Goal: Information Seeking & Learning: Learn about a topic

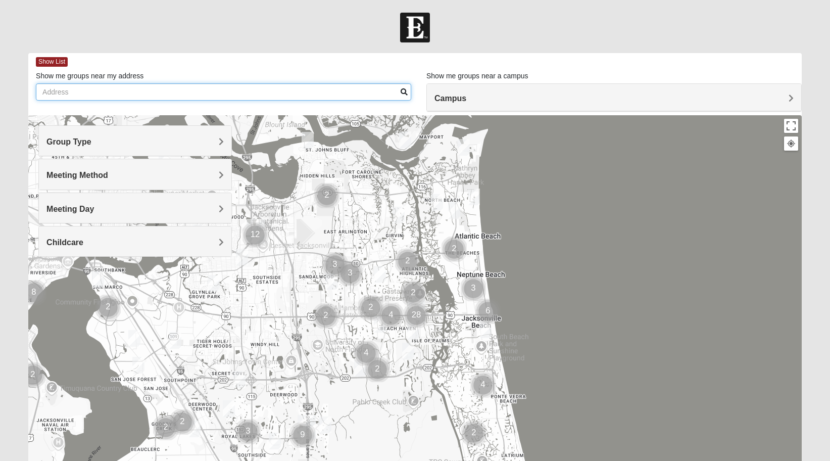
click at [226, 97] on input "Show me groups near my address" at bounding box center [223, 91] width 375 height 17
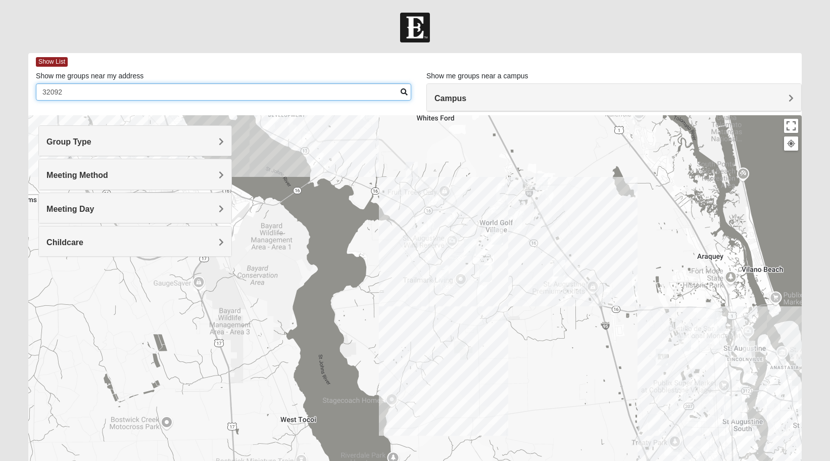
type input "32092"
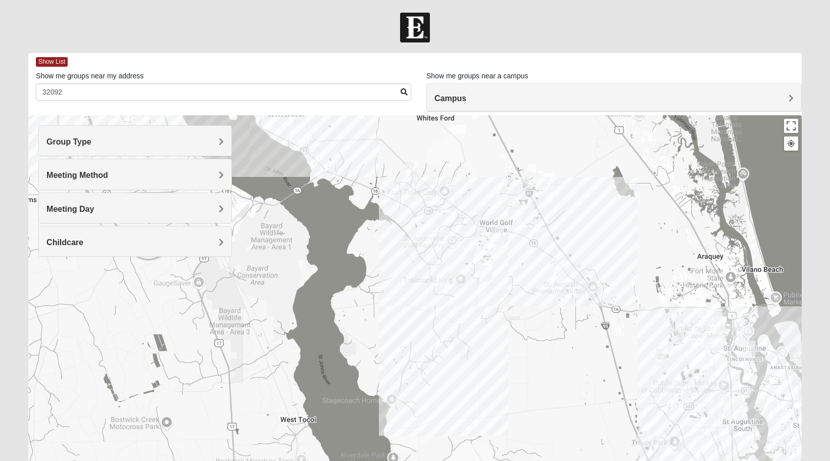
click at [484, 275] on img "Mixed Longacre 32092" at bounding box center [486, 273] width 12 height 17
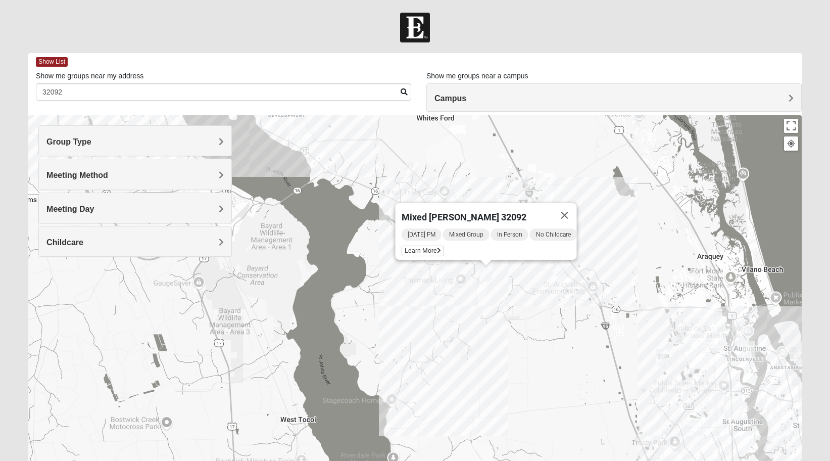
click at [561, 275] on img "Mixed Jakubowski 32092" at bounding box center [559, 268] width 12 height 17
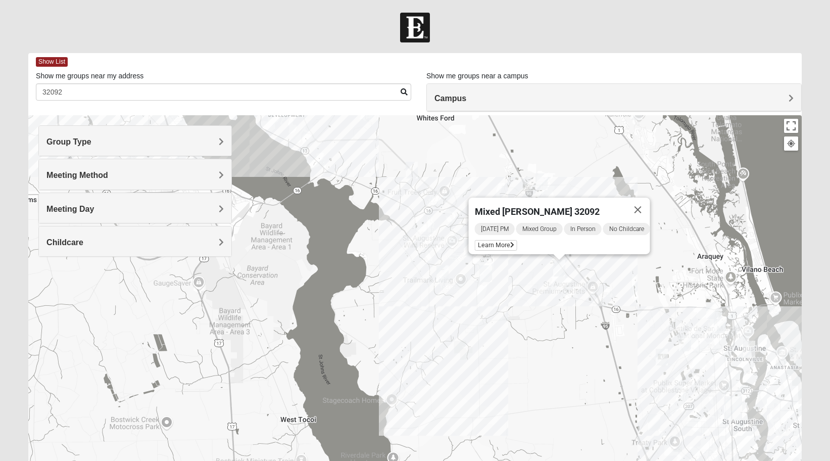
click at [659, 359] on img "Mixed Marenco 32084" at bounding box center [662, 357] width 12 height 17
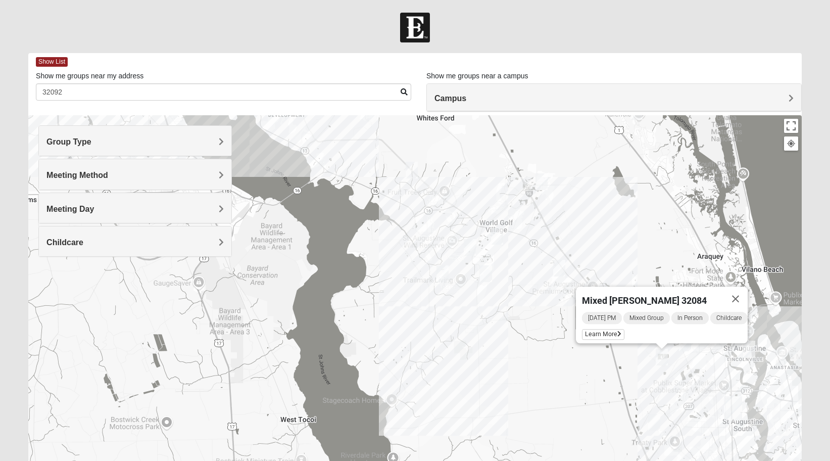
click at [658, 420] on img "Mixed Noteware 32084" at bounding box center [654, 422] width 12 height 17
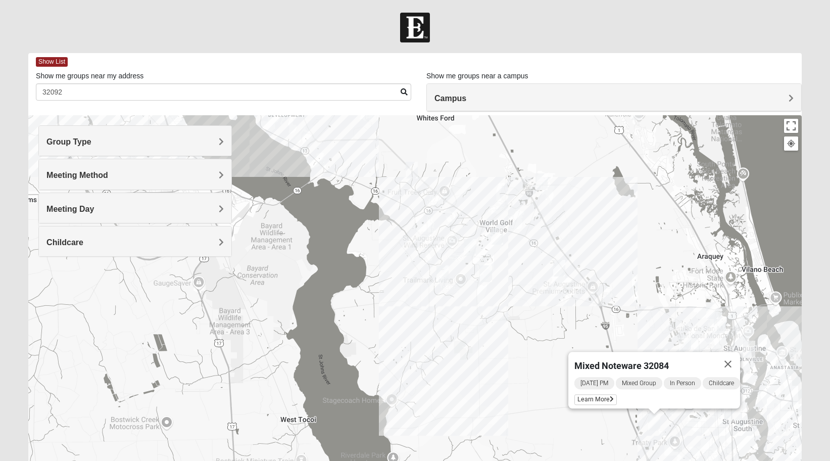
click at [719, 325] on img "Mixed Richardson 32084" at bounding box center [720, 324] width 12 height 17
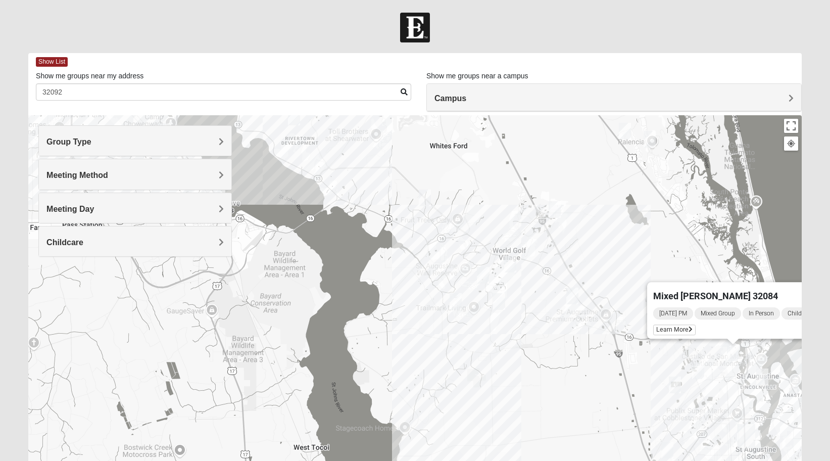
drag, startPoint x: 448, startPoint y: 172, endPoint x: 504, endPoint y: 202, distance: 63.3
click at [504, 202] on div "Mixed [PERSON_NAME] 32084 [DATE] PM Mixed Group In Person Childcare Learn More" at bounding box center [415, 317] width 774 height 404
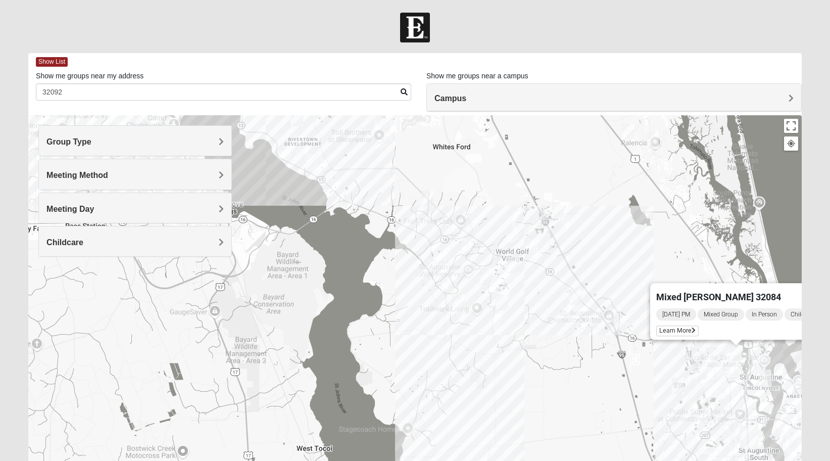
click at [628, 132] on img "Mixed Gerville-Reache 32095" at bounding box center [628, 132] width 12 height 17
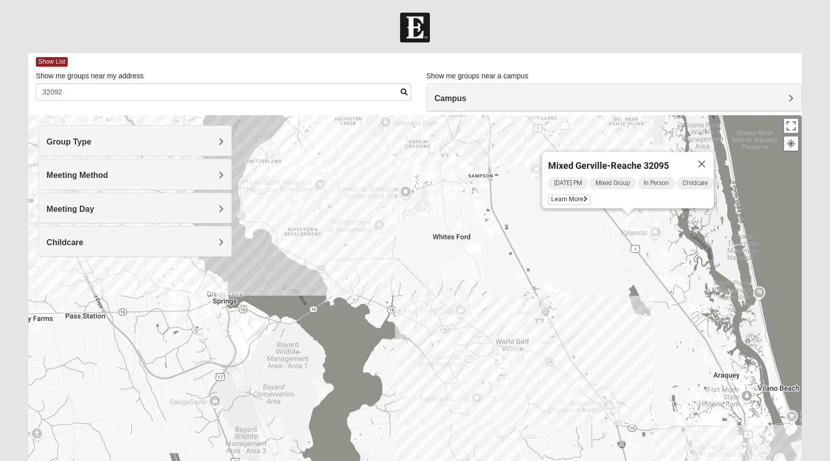
click at [175, 211] on h4 "Meeting Day" at bounding box center [134, 209] width 177 height 10
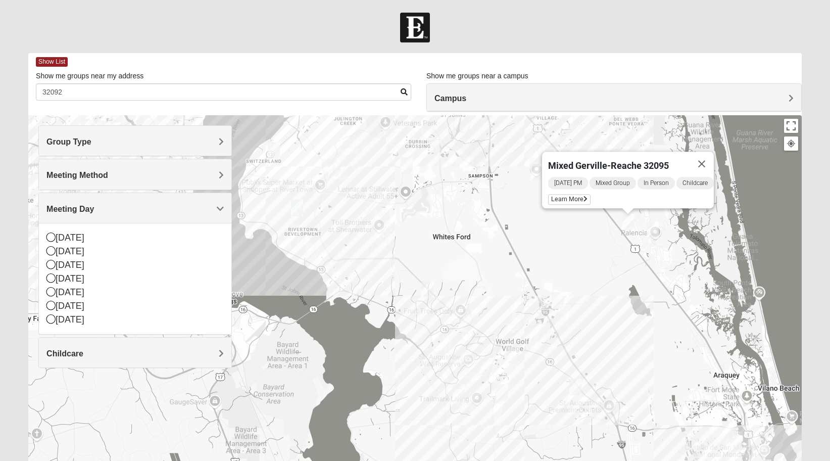
click at [140, 167] on div "Meeting Method" at bounding box center [135, 174] width 193 height 30
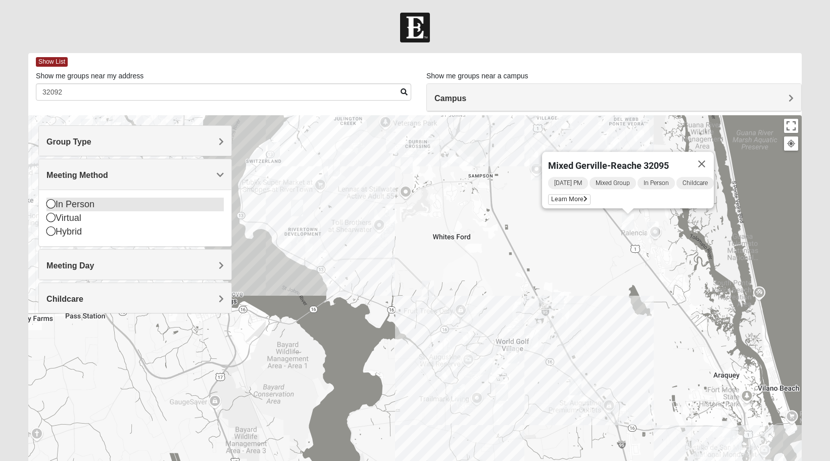
click at [116, 210] on div "In Person" at bounding box center [134, 205] width 177 height 14
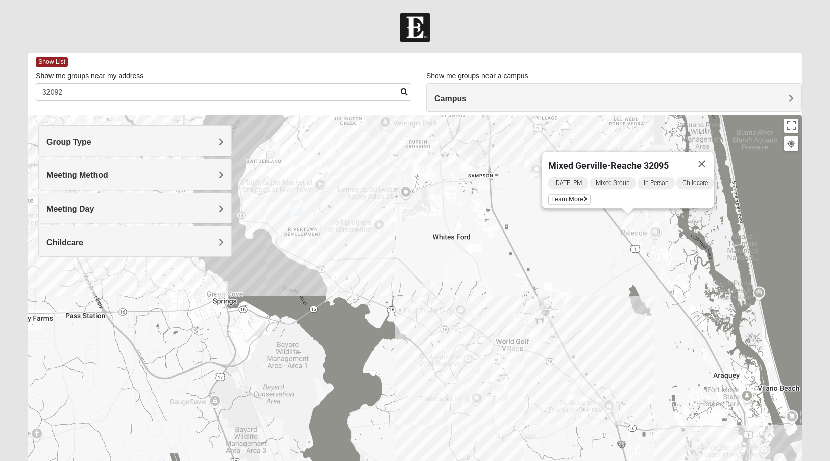
click at [130, 145] on h4 "Group Type" at bounding box center [134, 142] width 177 height 10
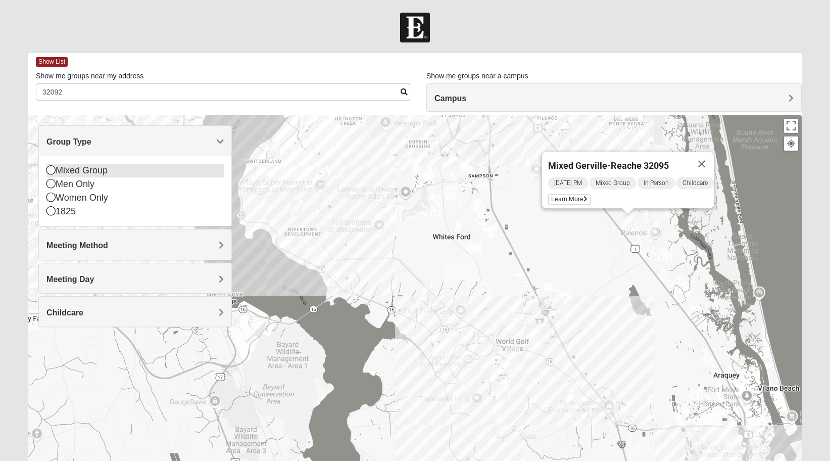
click at [107, 170] on div "Mixed Group" at bounding box center [134, 171] width 177 height 14
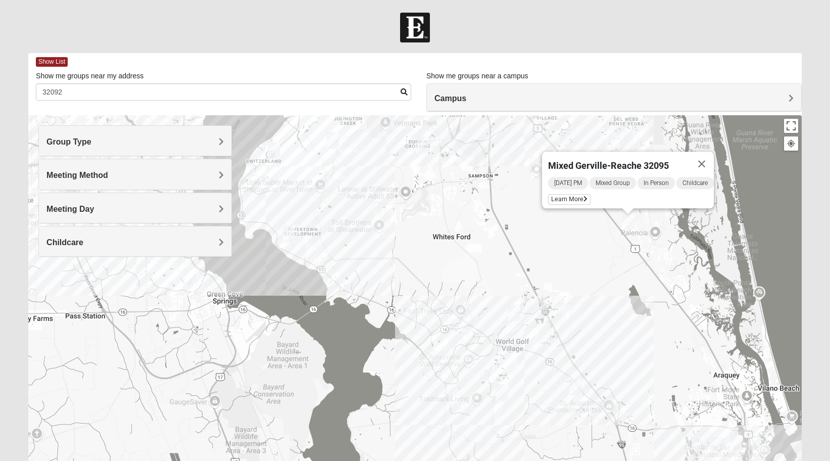
click at [107, 173] on span "Meeting Method" at bounding box center [77, 175] width 62 height 9
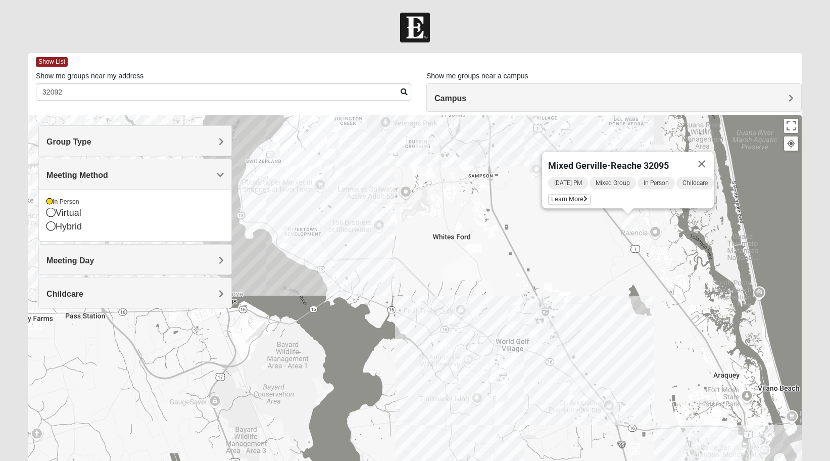
click at [107, 173] on span "Meeting Method" at bounding box center [77, 175] width 62 height 9
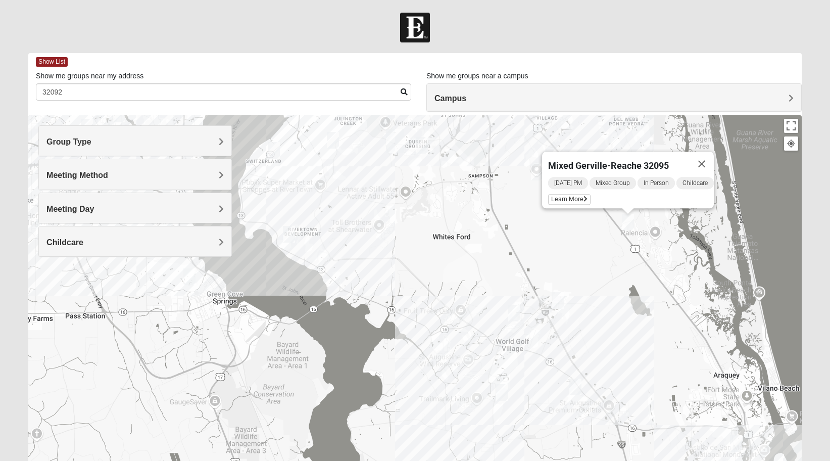
click at [422, 144] on img "Mixed Pline/Wednesday 32259" at bounding box center [422, 145] width 12 height 17
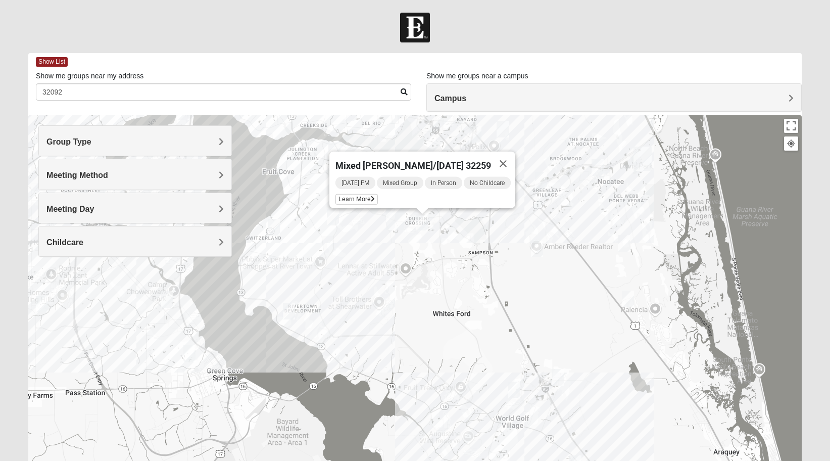
click at [339, 218] on div "Mixed [PERSON_NAME]/[DATE] 32259 [DATE] PM Mixed Group In Person No Childcare L…" at bounding box center [415, 317] width 774 height 404
click at [336, 218] on img "Mixed Hayes 32259" at bounding box center [333, 217] width 12 height 17
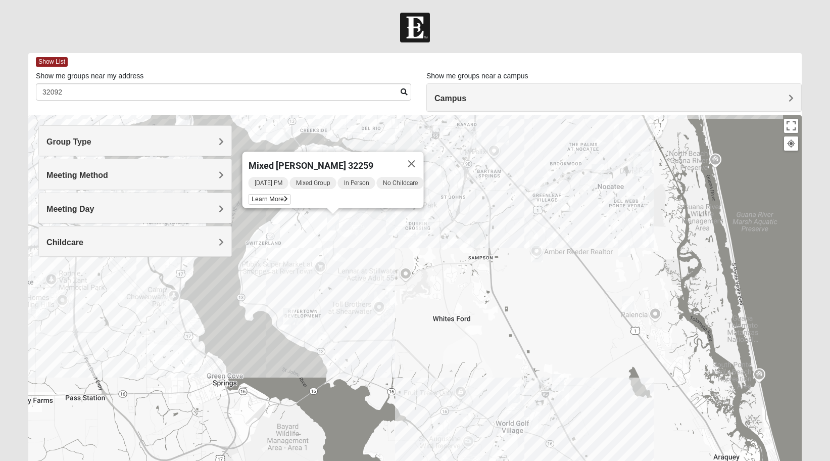
click at [270, 234] on img "Mixed Otts 32259" at bounding box center [274, 232] width 12 height 17
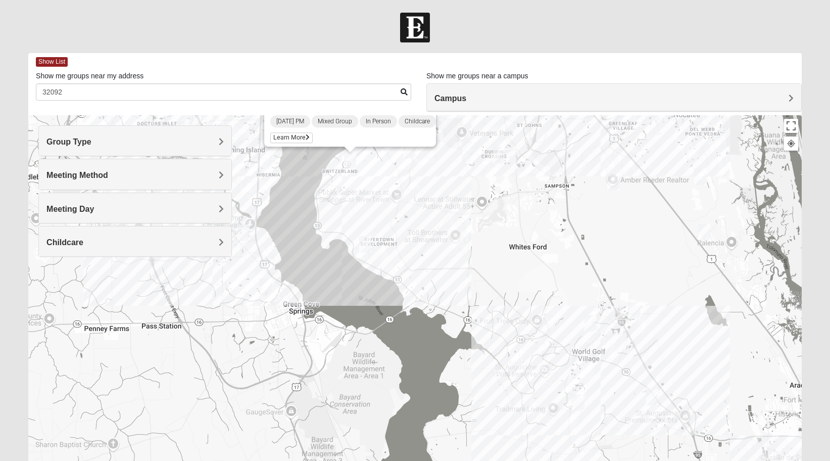
drag, startPoint x: 279, startPoint y: 238, endPoint x: 366, endPoint y: 142, distance: 129.2
click at [366, 142] on div "To navigate, press the arrow keys. Mixed [PERSON_NAME] 32259 [DATE] PM Mixed Gr…" at bounding box center [415, 317] width 774 height 404
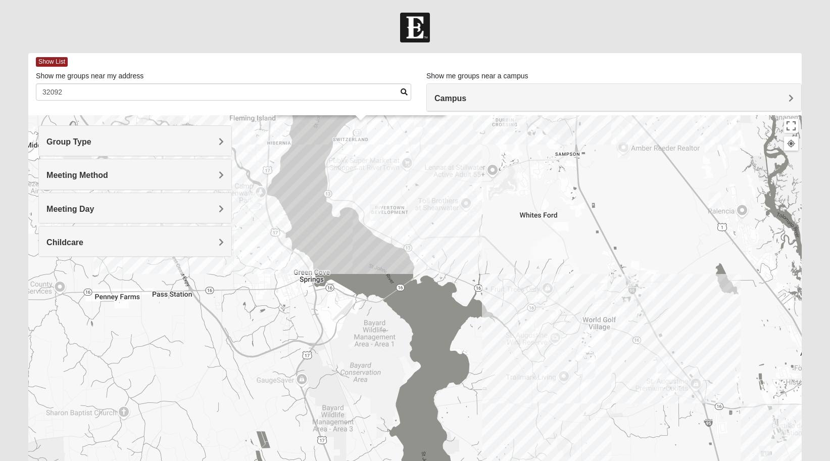
click at [280, 253] on img "Mixed Godwin 32043" at bounding box center [276, 255] width 12 height 17
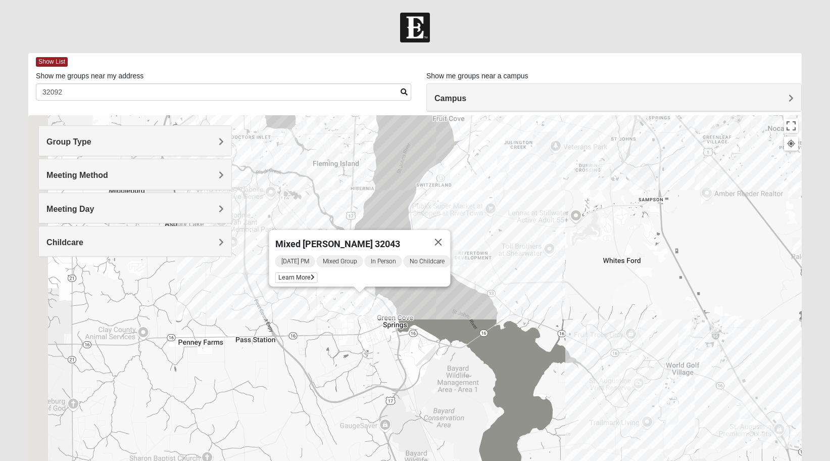
drag, startPoint x: 309, startPoint y: 267, endPoint x: 427, endPoint y: 311, distance: 125.9
click at [427, 311] on div "Mixed [PERSON_NAME] 32043 [DATE] PM Mixed Group In Person No Childcare Learn Mo…" at bounding box center [415, 317] width 774 height 404
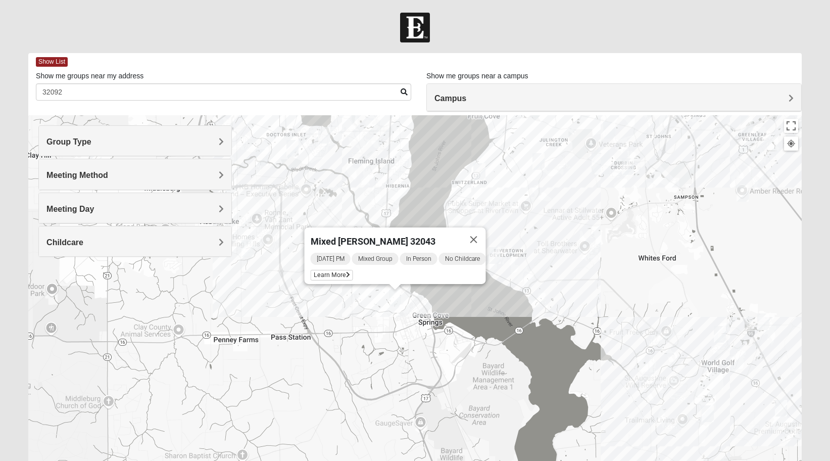
click at [247, 248] on img "Mixed Attebury 32043" at bounding box center [248, 248] width 12 height 17
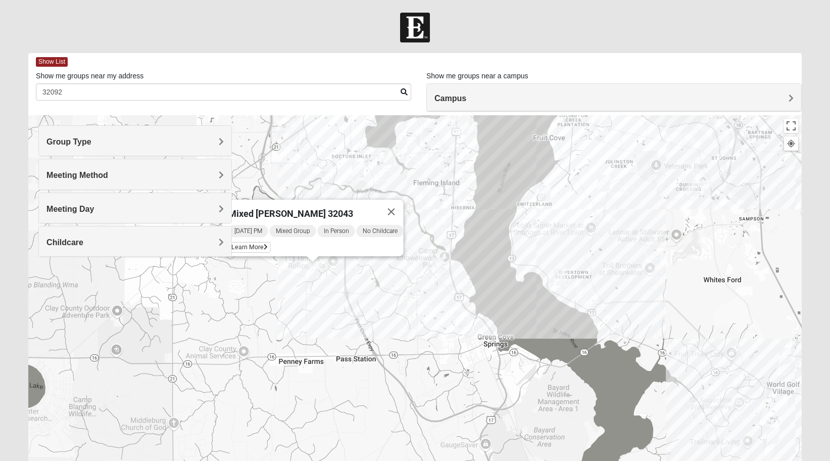
drag, startPoint x: 289, startPoint y: 341, endPoint x: 393, endPoint y: 370, distance: 108.0
click at [393, 370] on div "Mixed [PERSON_NAME] 32043 [DATE] PM Mixed Group In Person No Childcare Learn Mo…" at bounding box center [415, 317] width 774 height 404
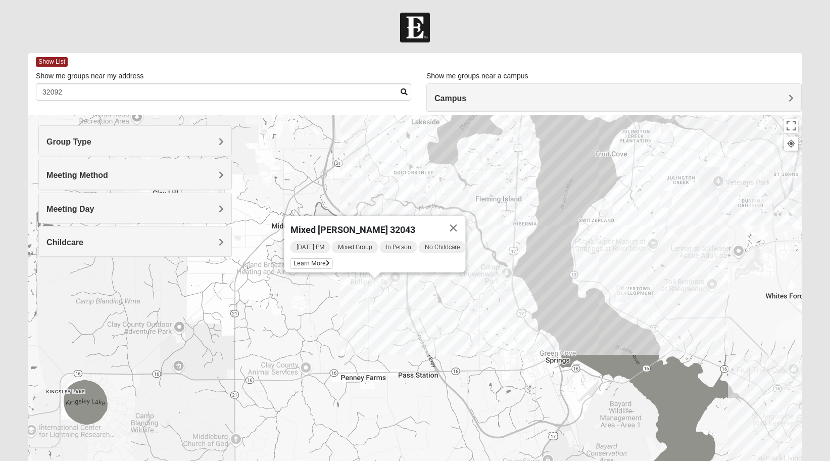
click at [392, 195] on img "Mixed Widergren 32043" at bounding box center [389, 195] width 12 height 17
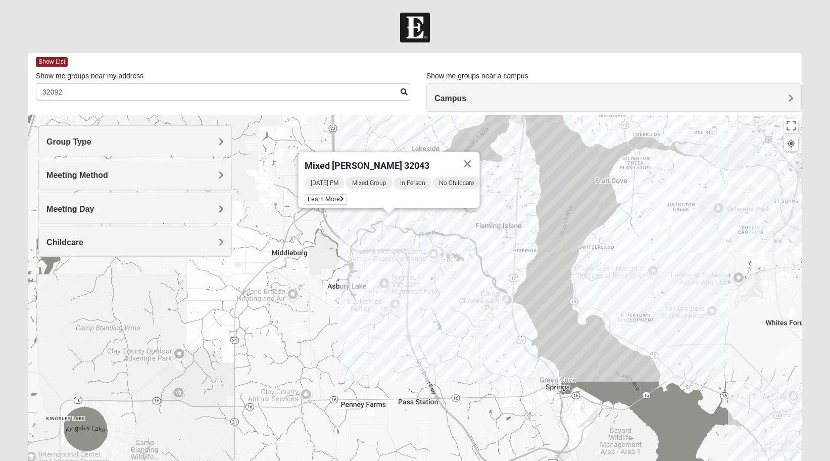
click at [420, 211] on img "Mixed Atwood 32068" at bounding box center [420, 213] width 12 height 17
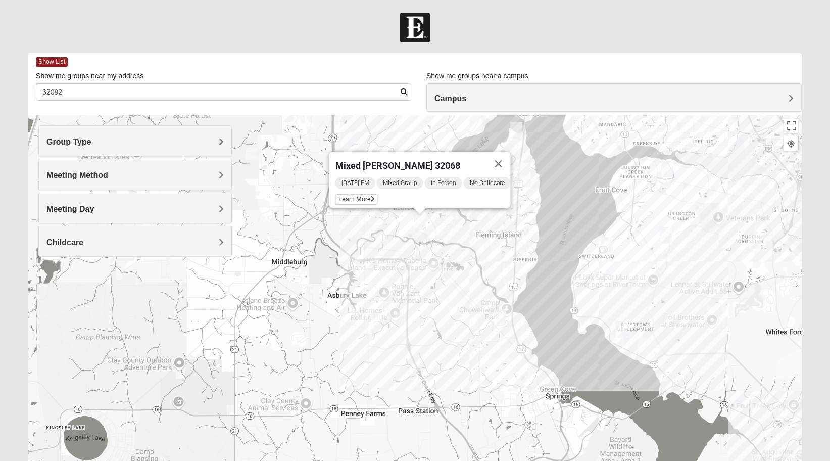
click at [452, 213] on img "Mixed Boger 32068" at bounding box center [452, 209] width 12 height 17
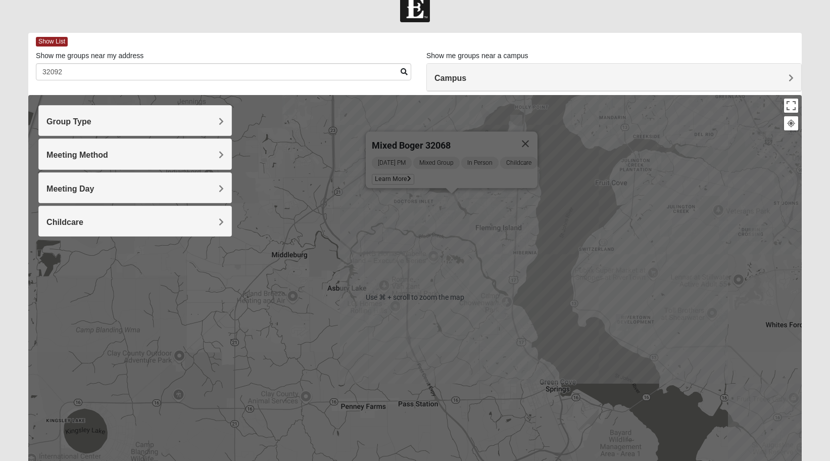
scroll to position [22, 0]
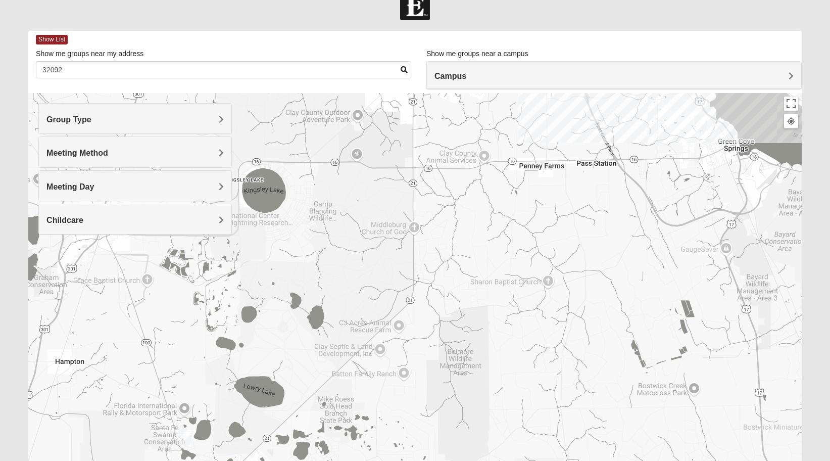
drag, startPoint x: 363, startPoint y: 366, endPoint x: 586, endPoint y: 98, distance: 348.8
click at [586, 98] on div "Mixed [PERSON_NAME] 32068 [DATE] PM Mixed Group In Person Childcare Learn More" at bounding box center [415, 295] width 774 height 404
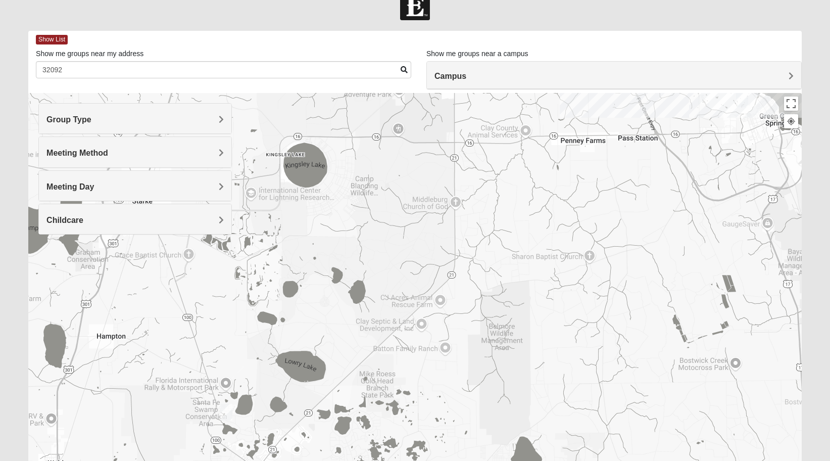
drag, startPoint x: 568, startPoint y: 151, endPoint x: 339, endPoint y: 290, distance: 268.2
click at [341, 288] on div "Mixed [PERSON_NAME] 32068 [DATE] PM Mixed Group In Person Childcare Learn More" at bounding box center [415, 295] width 774 height 404
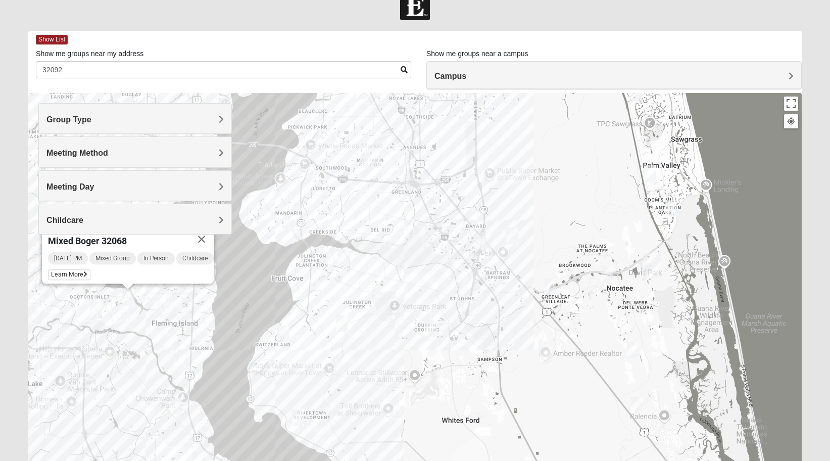
click at [648, 176] on img "Mixed Pate 32082" at bounding box center [650, 173] width 12 height 17
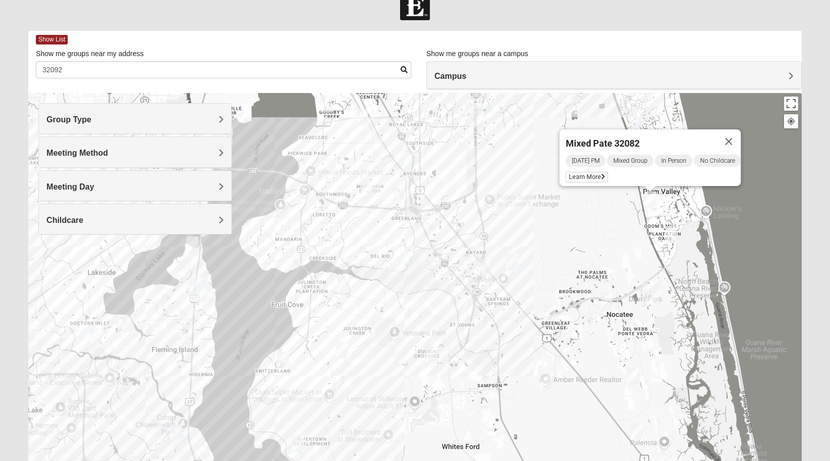
click at [673, 236] on img "Mixed Reed 32081" at bounding box center [672, 234] width 12 height 17
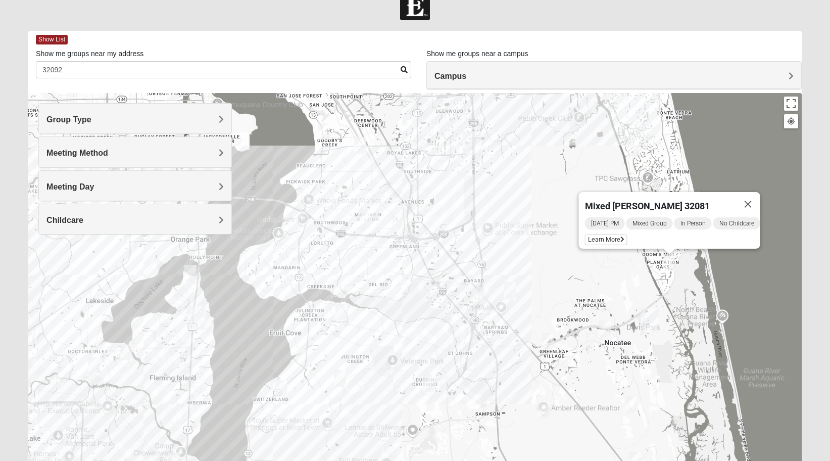
drag, startPoint x: 551, startPoint y: 221, endPoint x: 548, endPoint y: 264, distance: 43.1
click at [548, 264] on div "Mixed [PERSON_NAME] 32081 [DATE] PM Mixed Group In Person No Childcare Learn Mo…" at bounding box center [415, 295] width 774 height 404
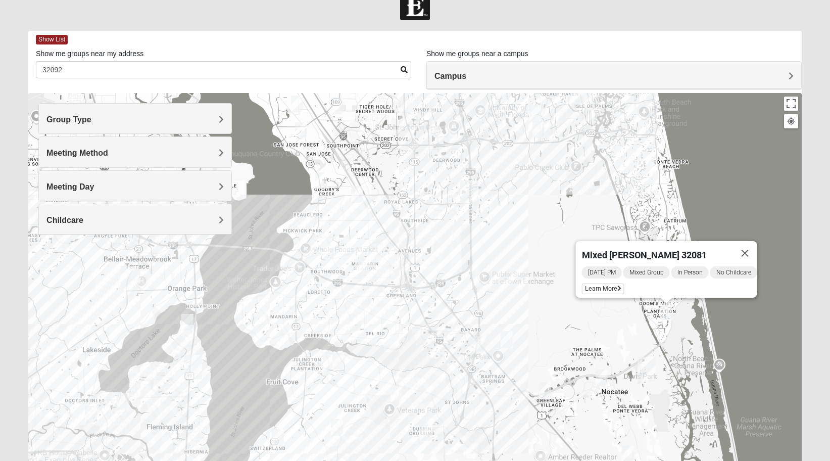
click at [632, 192] on img "Mixed Morales 32082" at bounding box center [630, 196] width 12 height 17
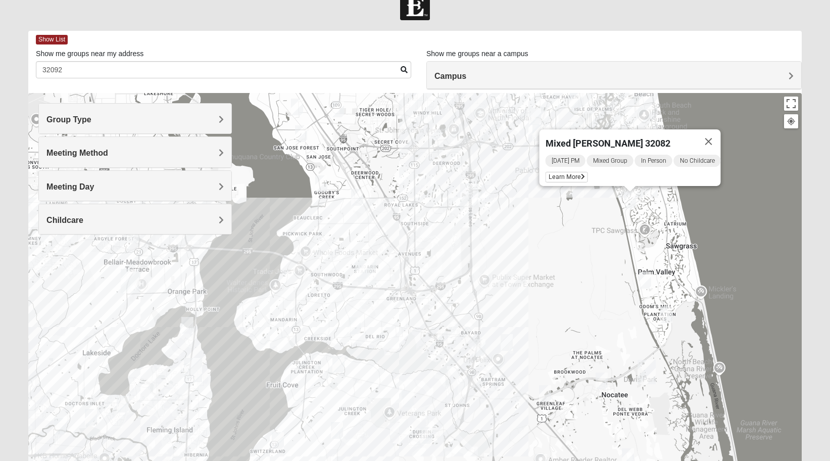
click at [489, 199] on img "Mixed Craig & Marsha Myers 32256" at bounding box center [488, 193] width 12 height 17
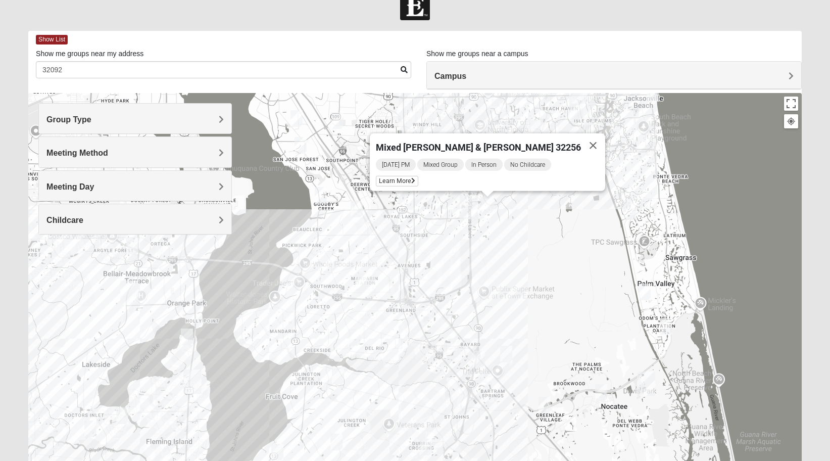
drag, startPoint x: 535, startPoint y: 206, endPoint x: 511, endPoint y: 275, distance: 73.7
click at [511, 275] on div "Mixed [PERSON_NAME] & [PERSON_NAME] 32256 [DATE] PM Mixed Group In Person No Ch…" at bounding box center [415, 295] width 774 height 404
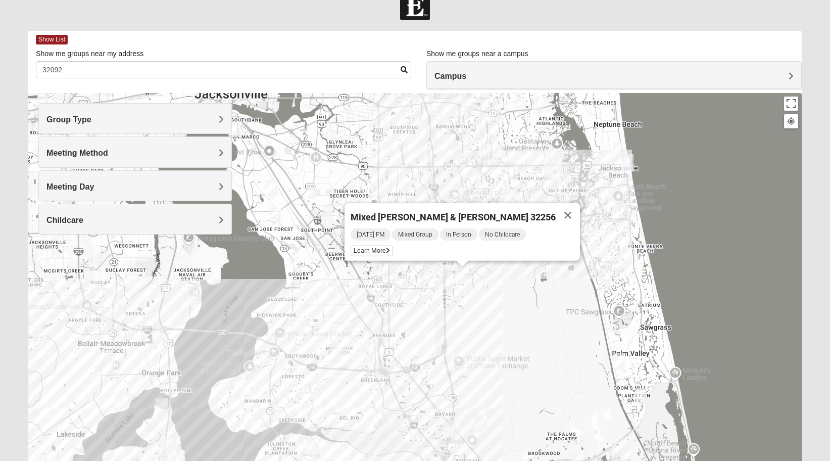
click at [550, 178] on img "Mixed Irish 32224" at bounding box center [550, 181] width 12 height 17
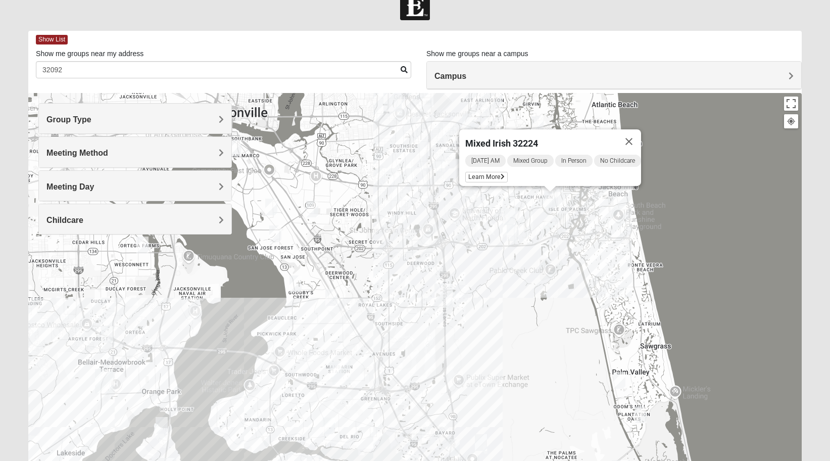
click at [508, 214] on img "Mixed Slack 32224" at bounding box center [509, 216] width 12 height 17
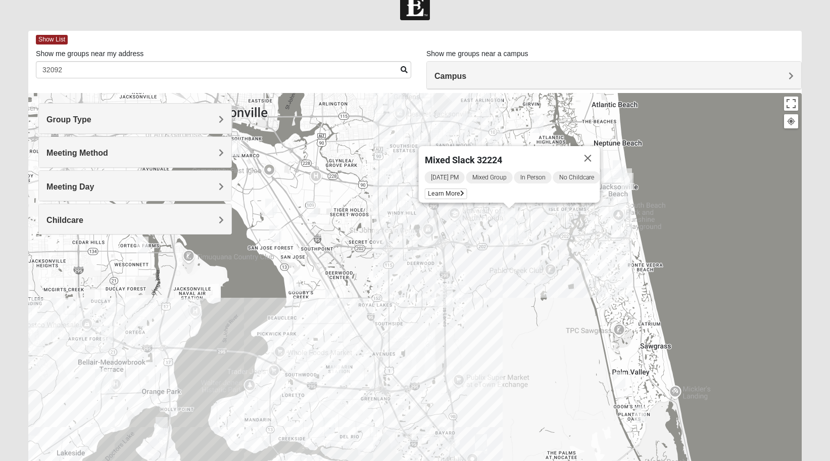
click at [626, 182] on img "Mixed Watkins 32250" at bounding box center [628, 181] width 12 height 17
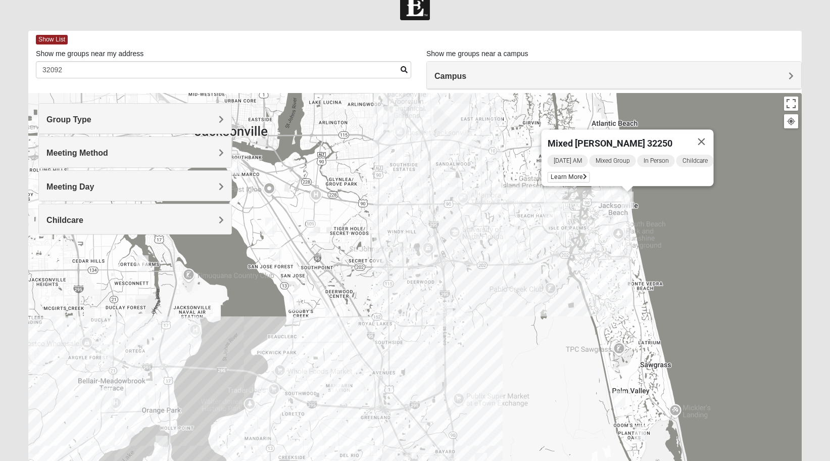
click at [616, 193] on img "Mixed Holowicki 32233" at bounding box center [619, 187] width 12 height 17
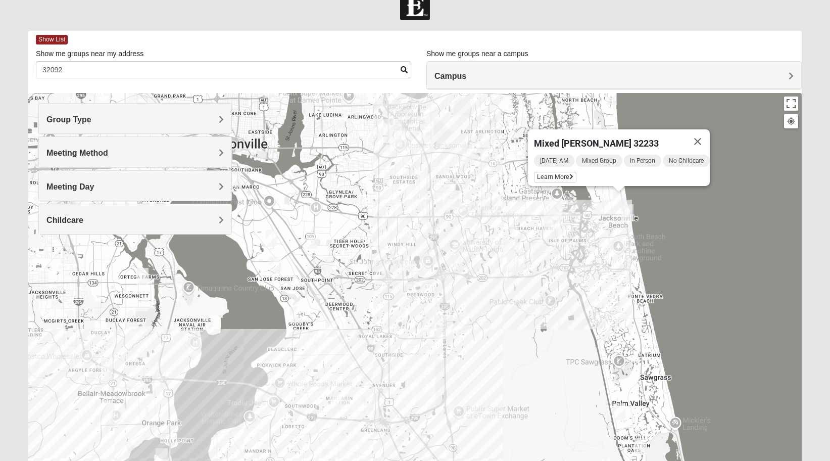
click at [465, 153] on img "Mixed Bell-Higgins 32246" at bounding box center [468, 153] width 12 height 17
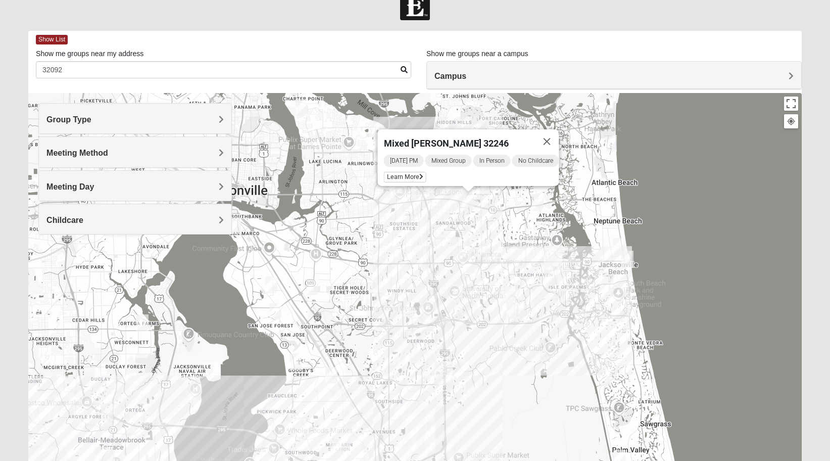
click at [605, 136] on img "Mixed Lammie 32233" at bounding box center [611, 143] width 12 height 17
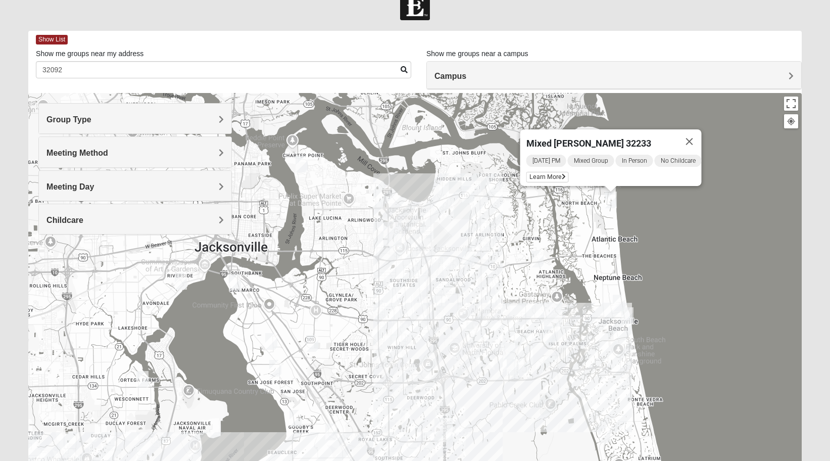
click at [468, 203] on div "Mixed [PERSON_NAME] 32233 [DATE] PM Mixed Group In Person No Childcare Learn Mo…" at bounding box center [415, 295] width 774 height 404
click at [469, 199] on img "Mixed Vilagi 32225" at bounding box center [468, 194] width 12 height 17
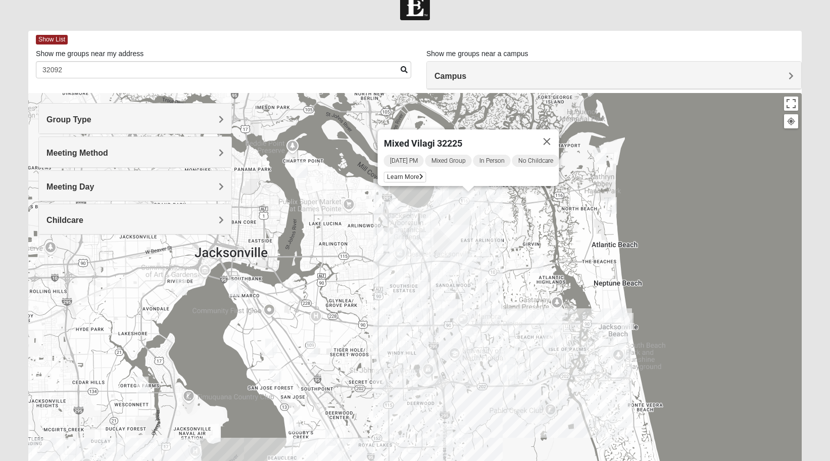
click at [301, 169] on img "Mixed Walker 32277" at bounding box center [302, 169] width 12 height 17
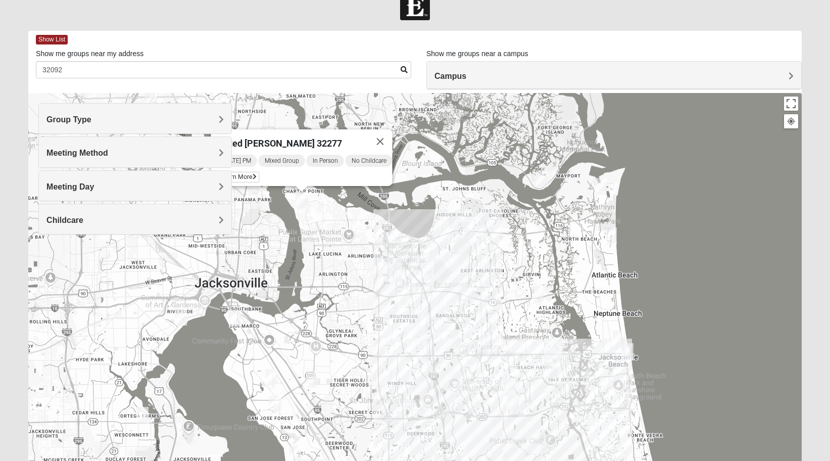
click at [597, 191] on img "Mixed Reed-Watkins 32266" at bounding box center [601, 186] width 12 height 17
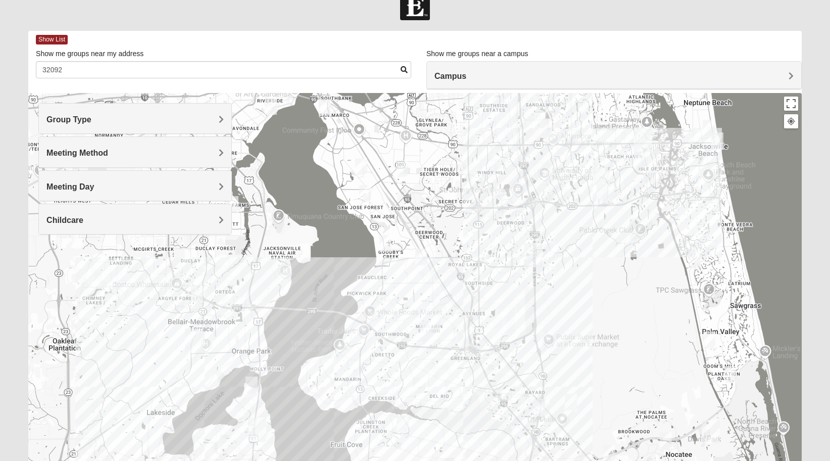
drag, startPoint x: 516, startPoint y: 337, endPoint x: 606, endPoint y: 111, distance: 243.6
click at [606, 111] on div "Mixed [PERSON_NAME] 32266 [DATE] AM Mixed Group In Person No Childcare Learn Mo…" at bounding box center [415, 295] width 774 height 404
click at [541, 403] on img "Mixed Reed/Tabak 32258" at bounding box center [544, 406] width 12 height 17
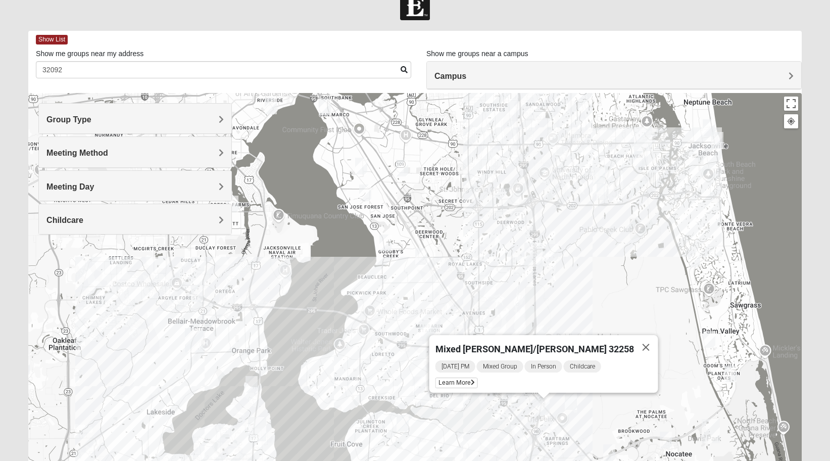
click at [565, 404] on img "Mixed Remley 32081" at bounding box center [571, 401] width 12 height 17
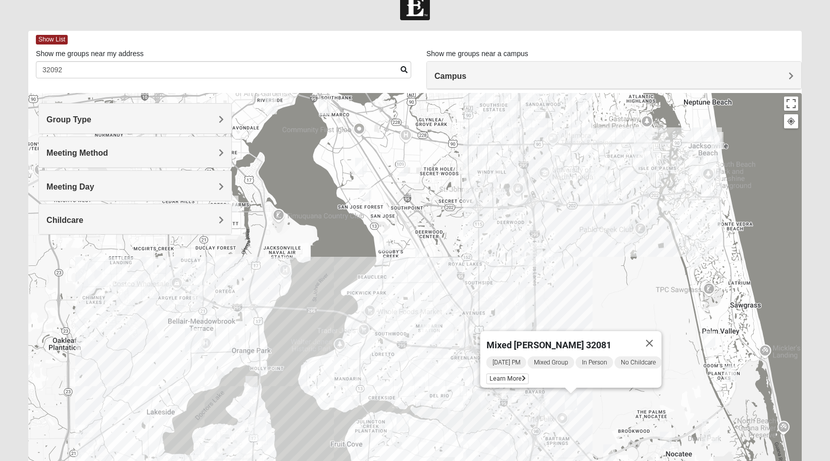
click at [609, 456] on img "Mixed Buckley 32081" at bounding box center [609, 452] width 12 height 17
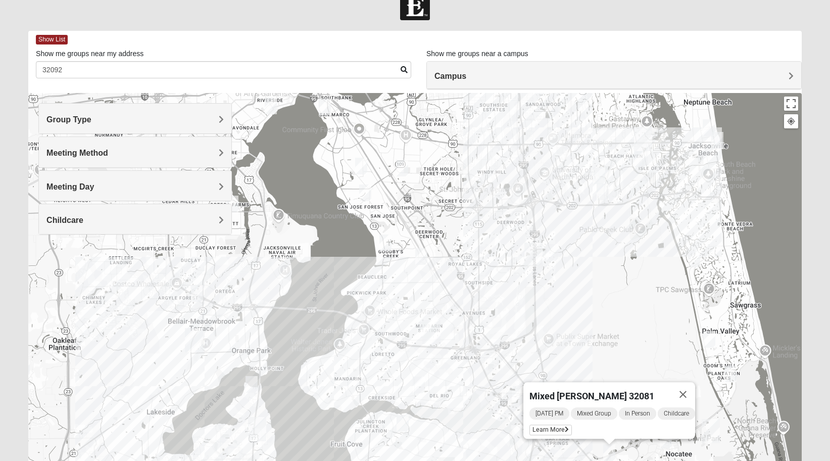
click at [419, 380] on img "Mixed Eler 32258" at bounding box center [419, 384] width 12 height 17
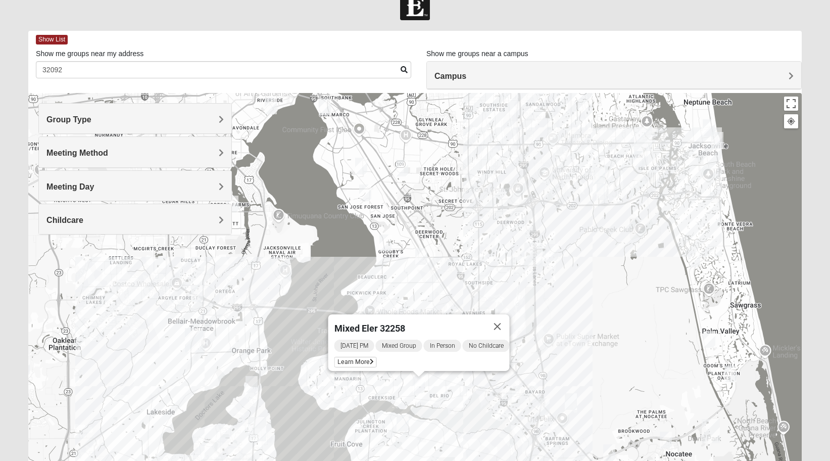
click at [398, 423] on img "Mixed Knowles 32259" at bounding box center [403, 423] width 12 height 17
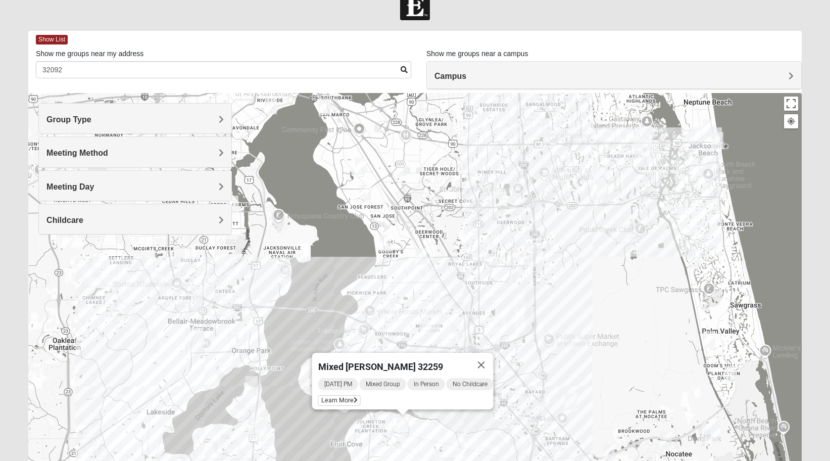
click at [469, 458] on img "Mixed Chung 32259" at bounding box center [472, 458] width 12 height 17
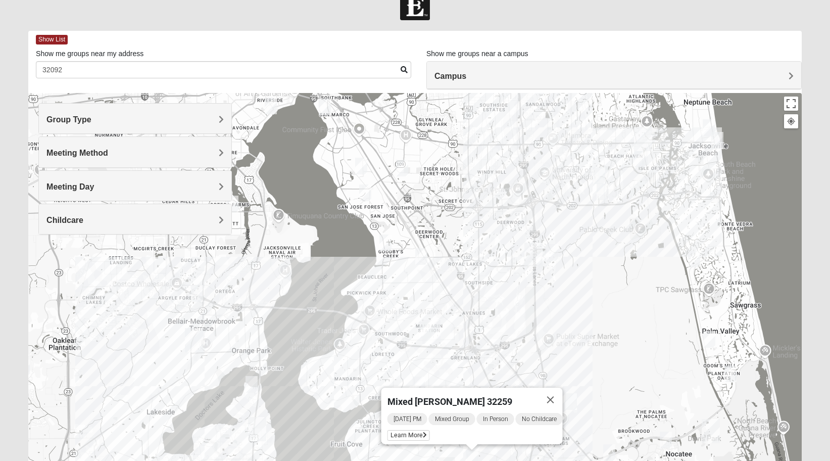
click at [732, 376] on img "Mixed Reed 32081" at bounding box center [731, 373] width 12 height 17
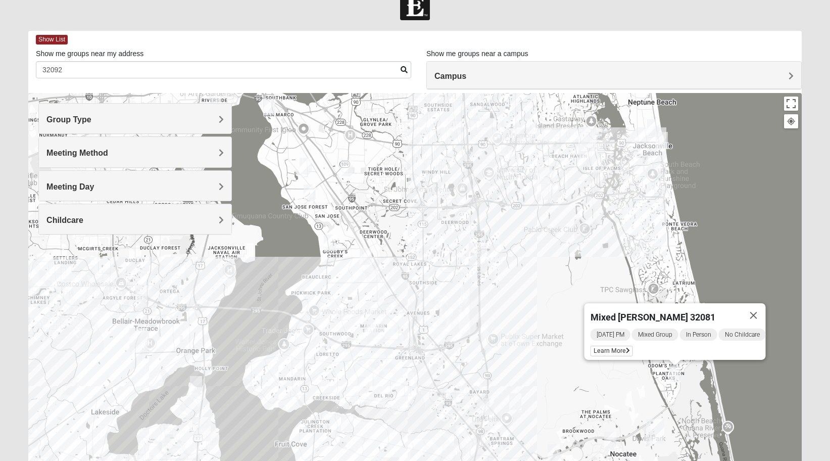
click at [603, 400] on div "Mixed [PERSON_NAME] 32081 [DATE] PM Mixed Group In Person No Childcare Learn Mo…" at bounding box center [415, 295] width 774 height 404
click at [619, 438] on div "Mixed [PERSON_NAME] 32081 [DATE] PM Mixed Group In Person No Childcare Learn Mo…" at bounding box center [415, 295] width 774 height 404
click at [612, 439] on img "Mixed Olsen 32081" at bounding box center [610, 440] width 12 height 17
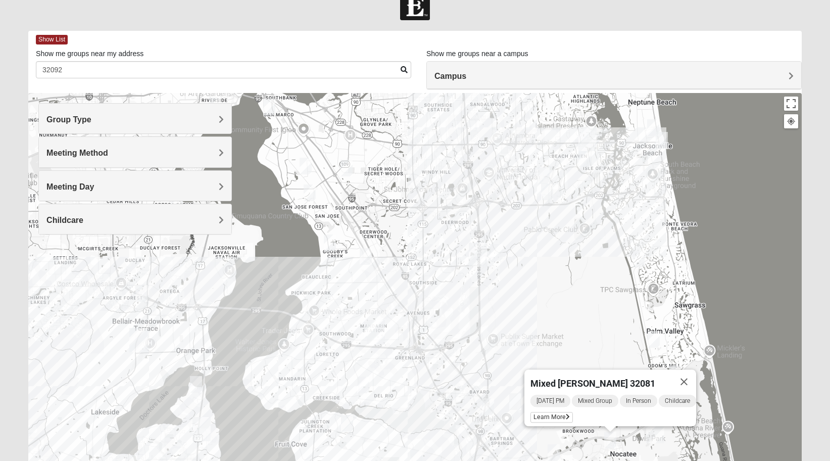
click at [640, 258] on img "Mixed Morales 32082" at bounding box center [639, 259] width 12 height 17
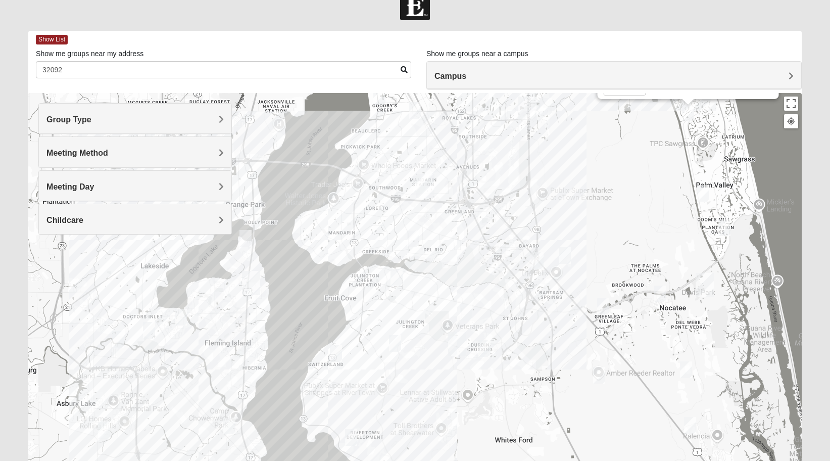
drag, startPoint x: 532, startPoint y: 380, endPoint x: 582, endPoint y: 231, distance: 156.8
click at [582, 231] on div "Mixed [PERSON_NAME] 32082 [DATE] PM Mixed Group In Person No Childcare Learn Mo…" at bounding box center [415, 295] width 774 height 404
click at [688, 368] on img "Mixed Adams 32081" at bounding box center [687, 368] width 12 height 17
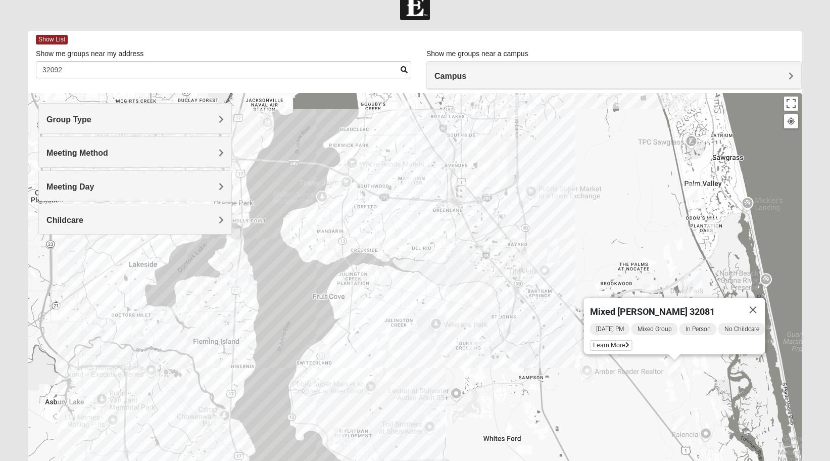
click at [684, 425] on img "Mixed Gerville-Reache 32095" at bounding box center [679, 423] width 12 height 17
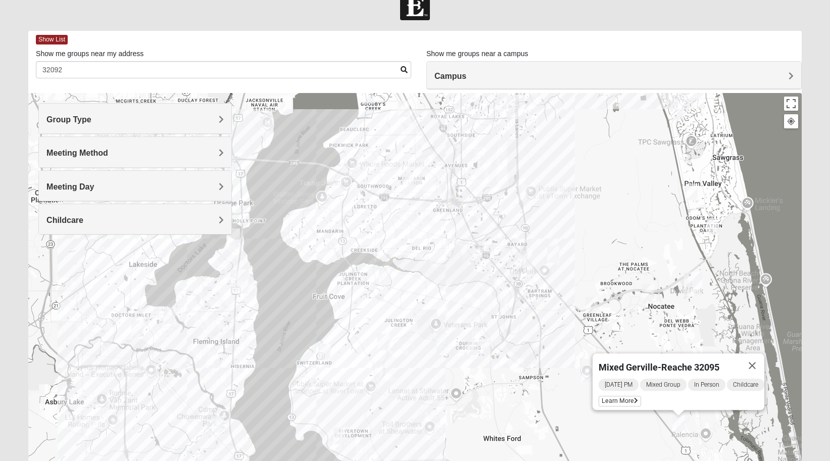
click at [582, 376] on img "Mixed Schueren 32095" at bounding box center [588, 373] width 12 height 17
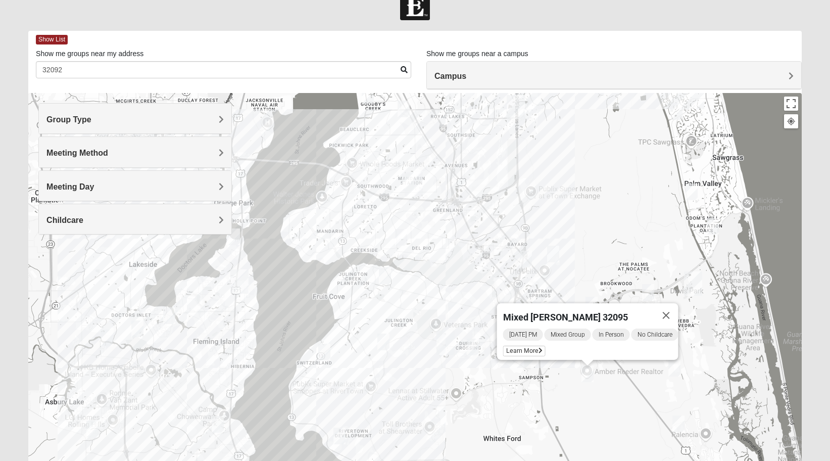
click at [473, 344] on img "Mixed Pline/Wednesday 32259" at bounding box center [473, 347] width 12 height 17
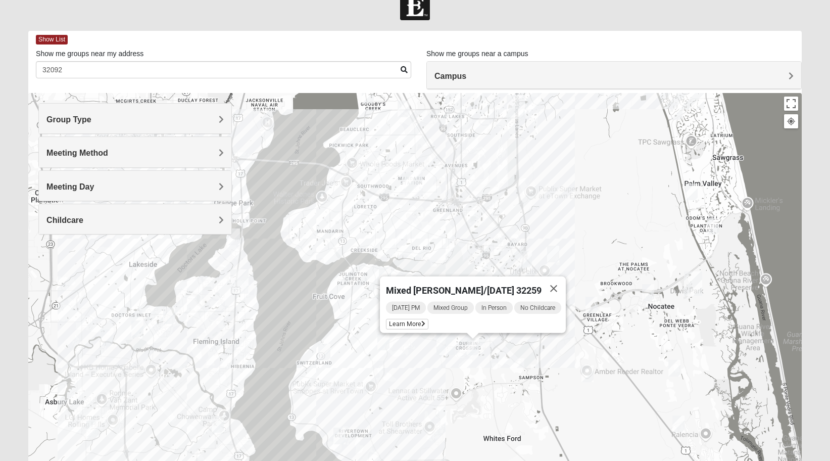
click at [383, 349] on img "Mixed Hayes 32259" at bounding box center [383, 342] width 12 height 17
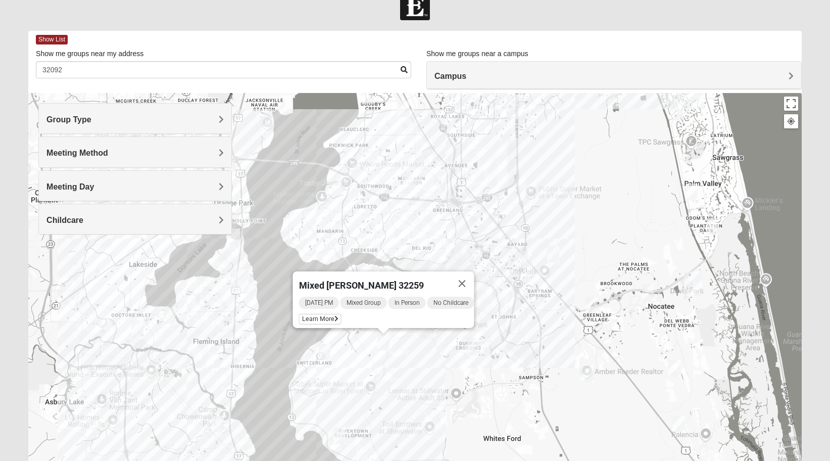
click at [324, 352] on img "Mixed Otts 32259" at bounding box center [324, 352] width 12 height 17
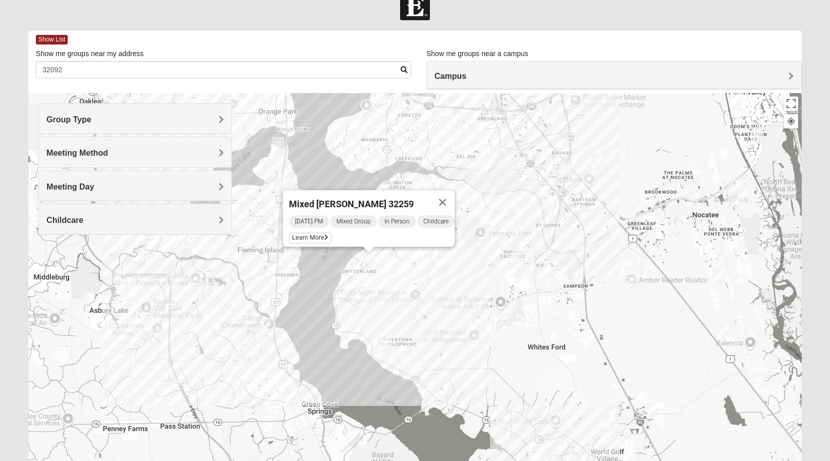
drag, startPoint x: 340, startPoint y: 440, endPoint x: 385, endPoint y: 347, distance: 104.0
click at [385, 347] on img "Mixed Murphy 32259" at bounding box center [384, 344] width 12 height 17
click at [384, 344] on img "Mixed Murphy 32259" at bounding box center [384, 344] width 12 height 17
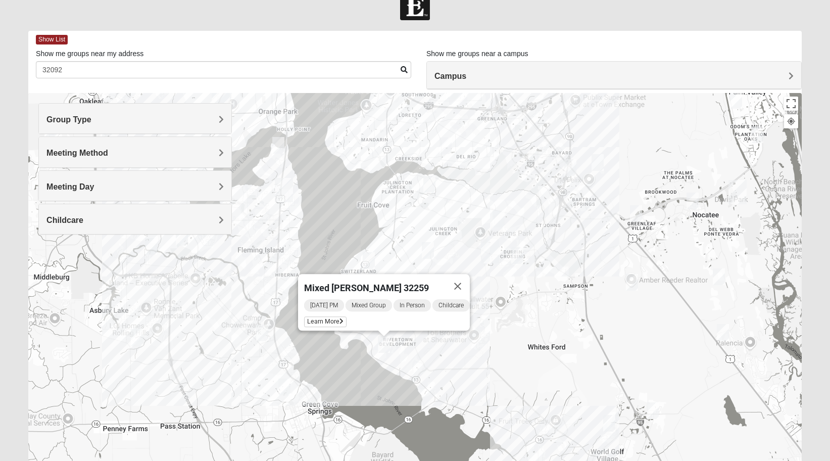
click at [283, 392] on img "Mixed Godwin 32043" at bounding box center [284, 386] width 12 height 17
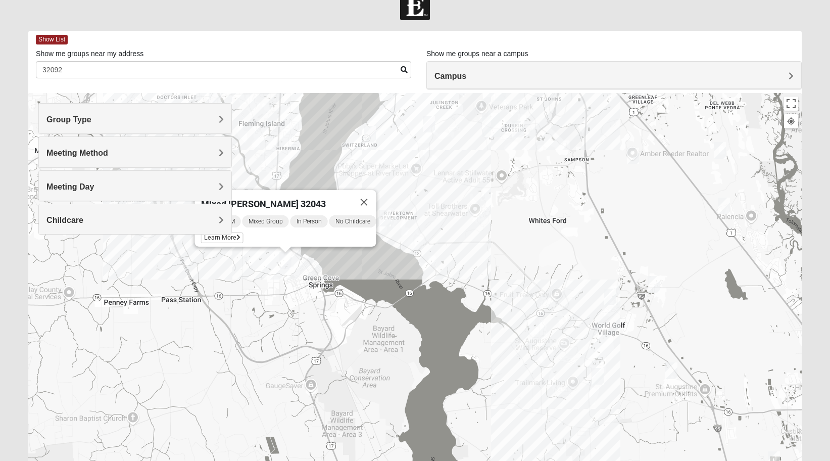
drag, startPoint x: 431, startPoint y: 407, endPoint x: 424, endPoint y: 278, distance: 128.5
click at [428, 277] on div "Mixed [PERSON_NAME] 32043 [DATE] PM Mixed Group In Person No Childcare Learn Mo…" at bounding box center [415, 295] width 774 height 404
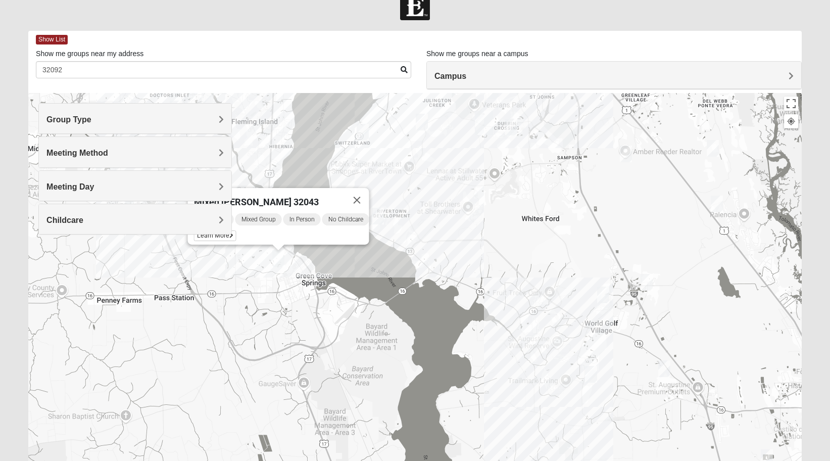
click at [595, 381] on img "Mixed Longacre 32092" at bounding box center [591, 374] width 12 height 17
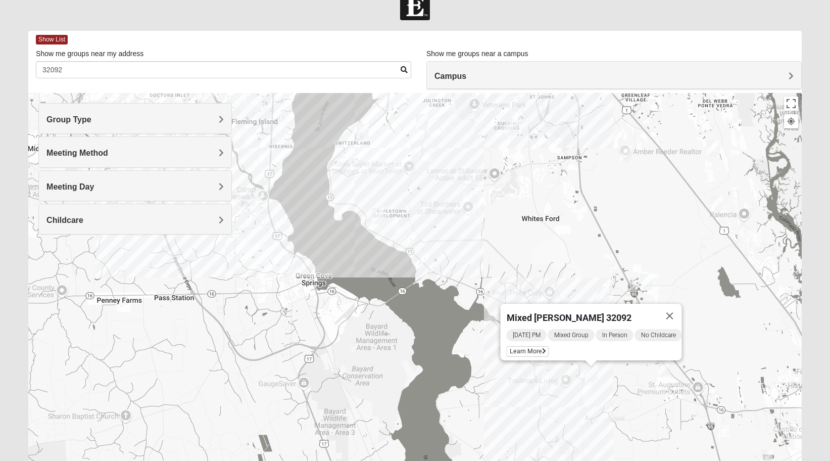
click at [667, 375] on img "Mixed Jakubowski 32092" at bounding box center [664, 368] width 12 height 17
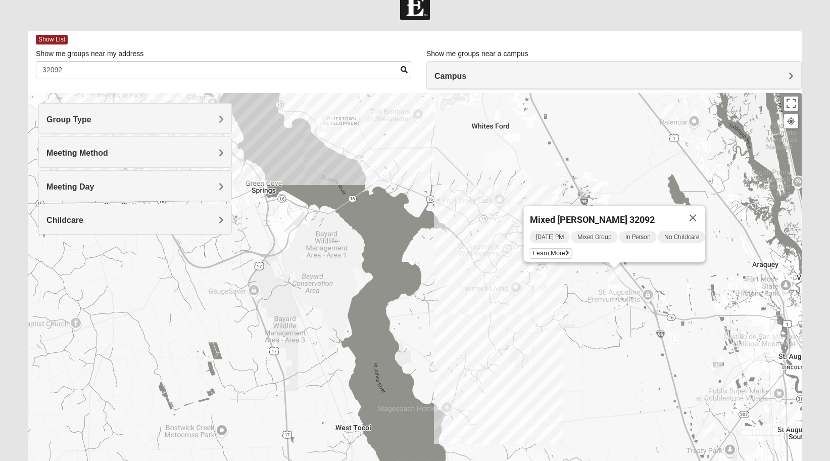
drag, startPoint x: 611, startPoint y: 438, endPoint x: 561, endPoint y: 345, distance: 105.8
click at [561, 345] on div "Mixed [PERSON_NAME] 32092 [DATE] PM Mixed Group In Person No Childcare Learn Mo…" at bounding box center [415, 295] width 774 height 404
click at [774, 334] on img "Mixed Richardson 32084" at bounding box center [775, 333] width 12 height 17
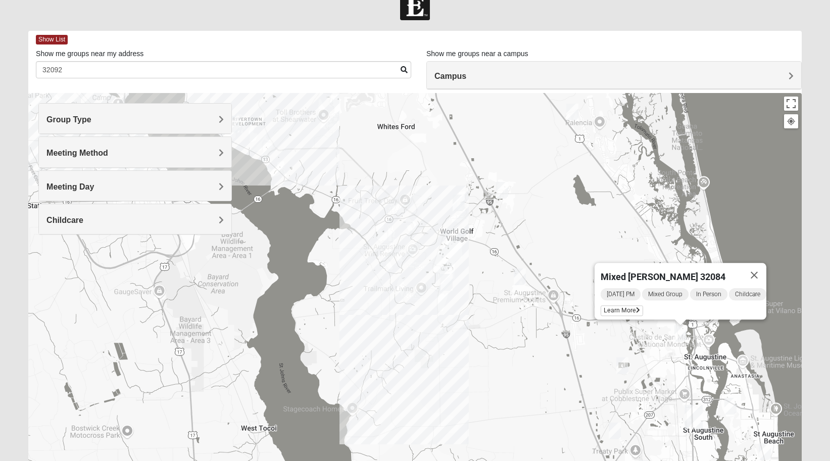
click at [620, 372] on img "Mixed Marenco 32084" at bounding box center [622, 365] width 12 height 17
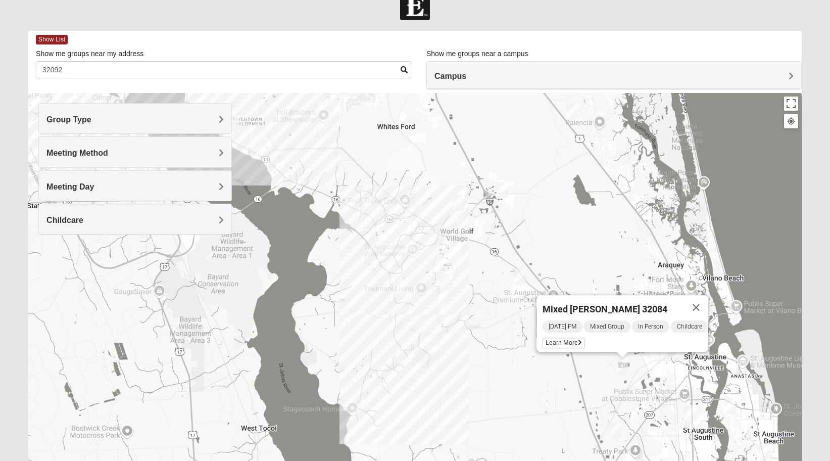
click at [616, 431] on img "Mixed Noteware 32084" at bounding box center [615, 430] width 12 height 17
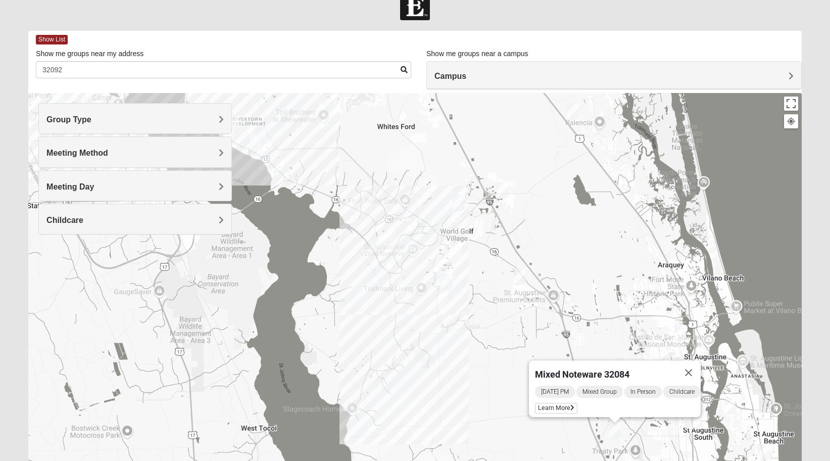
click at [738, 414] on div "Mixed [PERSON_NAME] 32084 [DATE] PM Mixed Group In Person Childcare Learn More" at bounding box center [415, 295] width 774 height 404
click at [734, 411] on img "Mixed Lauter 32080" at bounding box center [731, 406] width 12 height 17
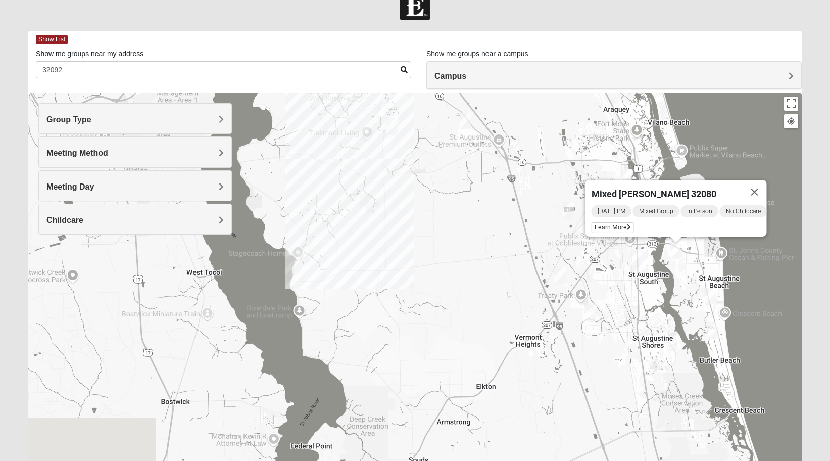
drag, startPoint x: 518, startPoint y: 427, endPoint x: 517, endPoint y: 269, distance: 158.2
click at [517, 269] on div "Mixed [PERSON_NAME] 32080 [DATE] PM Mixed Group In Person No Childcare Learn Mo…" at bounding box center [415, 295] width 774 height 404
click at [710, 293] on img "Mixed West 32080" at bounding box center [710, 295] width 12 height 17
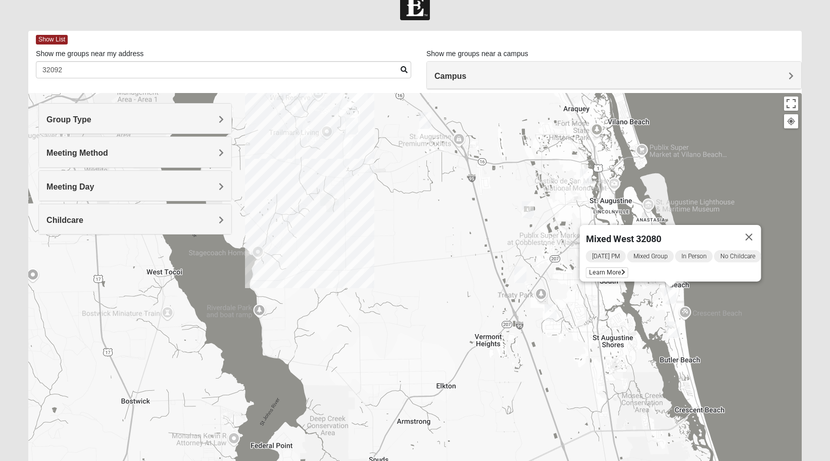
click at [670, 334] on img "Mixed Tant 32080" at bounding box center [674, 329] width 12 height 17
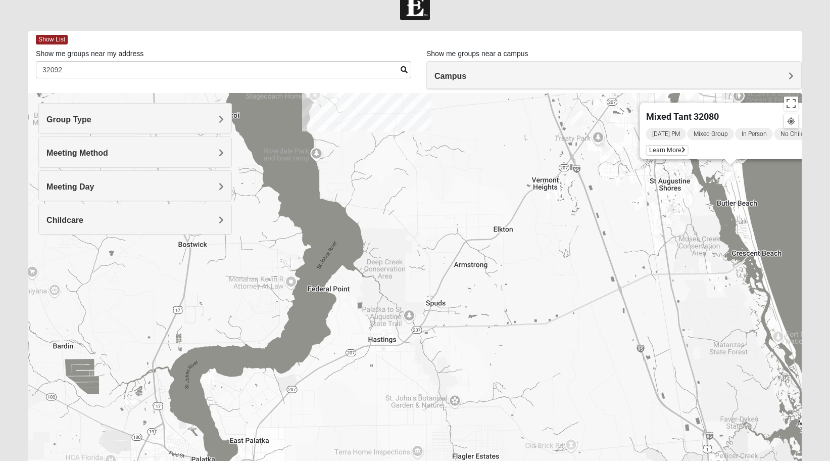
drag, startPoint x: 553, startPoint y: 425, endPoint x: 638, endPoint y: 248, distance: 196.6
click at [638, 248] on div "Mixed Tant 32080 [DATE] PM Mixed Group In Person No Childcare Learn More" at bounding box center [415, 295] width 774 height 404
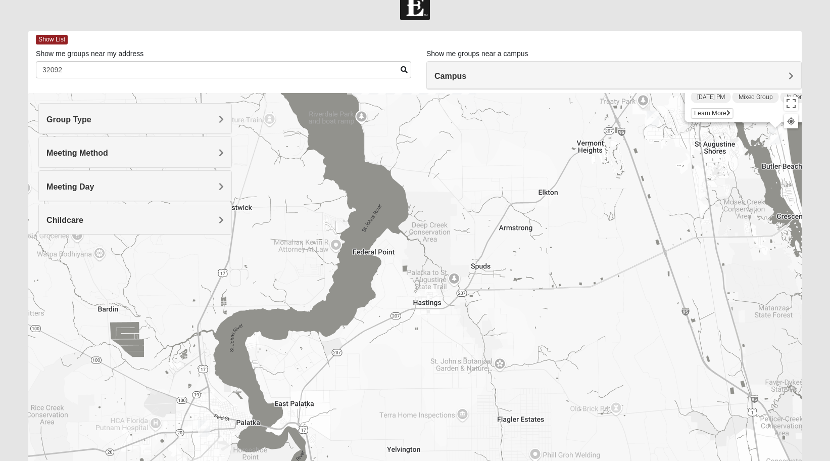
click at [210, 428] on img "Mixed Cravens 32177" at bounding box center [204, 428] width 12 height 17
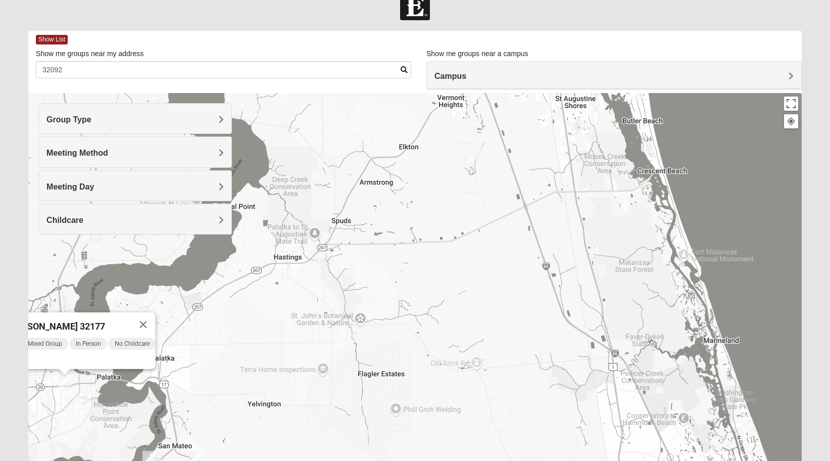
drag, startPoint x: 605, startPoint y: 393, endPoint x: 462, endPoint y: 356, distance: 147.8
click at [462, 356] on div "Mixed [PERSON_NAME] 32177 [DATE] PM Mixed Group In Person No Childcare Learn Mo…" at bounding box center [415, 295] width 774 height 404
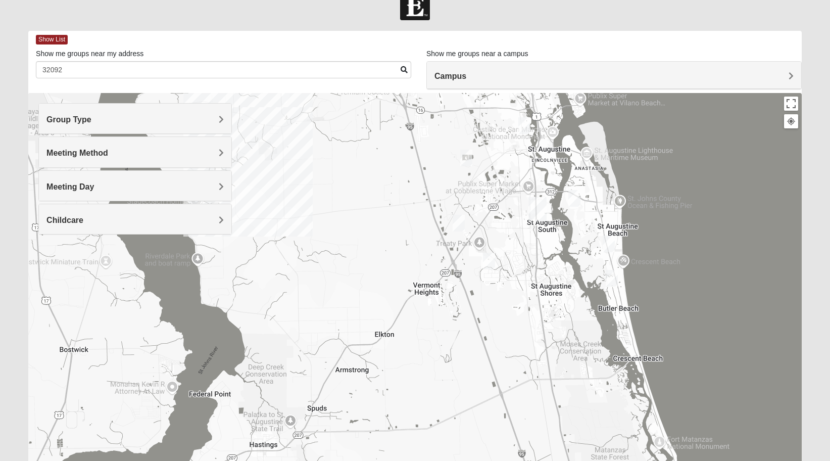
drag, startPoint x: 548, startPoint y: 198, endPoint x: 548, endPoint y: 366, distance: 168.3
click at [548, 366] on div "Mixed [PERSON_NAME] 32177 [DATE] PM Mixed Group In Person No Childcare Learn Mo…" at bounding box center [415, 295] width 774 height 404
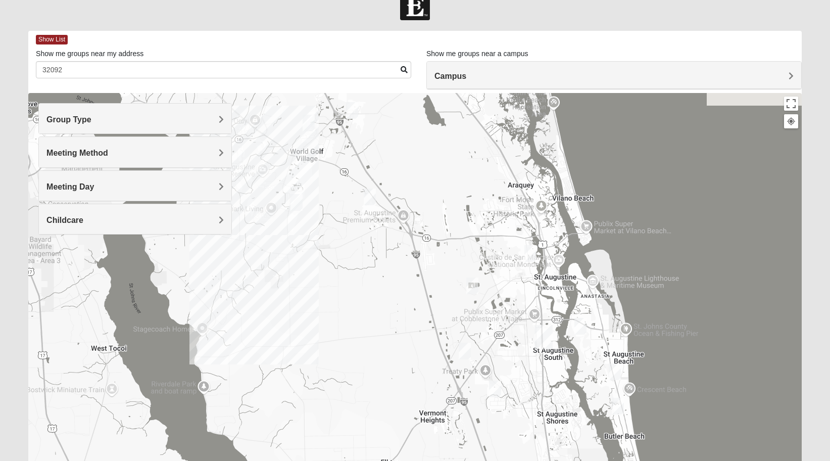
drag, startPoint x: 548, startPoint y: 366, endPoint x: 573, endPoint y: 469, distance: 105.5
click at [573, 460] on html "Log In Find A Group Error Show List Loading Groups" at bounding box center [415, 256] width 830 height 556
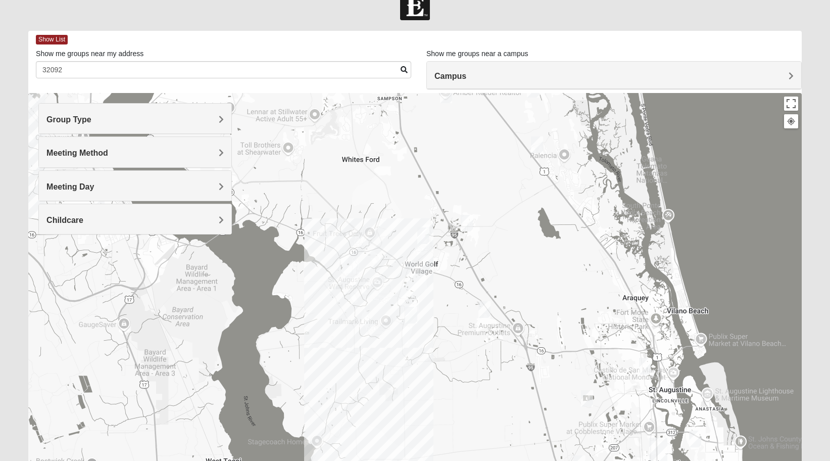
drag, startPoint x: 539, startPoint y: 248, endPoint x: 626, endPoint y: 338, distance: 125.8
click at [627, 338] on div "Mixed [PERSON_NAME] 32177 [DATE] PM Mixed Group In Person No Childcare Learn Mo…" at bounding box center [415, 295] width 774 height 404
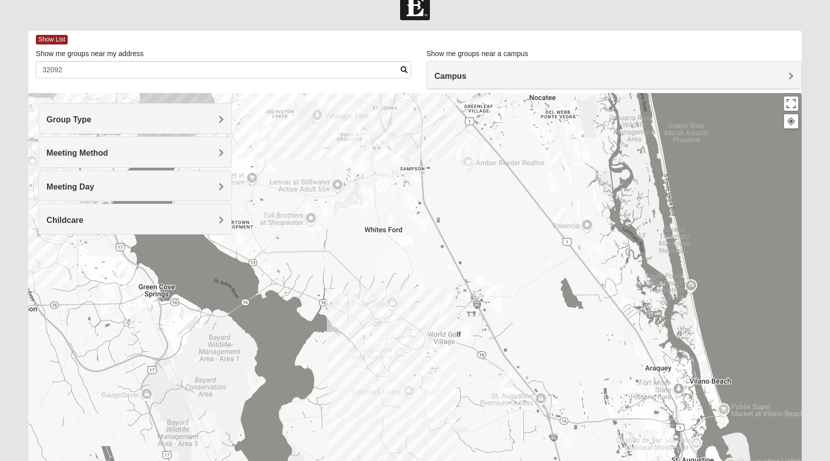
drag, startPoint x: 486, startPoint y: 141, endPoint x: 576, endPoint y: 220, distance: 119.6
click at [576, 220] on div "Mixed [PERSON_NAME] 32177 [DATE] PM Mixed Group In Person No Childcare Learn Mo…" at bounding box center [415, 295] width 774 height 404
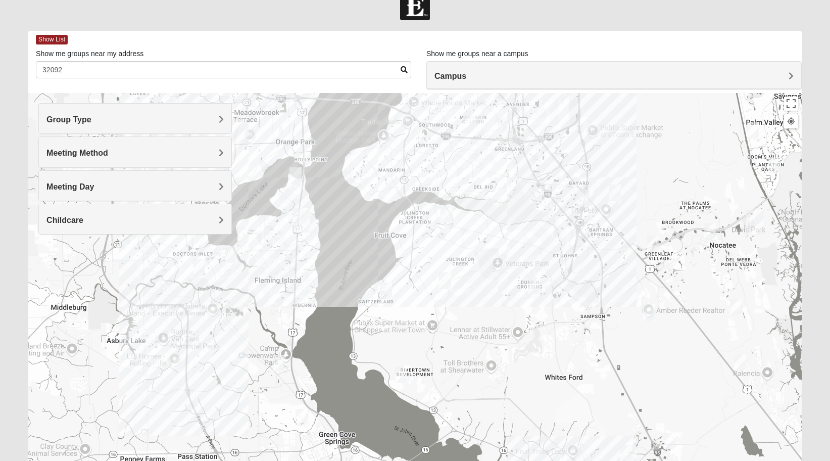
drag, startPoint x: 542, startPoint y: 115, endPoint x: 652, endPoint y: 160, distance: 118.7
click at [652, 160] on div "Mixed [PERSON_NAME] 32177 [DATE] PM Mixed Group In Person No Childcare Learn Mo…" at bounding box center [415, 295] width 774 height 404
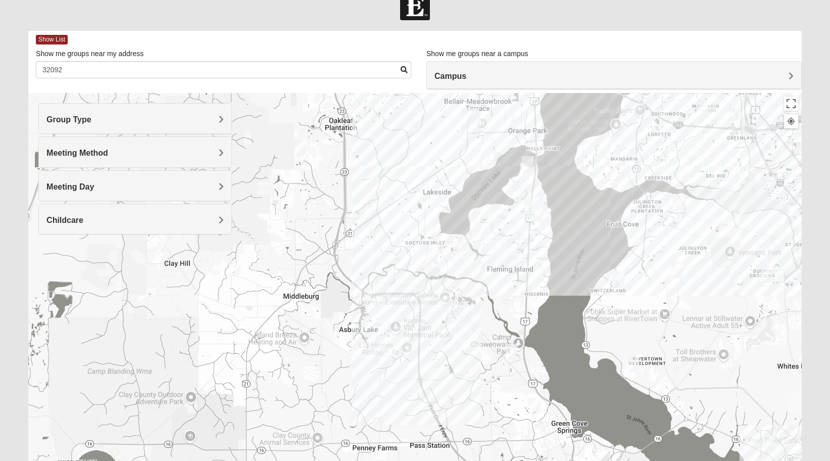
drag, startPoint x: 501, startPoint y: 201, endPoint x: 701, endPoint y: 191, distance: 200.4
click at [703, 189] on div "Mixed [PERSON_NAME] 32177 [DATE] PM Mixed Group In Person No Childcare Learn Mo…" at bounding box center [415, 295] width 774 height 404
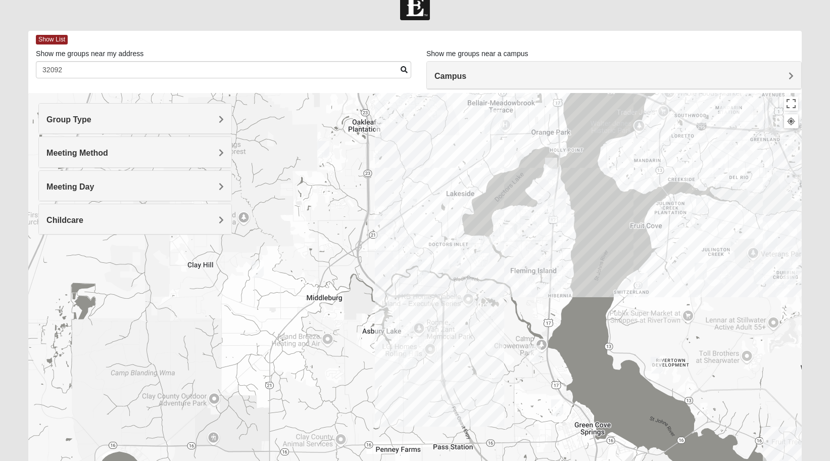
click at [322, 154] on img "Mixed Newton 32065" at bounding box center [323, 149] width 12 height 17
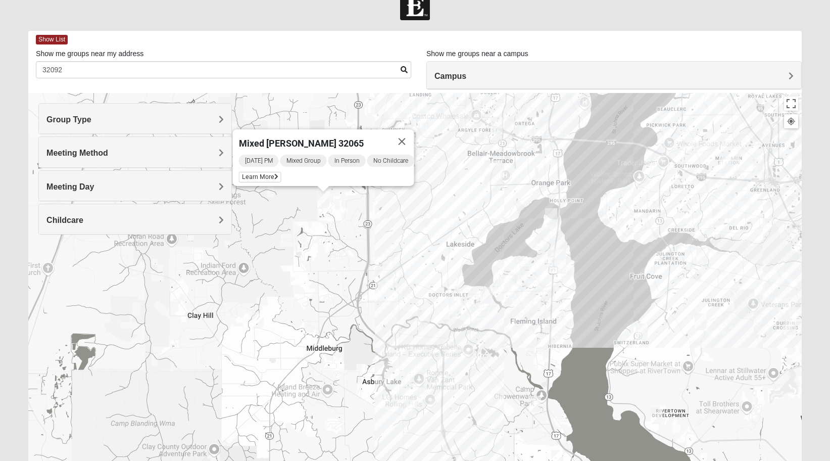
click at [257, 320] on img "Mixed Anderson 32068" at bounding box center [258, 320] width 12 height 17
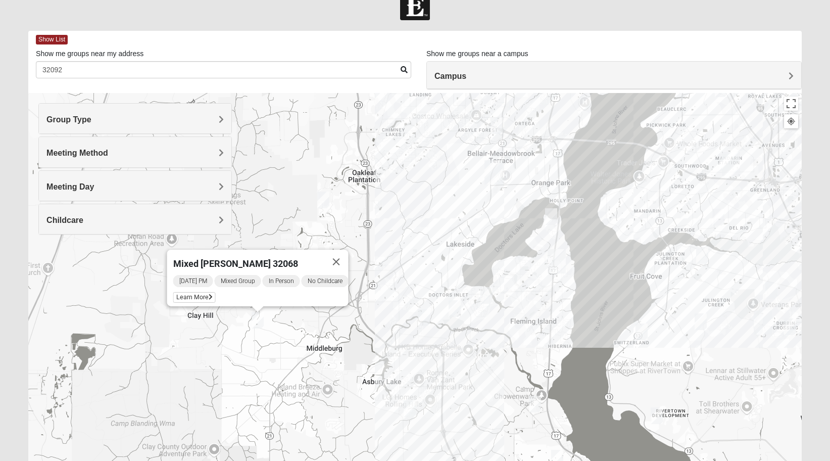
click at [421, 314] on img "Mixed Widergren 32043" at bounding box center [424, 317] width 12 height 17
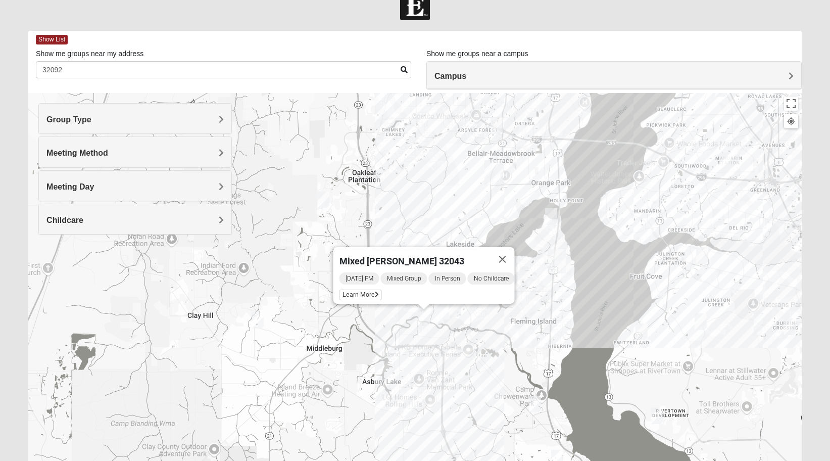
click at [459, 313] on img "Mixed Atwood 32068" at bounding box center [455, 308] width 12 height 17
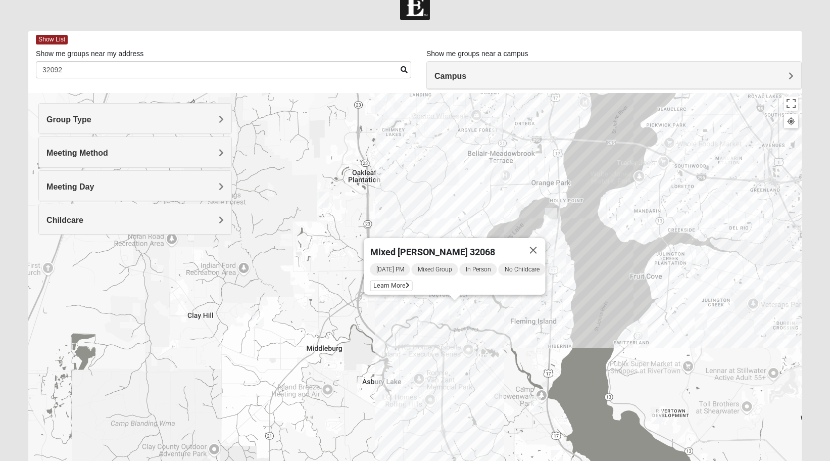
click at [410, 411] on img "Mixed Attebury 32043" at bounding box center [410, 408] width 12 height 17
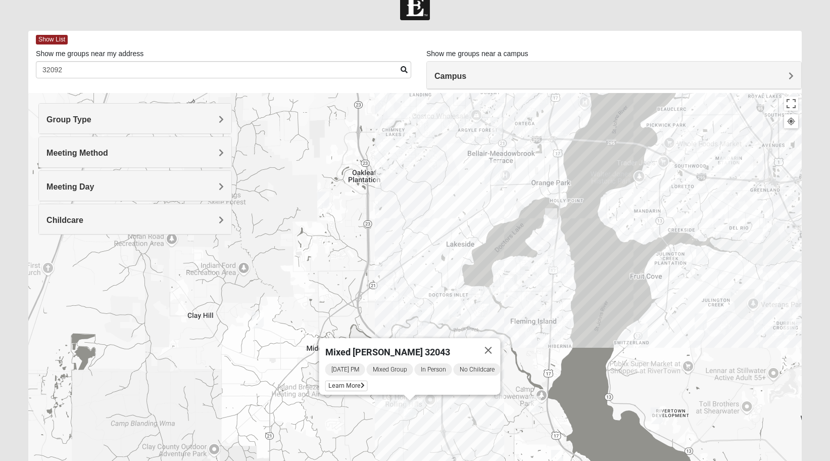
click at [481, 294] on img "Mixed Boger 32068" at bounding box center [487, 295] width 12 height 17
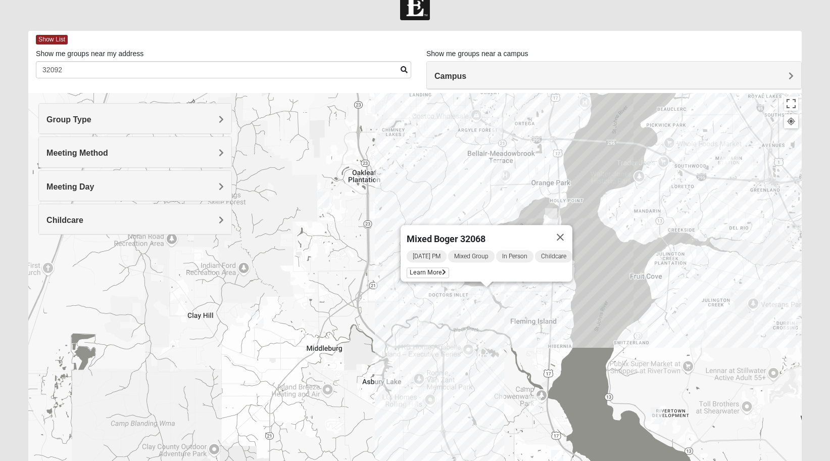
click at [540, 402] on img "Mixed Bowers 32043" at bounding box center [535, 404] width 12 height 17
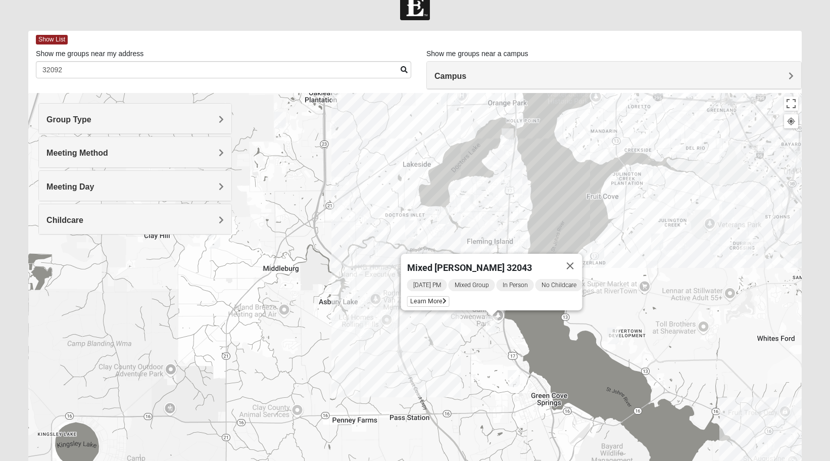
drag, startPoint x: 515, startPoint y: 431, endPoint x: 472, endPoint y: 351, distance: 90.9
click at [472, 351] on div "Mixed [PERSON_NAME] 32043 [DATE] PM Mixed Group In Person No Childcare Learn Mo…" at bounding box center [415, 295] width 774 height 404
click at [513, 384] on img "Mixed Godwin 32043" at bounding box center [514, 377] width 12 height 17
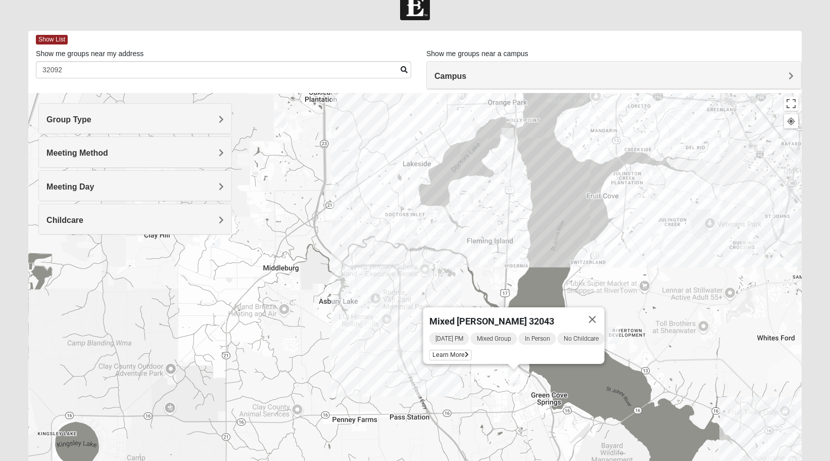
click at [613, 335] on img "Mixed Murphy 32259" at bounding box center [613, 335] width 12 height 17
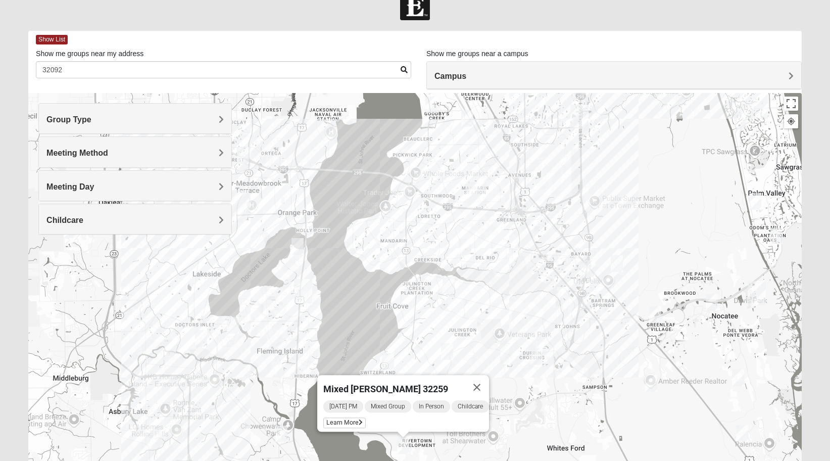
drag, startPoint x: 545, startPoint y: 195, endPoint x: 319, endPoint y: 300, distance: 248.9
click at [320, 300] on div "Mixed [PERSON_NAME] 32259 [DATE] PM Mixed Group In Person Childcare Learn More" at bounding box center [415, 295] width 774 height 404
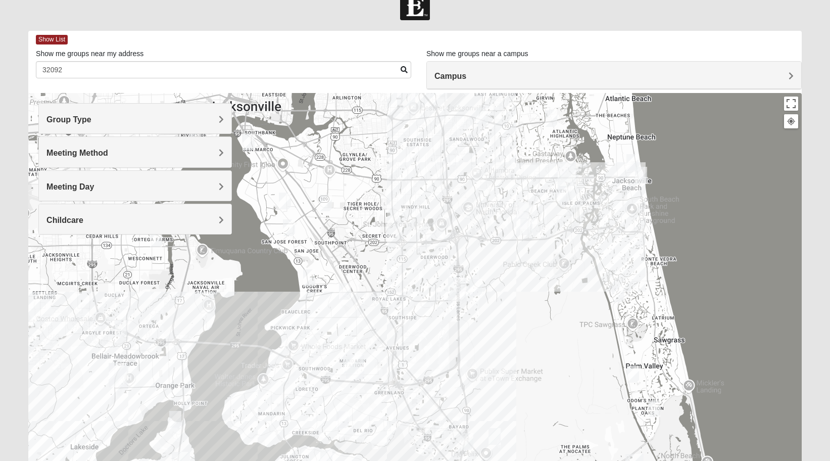
drag, startPoint x: 609, startPoint y: 250, endPoint x: 500, endPoint y: 428, distance: 209.0
click at [500, 428] on div "Mixed [PERSON_NAME] 32259 [DATE] PM Mixed Group In Person Childcare Learn More" at bounding box center [415, 295] width 774 height 404
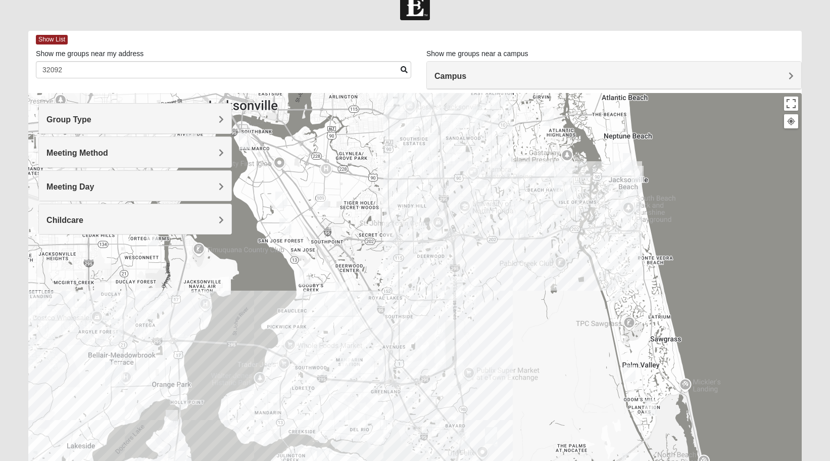
click at [551, 121] on img "Mixed Luehring 32224" at bounding box center [548, 117] width 12 height 17
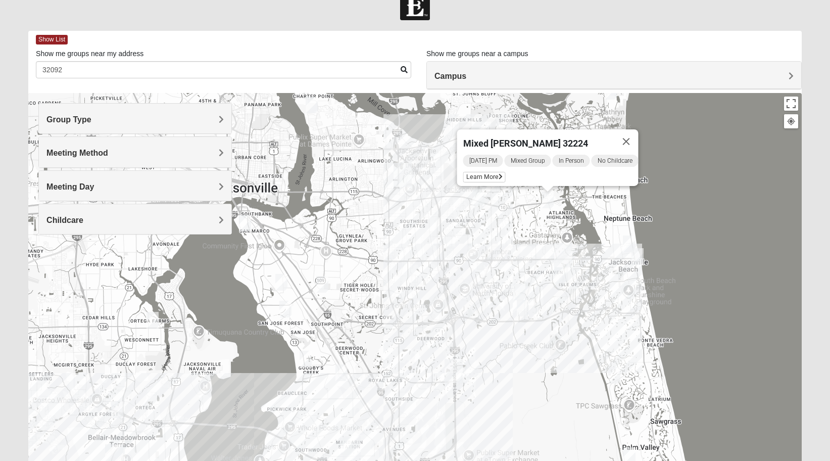
click at [475, 200] on img "Mixed Bell-Higgins 32246" at bounding box center [478, 197] width 12 height 17
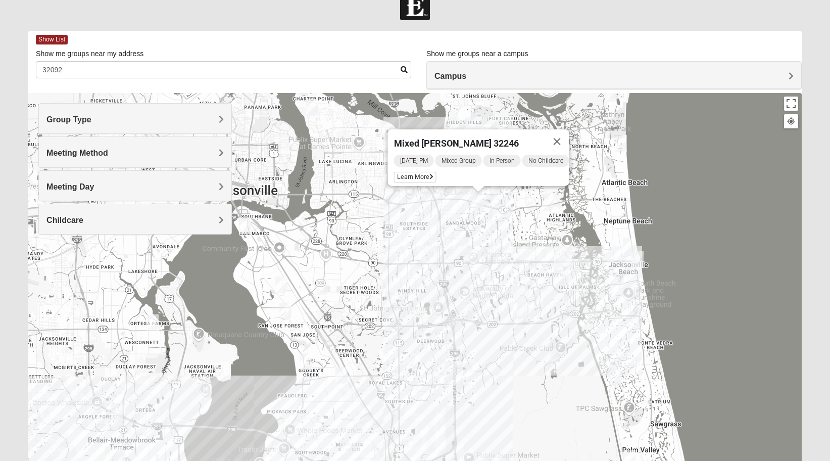
click at [557, 282] on img "Mixed Irish 32224" at bounding box center [560, 277] width 12 height 17
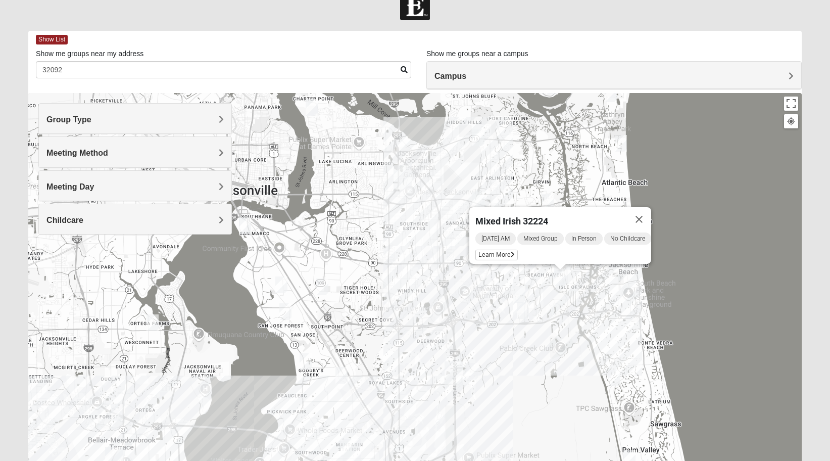
click at [515, 293] on img "Mixed Slack 32224" at bounding box center [519, 294] width 12 height 17
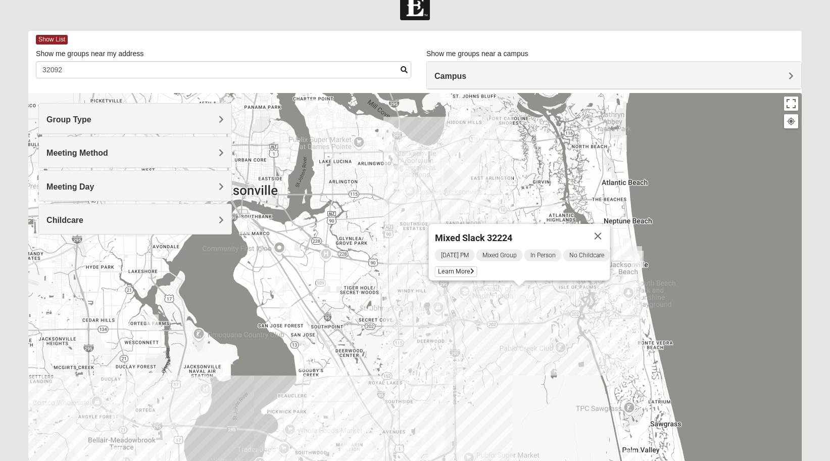
click at [624, 145] on img "Mixed Lammie 32233" at bounding box center [621, 143] width 12 height 17
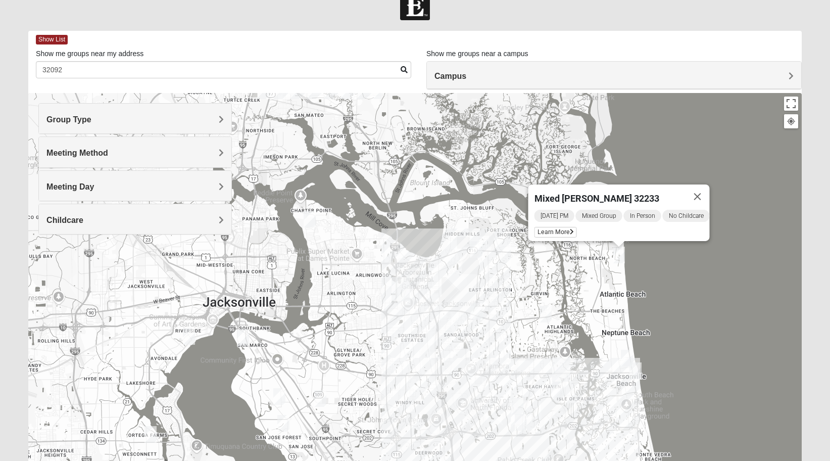
drag, startPoint x: 554, startPoint y: 196, endPoint x: 551, endPoint y: 252, distance: 56.1
click at [551, 252] on div "Mixed [PERSON_NAME] 32233 [DATE] PM Mixed Group In Person No Childcare Learn Mo…" at bounding box center [415, 295] width 774 height 404
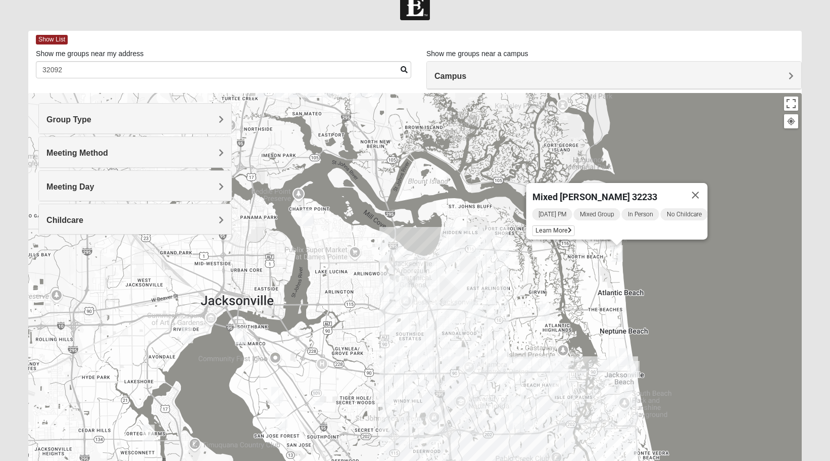
click at [616, 157] on div "Mixed [PERSON_NAME] 32233 [DATE] PM Mixed Group In Person No Childcare Learn Mo…" at bounding box center [415, 295] width 774 height 404
click at [620, 359] on img "Mixed Holowicki 32233" at bounding box center [625, 356] width 12 height 17
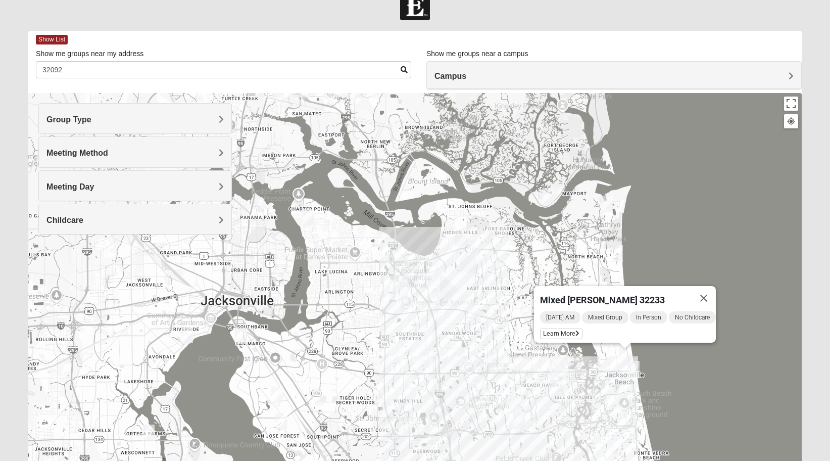
click at [633, 372] on img "Mixed Watkins 32250" at bounding box center [634, 369] width 12 height 17
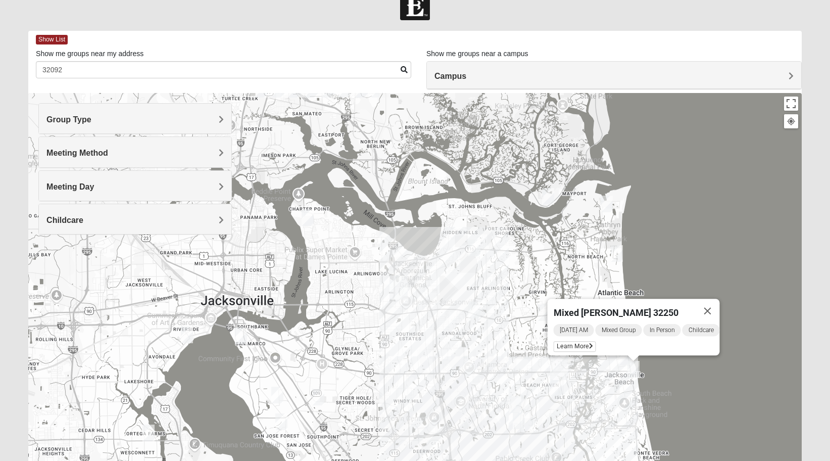
click at [633, 369] on img "Mixed Watkins 32250" at bounding box center [634, 369] width 12 height 17
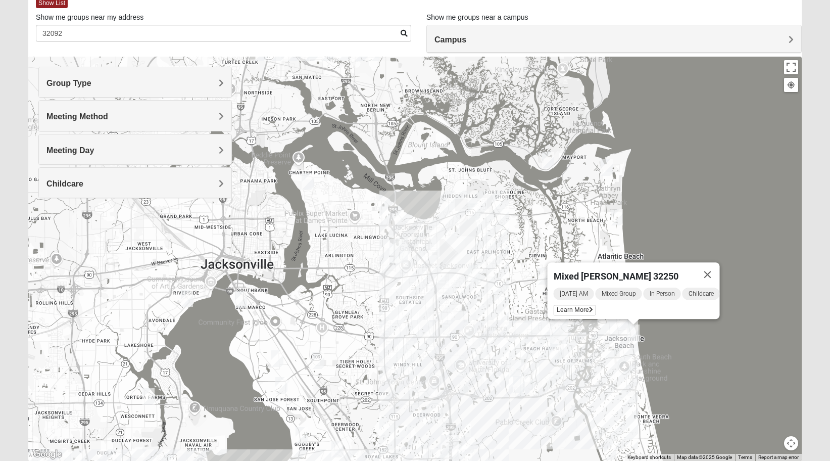
click at [157, 382] on div "Mixed [PERSON_NAME] 32250 [DATE] AM Mixed Group In Person Childcare Learn More" at bounding box center [415, 259] width 774 height 404
click at [151, 395] on img "Mixed Harrison 32210" at bounding box center [149, 396] width 12 height 17
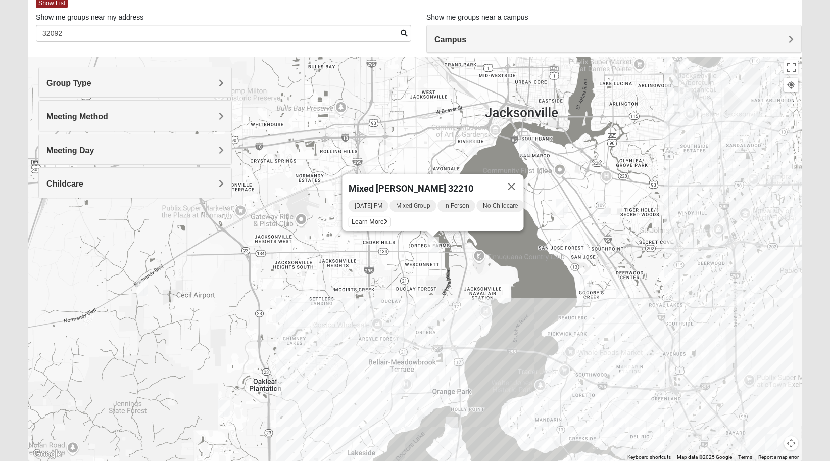
drag, startPoint x: 151, startPoint y: 395, endPoint x: 428, endPoint y: 243, distance: 315.9
click at [428, 243] on img "Mixed Harrison 32210" at bounding box center [433, 244] width 12 height 17
click at [140, 284] on img "Mixed Corwin 32221" at bounding box center [142, 287] width 12 height 17
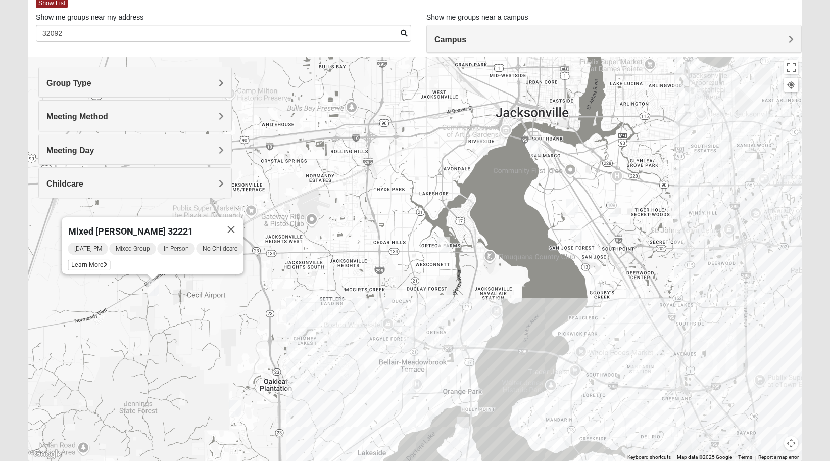
click at [236, 412] on img "Mixed Newton 32065" at bounding box center [235, 408] width 12 height 17
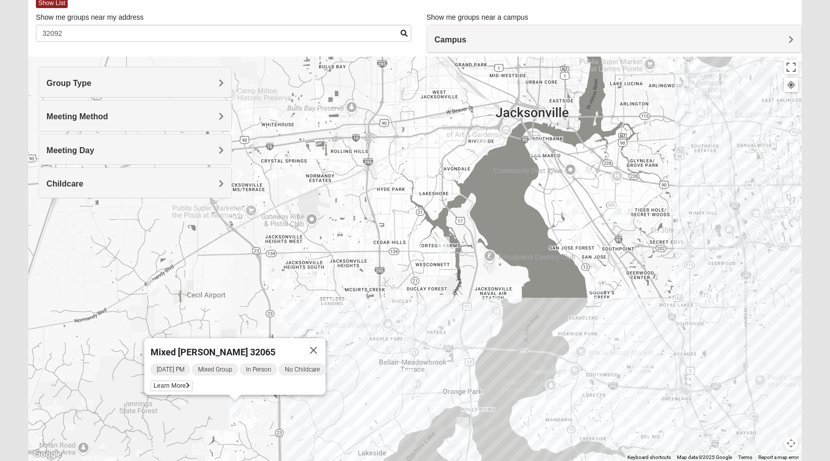
click at [463, 424] on img "Mixed Bryant 32003" at bounding box center [463, 425] width 12 height 17
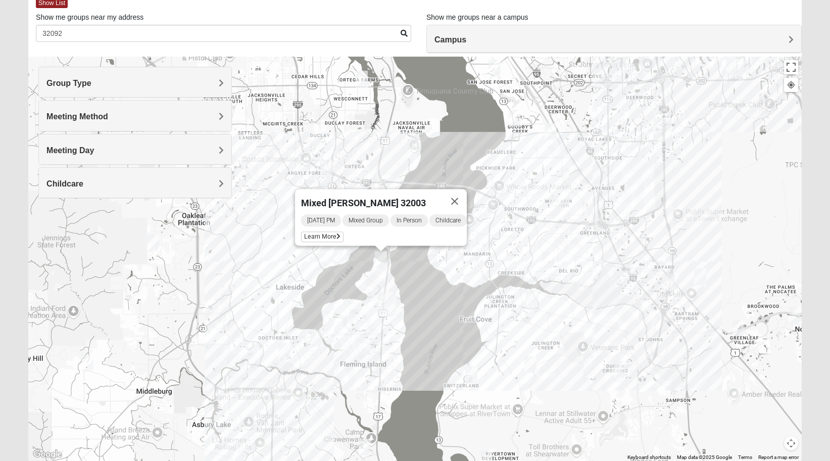
drag, startPoint x: 434, startPoint y: 428, endPoint x: 344, endPoint y: 236, distance: 212.0
click at [344, 236] on div "Mixed [PERSON_NAME] 32003 [DATE] PM Mixed Group In Person Childcare Learn More" at bounding box center [415, 259] width 774 height 404
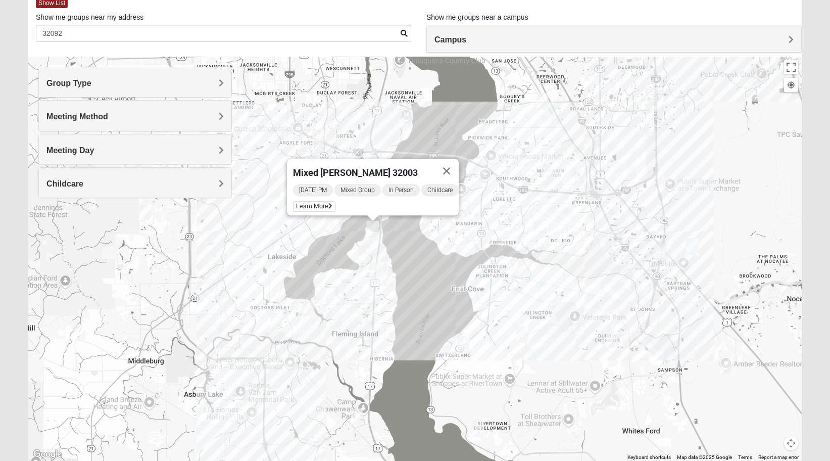
click at [460, 357] on div "Mixed [PERSON_NAME] 32003 [DATE] PM Mixed Group In Person Childcare Learn More" at bounding box center [415, 259] width 774 height 404
click at [461, 344] on img "Mixed Otts 32259" at bounding box center [463, 344] width 12 height 17
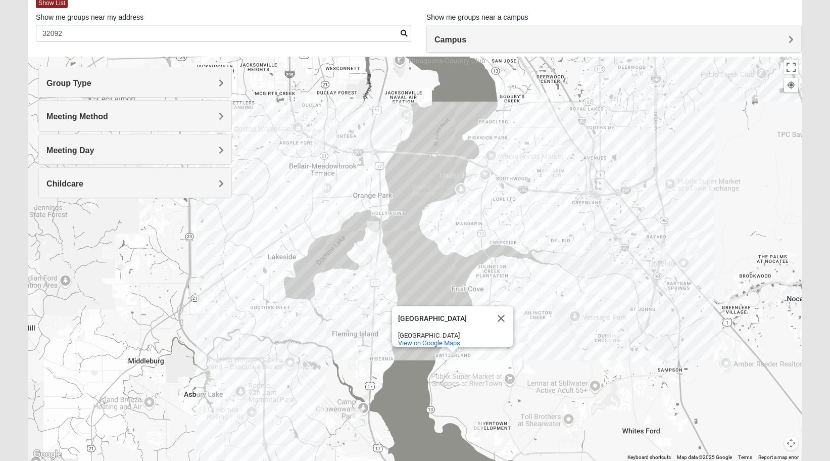
click at [483, 430] on img "Mixed Murphy 32259" at bounding box center [478, 428] width 12 height 17
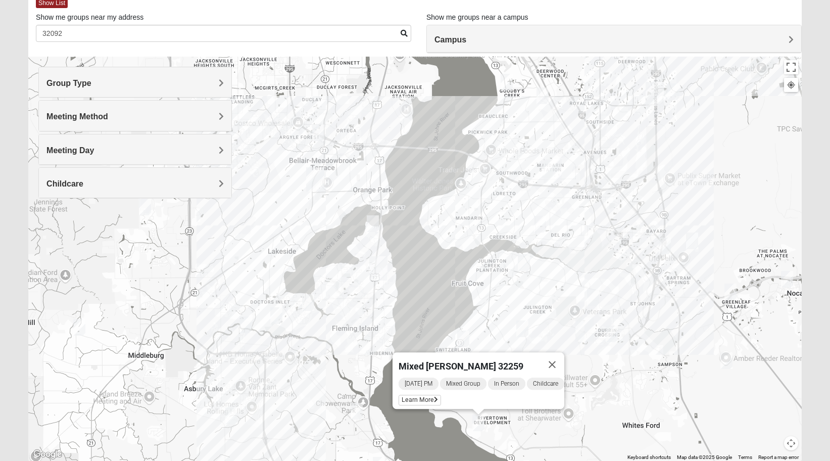
click at [159, 153] on h4 "Meeting Day" at bounding box center [134, 151] width 177 height 10
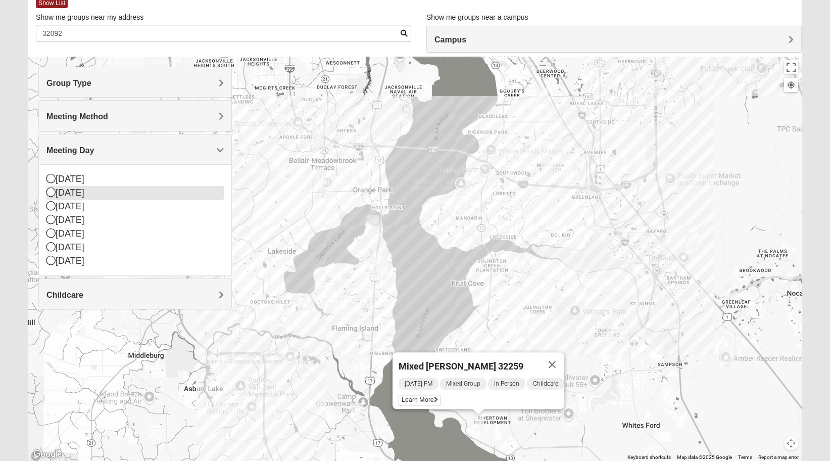
click at [87, 188] on div "[DATE]" at bounding box center [134, 193] width 177 height 14
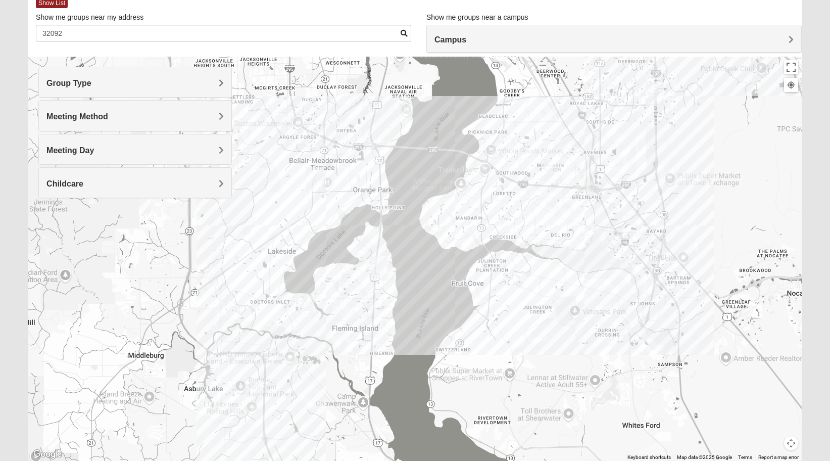
drag, startPoint x: 413, startPoint y: 330, endPoint x: 408, endPoint y: 345, distance: 15.7
click at [412, 336] on div at bounding box center [415, 259] width 774 height 404
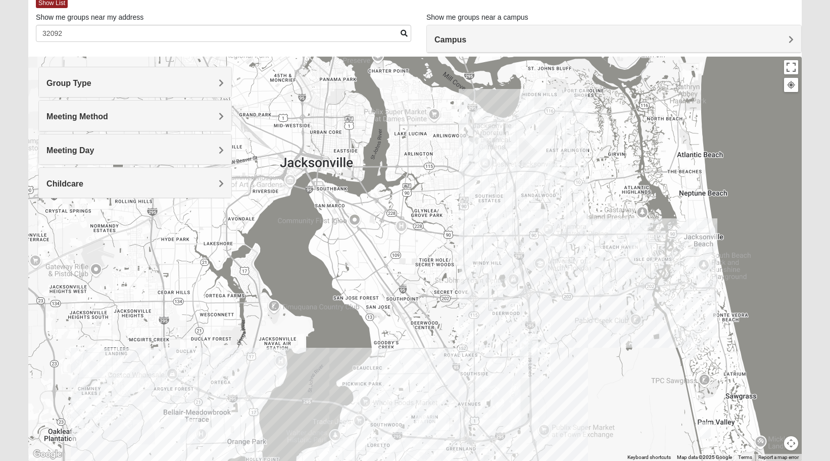
drag, startPoint x: 462, startPoint y: 133, endPoint x: 336, endPoint y: 385, distance: 281.4
click at [336, 385] on div at bounding box center [415, 259] width 774 height 404
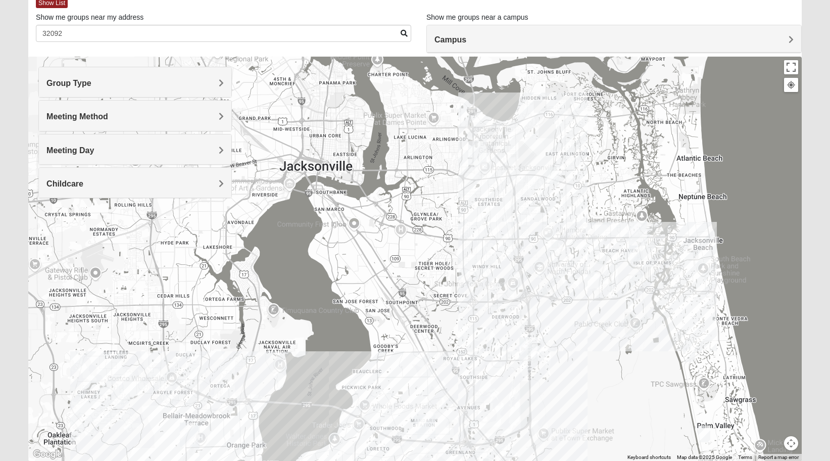
click at [559, 173] on img "Mixed Bell-Higgins 32246" at bounding box center [553, 175] width 12 height 17
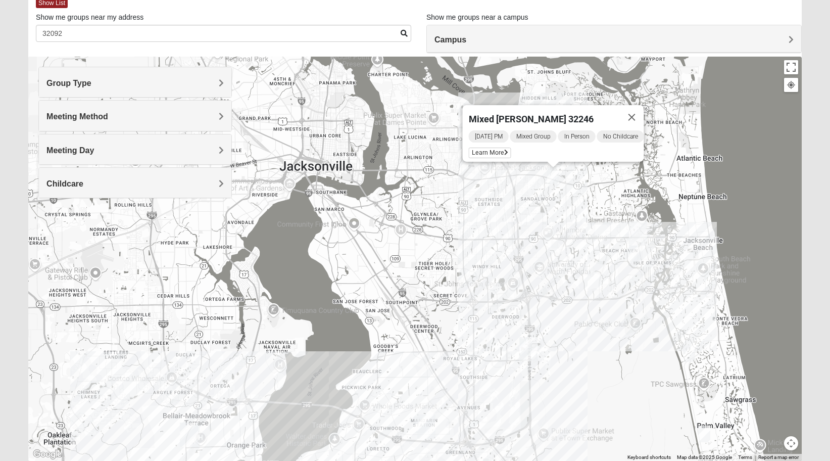
click at [635, 253] on img "Mixed Irish 32224" at bounding box center [635, 253] width 12 height 17
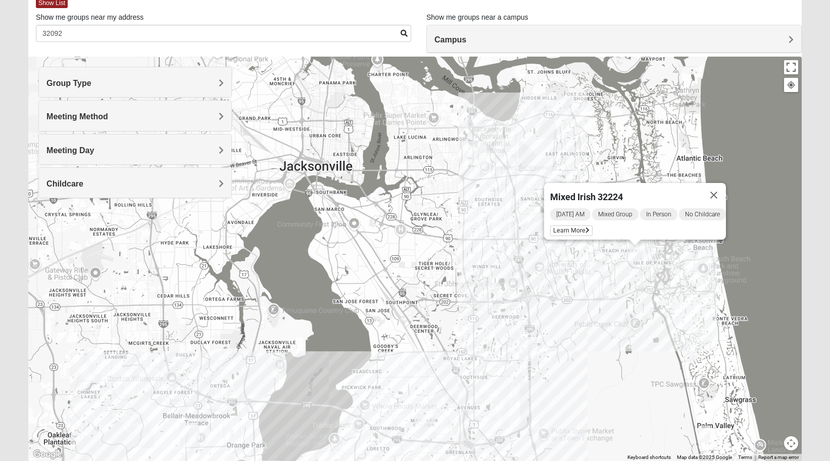
click at [690, 355] on img "Mixed Morales 32082" at bounding box center [689, 353] width 12 height 17
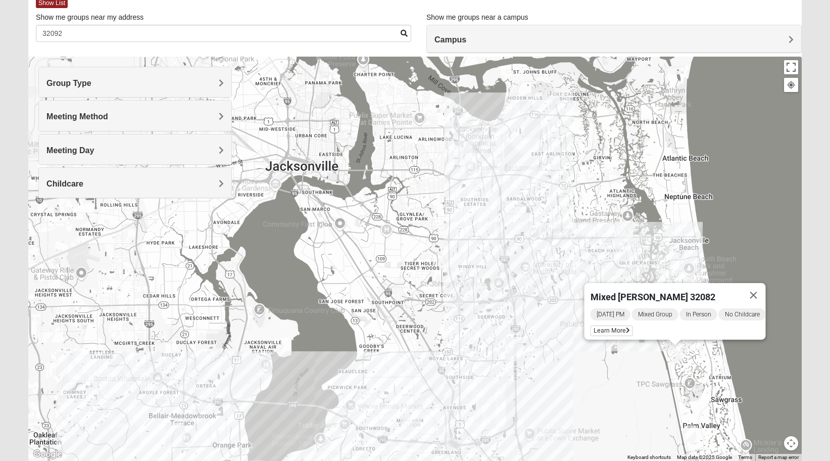
click at [690, 433] on img "Mixed Pate 32082" at bounding box center [690, 433] width 12 height 17
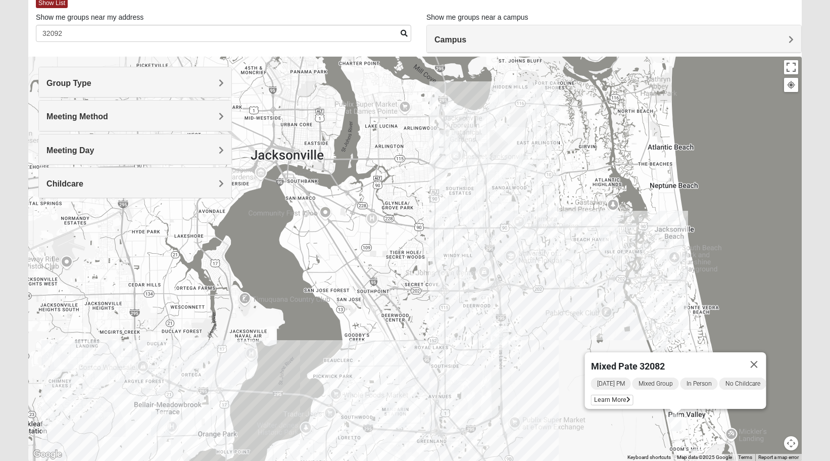
click at [616, 399] on div "[DATE] PM Mixed Group In Person No Childcare Learn More" at bounding box center [678, 392] width 175 height 32
click at [615, 395] on span "Learn More" at bounding box center [612, 400] width 42 height 11
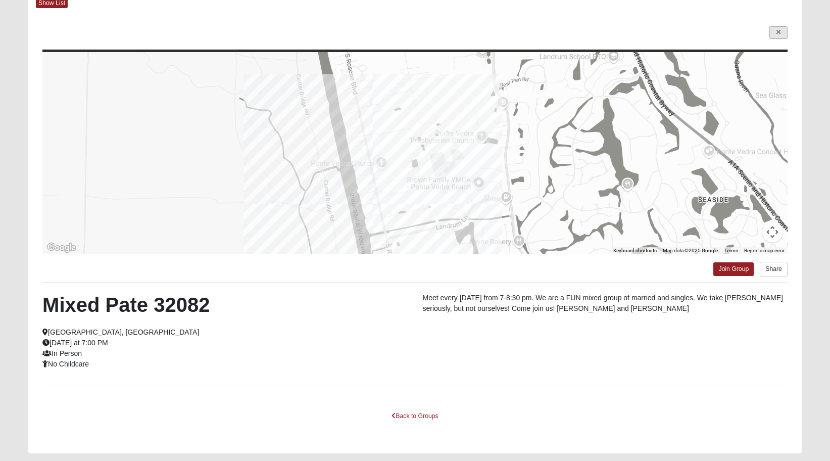
click at [779, 35] on icon at bounding box center [779, 32] width 4 height 6
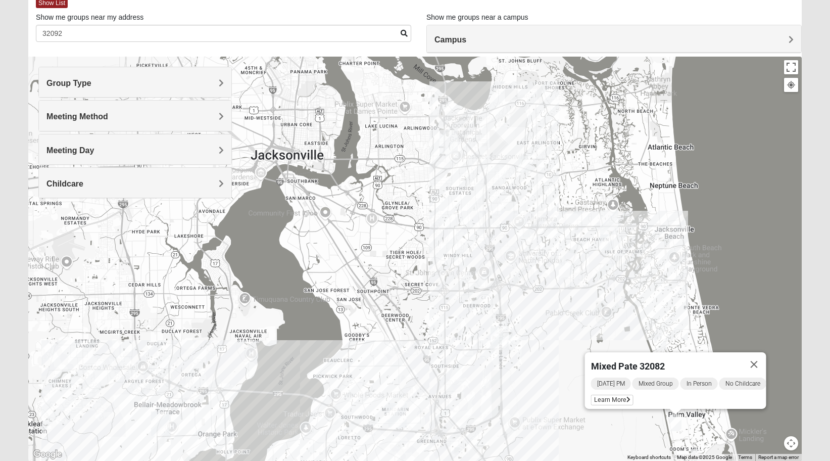
click at [669, 420] on div "Mixed [PERSON_NAME] 32082 [DATE] PM Mixed Group In Person No Childcare Learn Mo…" at bounding box center [415, 259] width 774 height 404
click at [674, 429] on img "Mixed Pate 32082" at bounding box center [676, 422] width 12 height 17
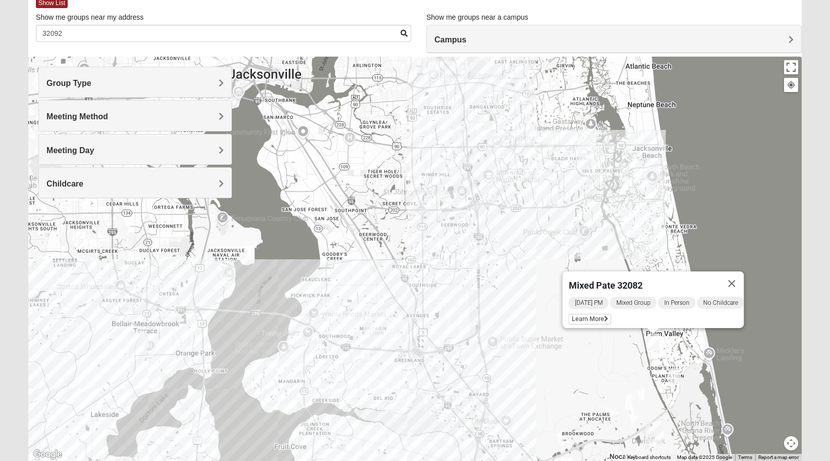
drag, startPoint x: 652, startPoint y: 439, endPoint x: 619, endPoint y: 340, distance: 104.5
click at [620, 340] on div "Mixed [PERSON_NAME] 32082 [DATE] PM Mixed Group In Person No Childcare Learn Mo…" at bounding box center [415, 259] width 774 height 404
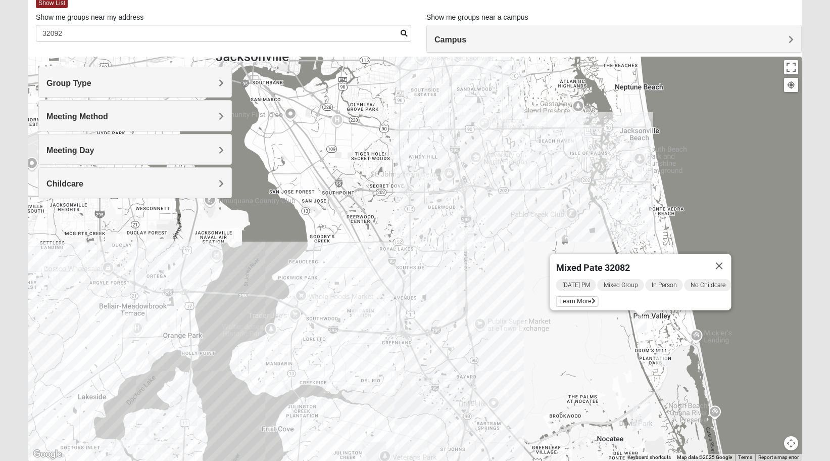
click at [664, 357] on img "Mixed Reed 32081" at bounding box center [662, 358] width 12 height 17
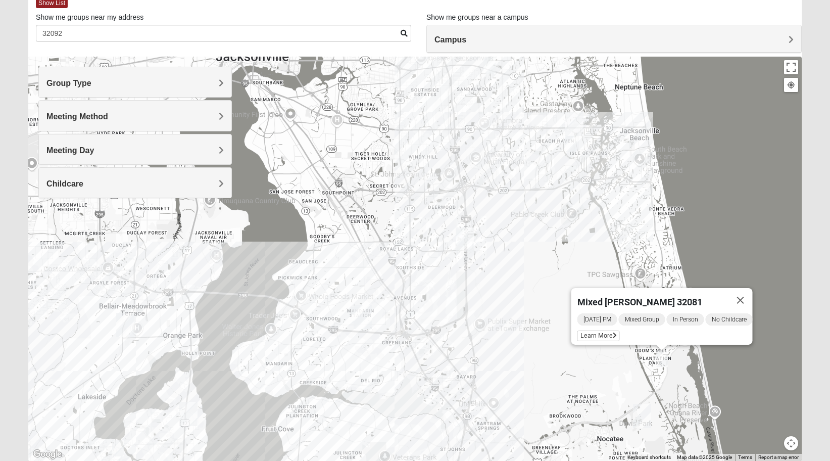
click at [355, 317] on img "Mandarin" at bounding box center [363, 317] width 18 height 24
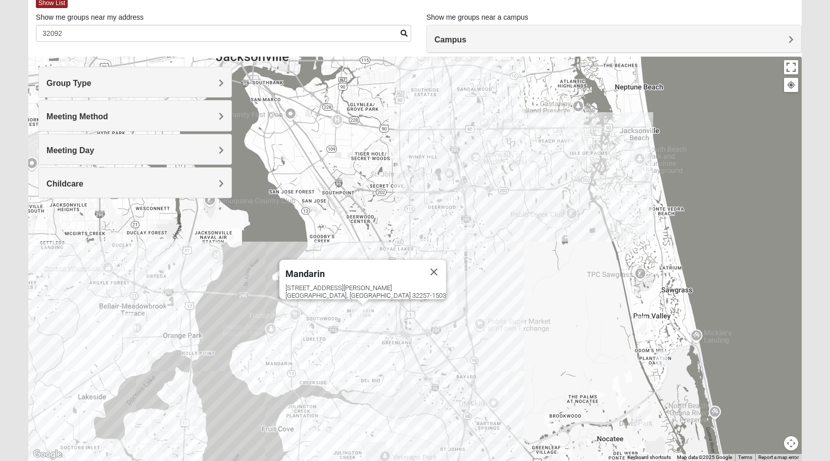
click at [117, 448] on img "Mixed Boger 32068" at bounding box center [118, 448] width 12 height 17
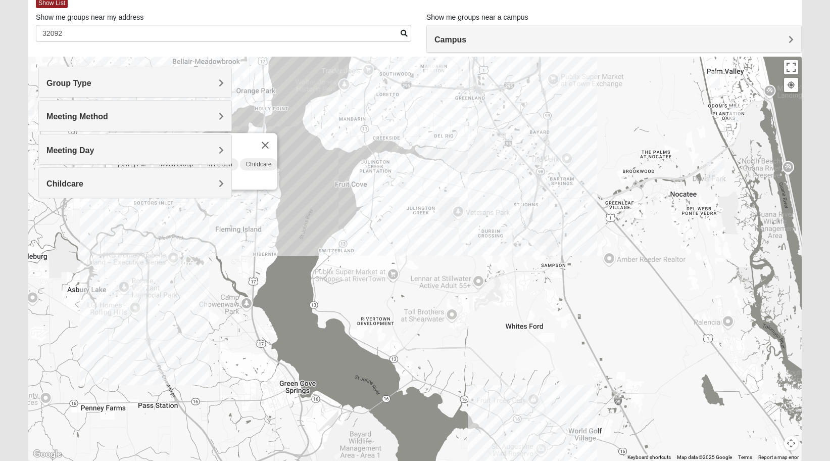
drag, startPoint x: 300, startPoint y: 408, endPoint x: 340, endPoint y: 183, distance: 228.3
click at [340, 183] on div "Mixed [PERSON_NAME] 32068 [DATE] PM Mixed Group In Person Childcare Learn More" at bounding box center [415, 259] width 774 height 404
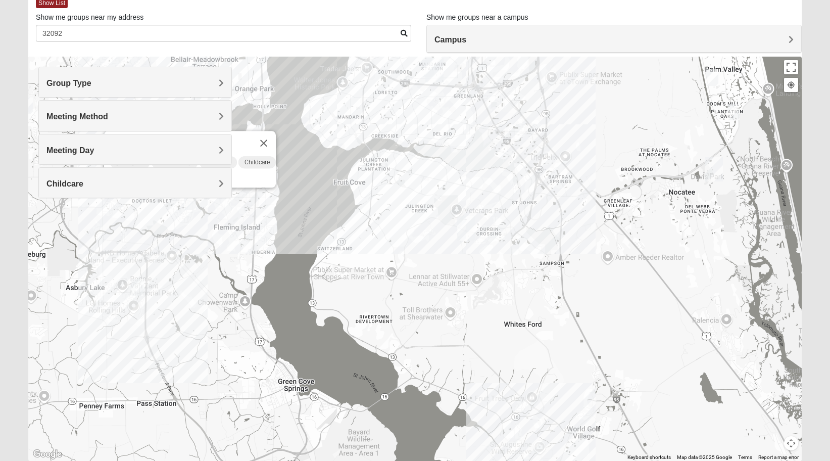
click at [140, 284] on img "Mixed Ingram 32043" at bounding box center [137, 287] width 12 height 17
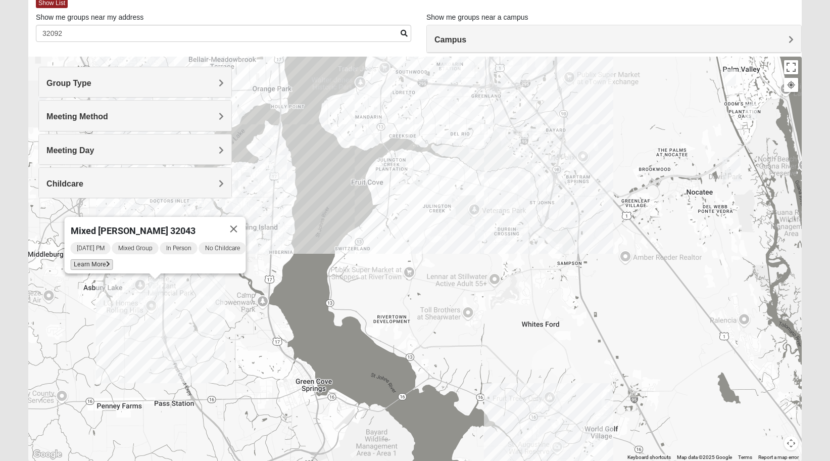
click at [80, 260] on span "Learn More" at bounding box center [91, 264] width 42 height 11
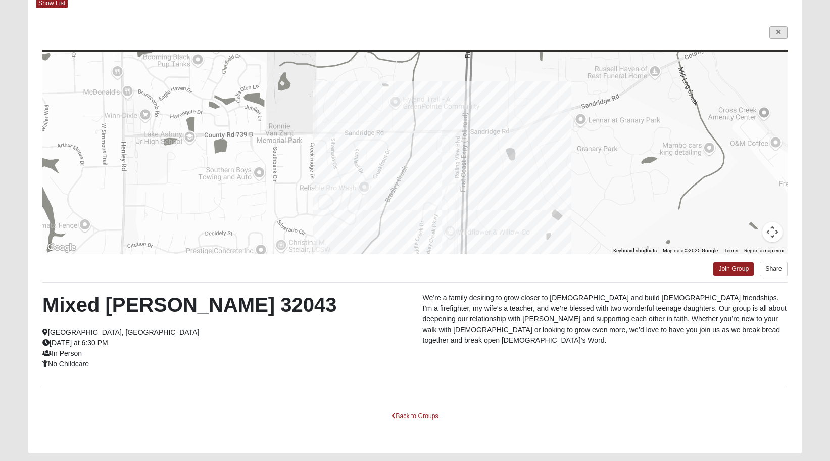
click at [785, 30] on link at bounding box center [779, 32] width 18 height 13
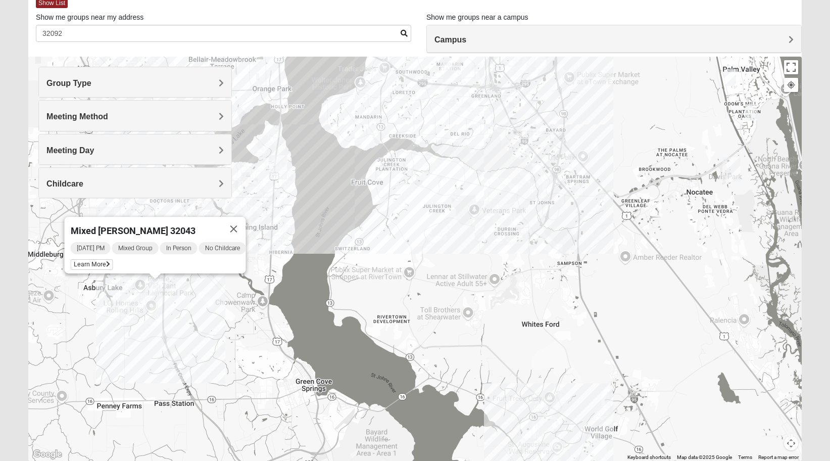
click at [163, 165] on div "Group Type Mixed Group Men Only Women Only 1825 Meeting Method In Person Virtua…" at bounding box center [135, 132] width 194 height 131
click at [167, 153] on h4 "Meeting Day" at bounding box center [134, 151] width 177 height 10
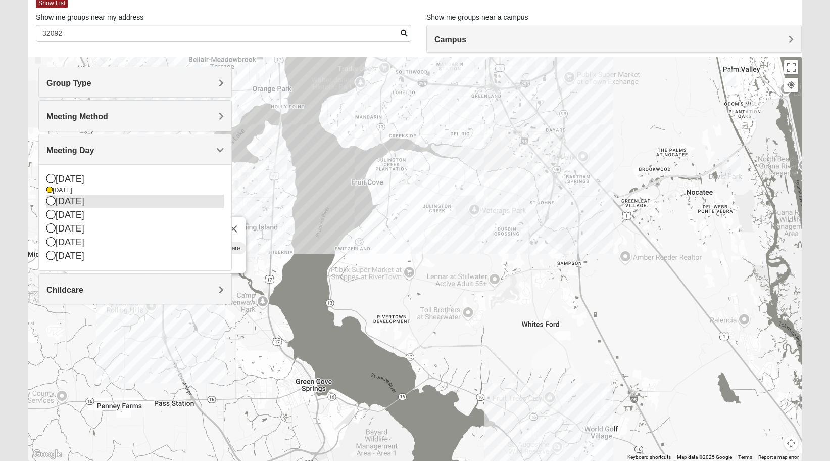
click at [85, 203] on div "[DATE]" at bounding box center [134, 202] width 177 height 14
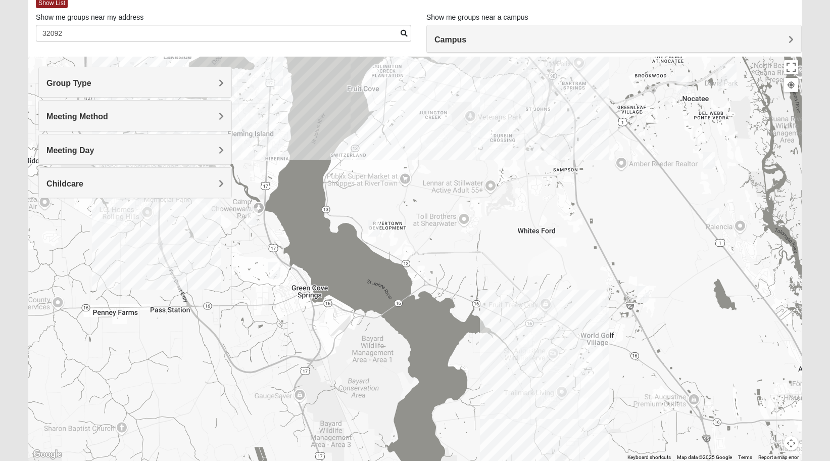
drag, startPoint x: 539, startPoint y: 345, endPoint x: 534, endPoint y: 247, distance: 98.2
click at [534, 247] on div at bounding box center [415, 259] width 774 height 404
click at [524, 360] on img "Mixed Kruse 32092" at bounding box center [526, 356] width 12 height 17
click at [471, 331] on span "Learn More" at bounding box center [462, 333] width 42 height 11
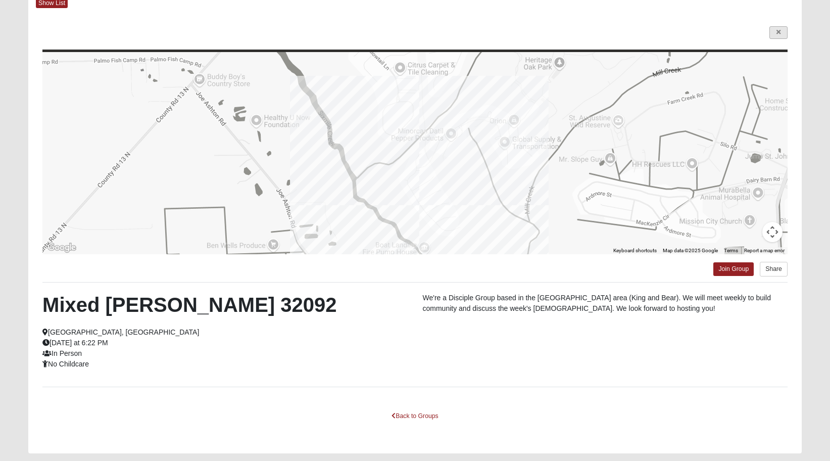
click at [783, 28] on link at bounding box center [779, 32] width 18 height 13
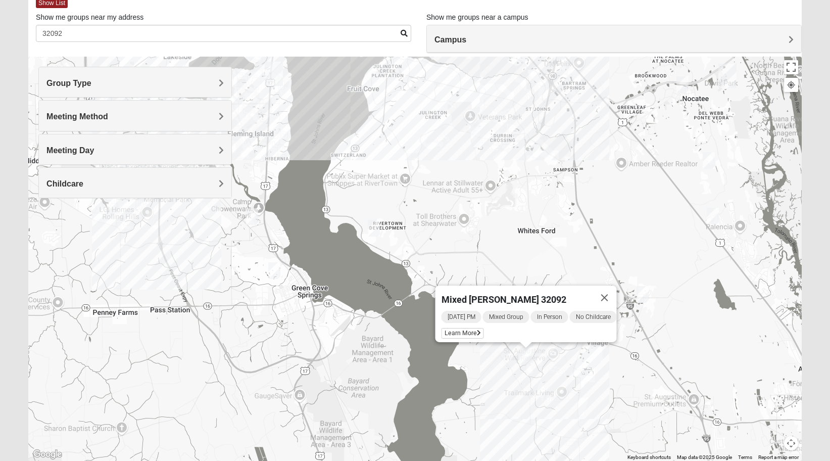
click at [644, 289] on img "Mixed Owen/Monk 32095" at bounding box center [643, 294] width 12 height 17
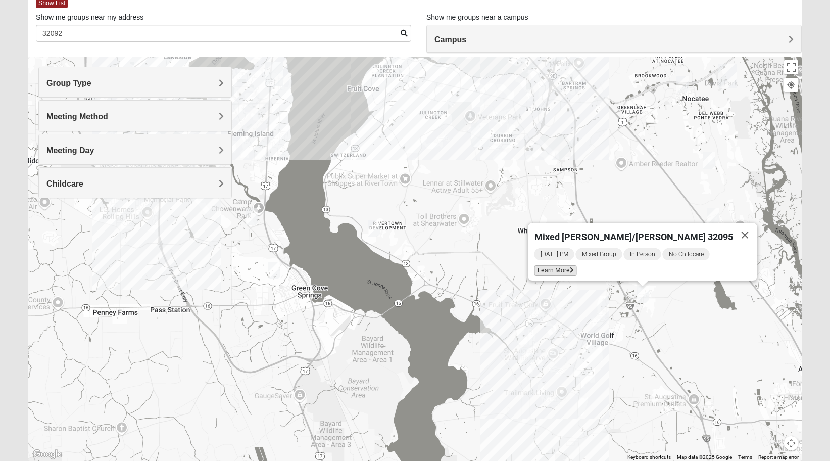
click at [577, 265] on span "Learn More" at bounding box center [555, 270] width 42 height 11
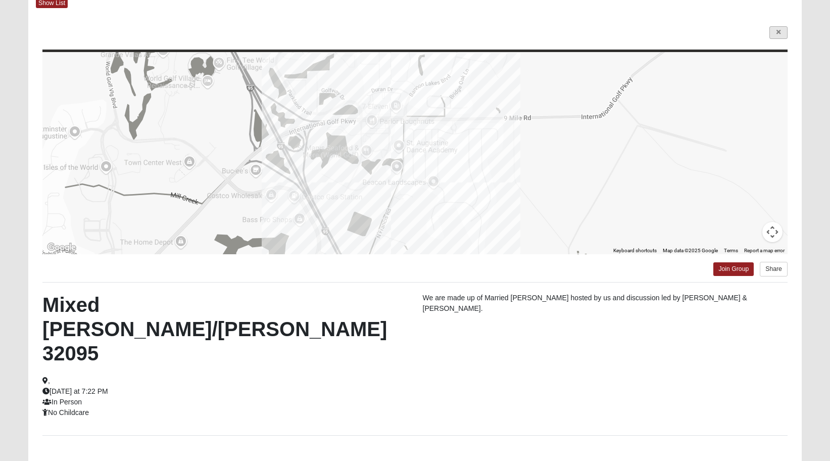
click at [786, 29] on link at bounding box center [779, 32] width 18 height 13
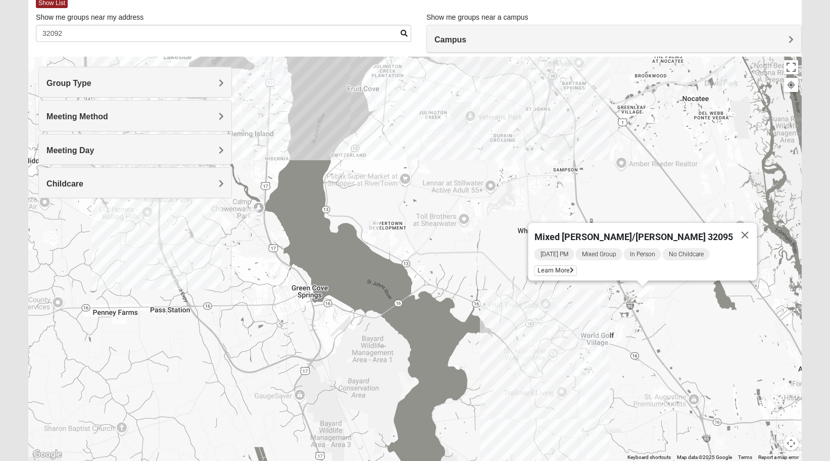
click at [710, 149] on div "Mixed [PERSON_NAME]/[PERSON_NAME] 32095 [DATE] PM Mixed Group In Person No Chil…" at bounding box center [415, 259] width 774 height 404
click at [710, 155] on img "Mixed Adams 32081" at bounding box center [709, 160] width 12 height 17
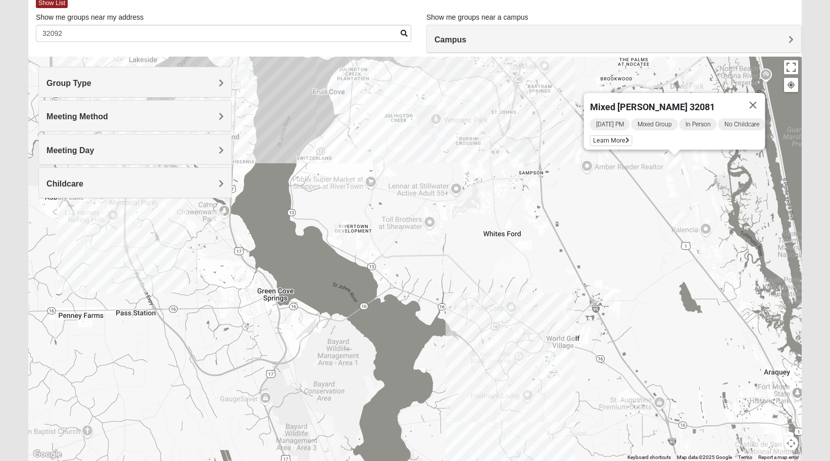
click at [678, 221] on img "Mixed Gerville-Reache 32095" at bounding box center [679, 219] width 12 height 17
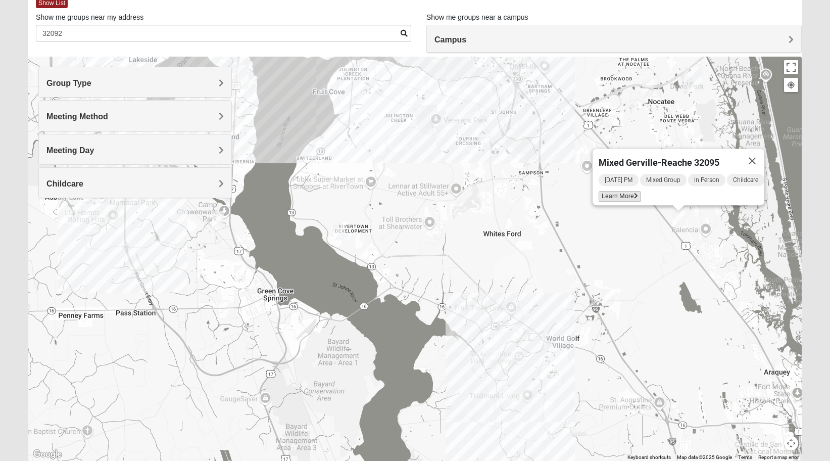
click at [626, 196] on span "Learn More" at bounding box center [620, 196] width 42 height 11
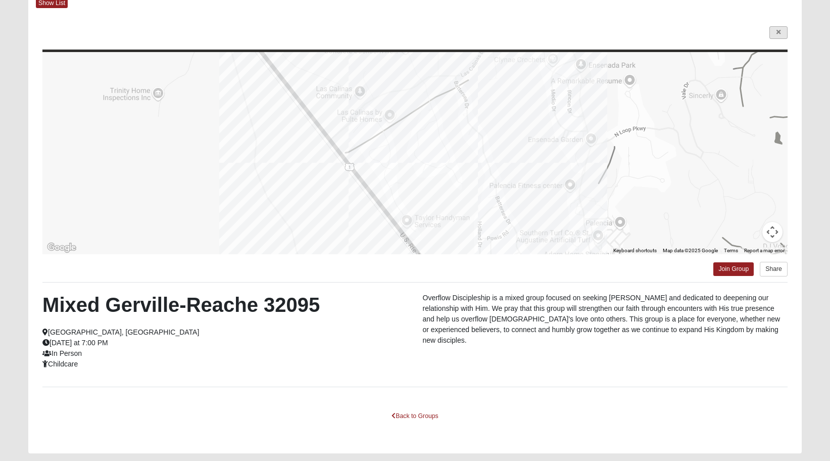
click at [780, 34] on icon at bounding box center [779, 32] width 4 height 6
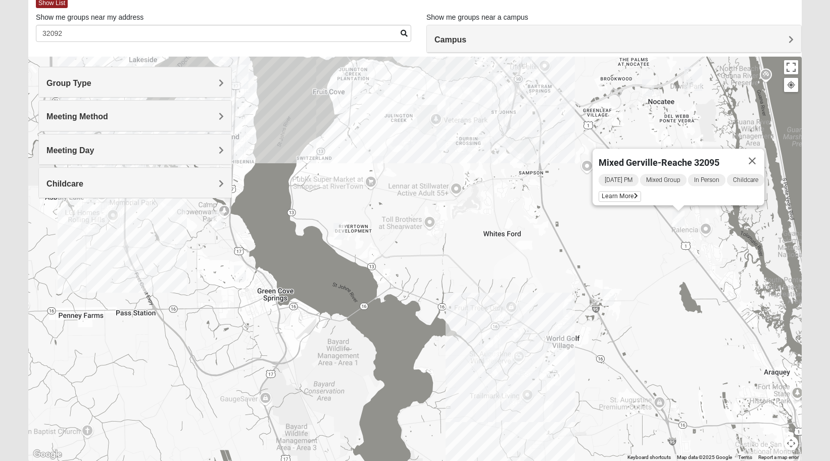
click at [155, 146] on h4 "Meeting Day" at bounding box center [134, 151] width 177 height 10
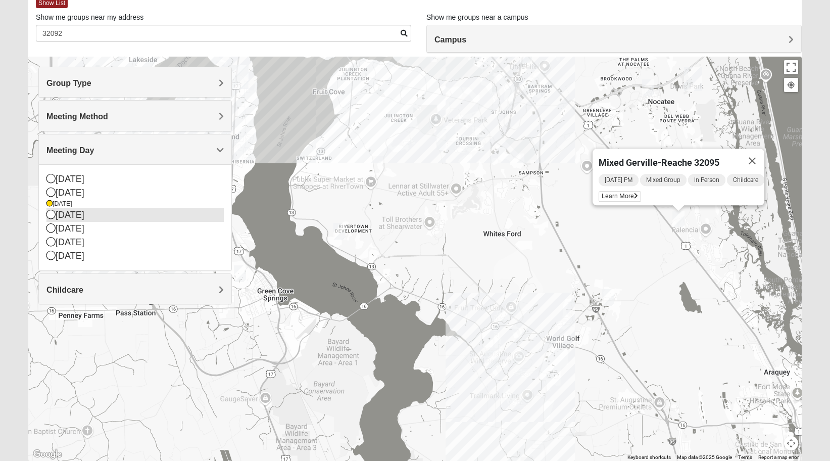
click at [93, 215] on div "[DATE]" at bounding box center [134, 215] width 177 height 14
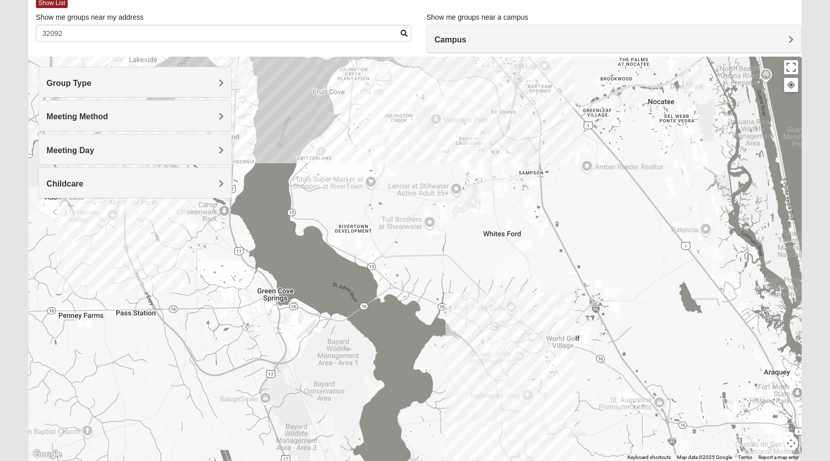
click at [163, 118] on h4 "Meeting Method" at bounding box center [134, 117] width 177 height 10
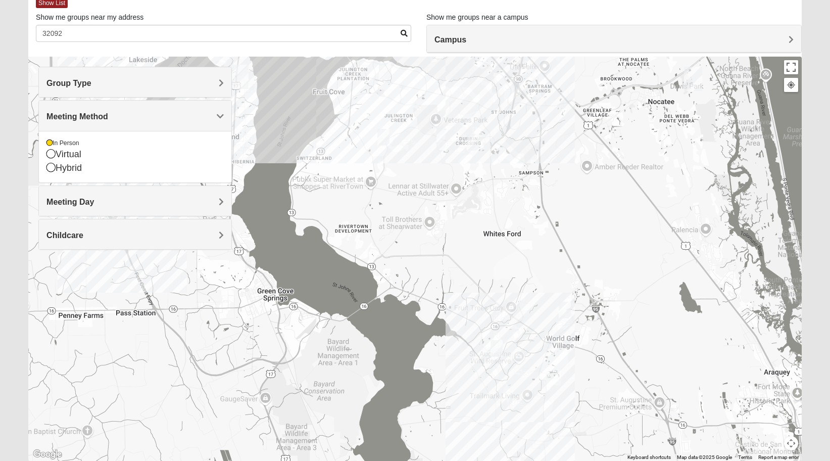
click at [115, 87] on h4 "Group Type" at bounding box center [134, 83] width 177 height 10
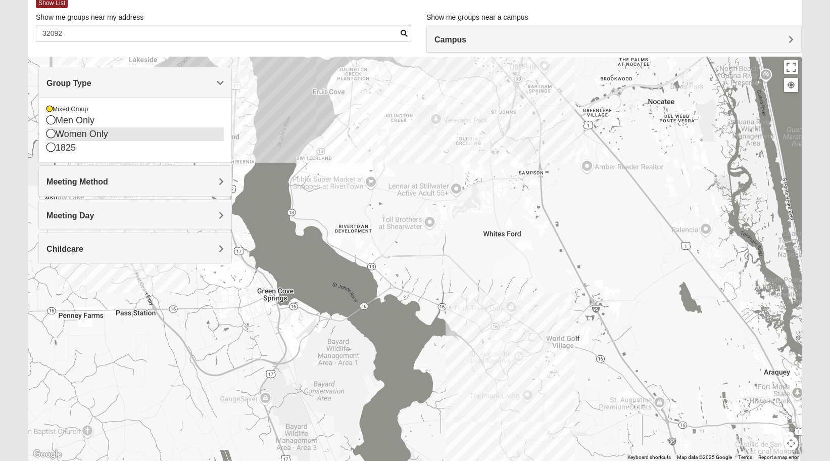
click at [85, 136] on div "Women Only" at bounding box center [134, 134] width 177 height 14
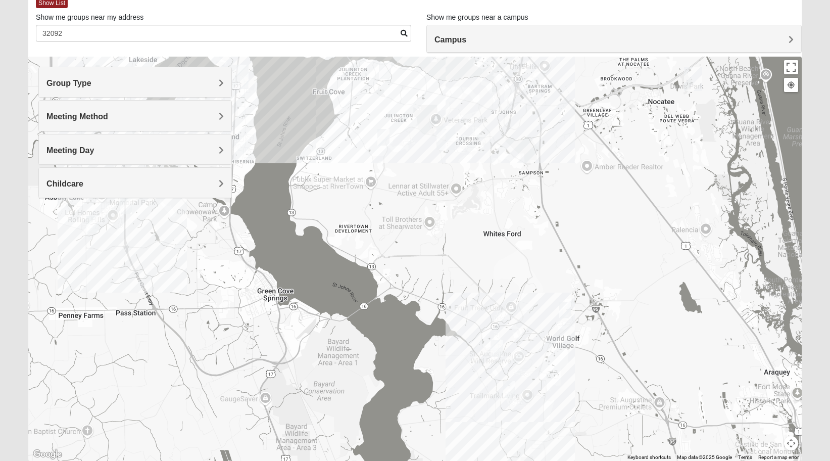
click at [508, 388] on img "Womens Worsham / Schultheis 32092" at bounding box center [509, 389] width 12 height 17
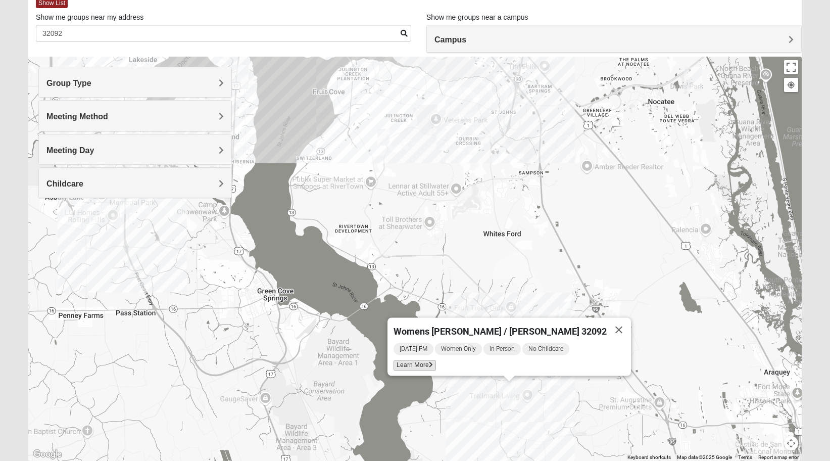
click at [436, 362] on span "Learn More" at bounding box center [415, 365] width 42 height 11
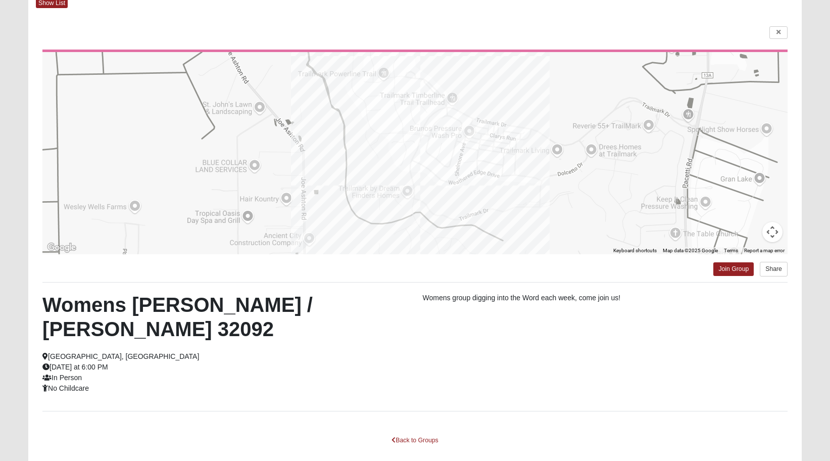
drag, startPoint x: 405, startPoint y: 170, endPoint x: 417, endPoint y: 134, distance: 37.6
click at [417, 134] on div at bounding box center [414, 153] width 745 height 202
click at [783, 29] on link at bounding box center [779, 32] width 18 height 13
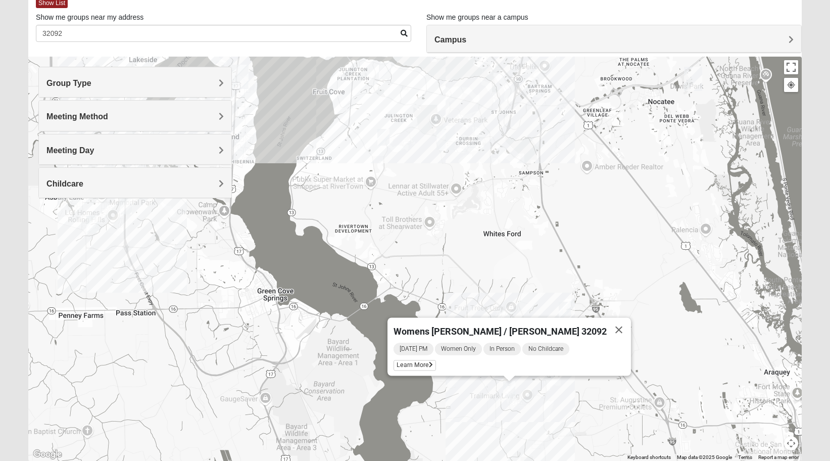
click at [114, 116] on h4 "Meeting Method" at bounding box center [134, 117] width 177 height 10
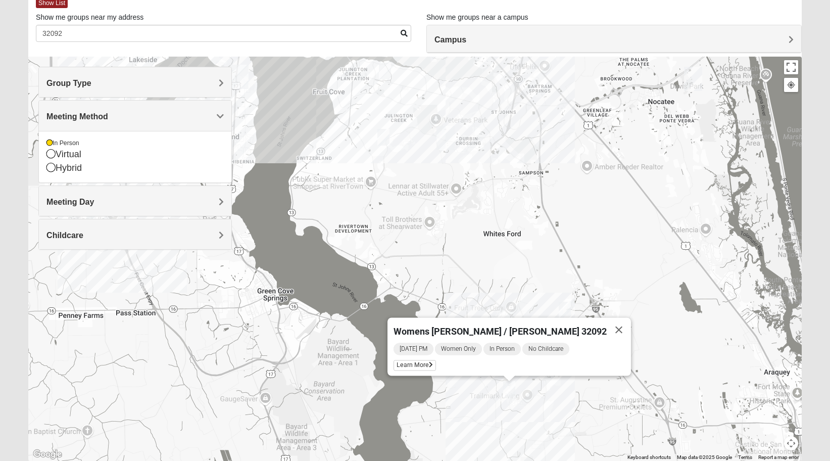
click at [119, 86] on h4 "Group Type" at bounding box center [134, 83] width 177 height 10
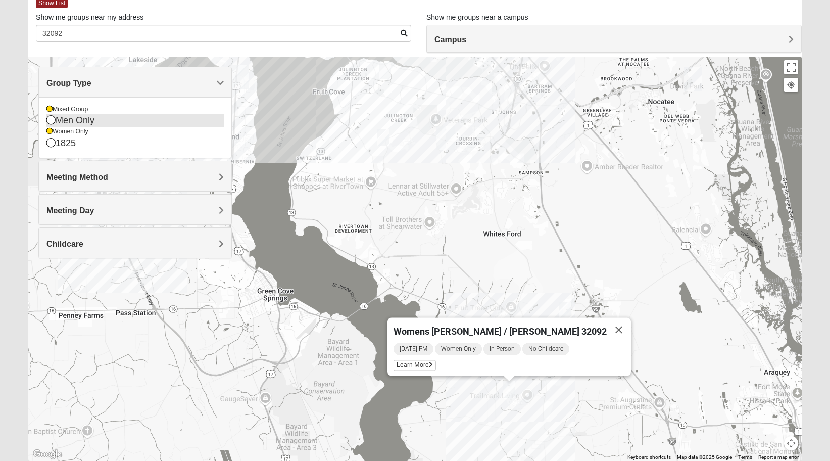
click at [81, 119] on div "Men Only" at bounding box center [134, 121] width 177 height 14
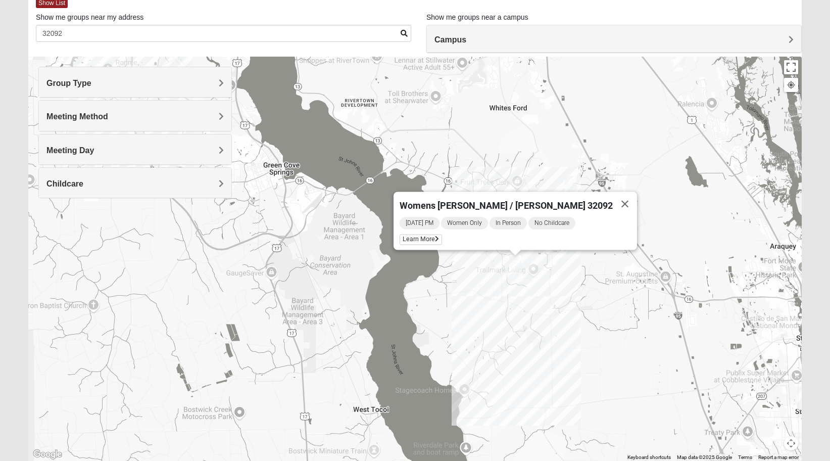
drag, startPoint x: 641, startPoint y: 324, endPoint x: 651, endPoint y: 189, distance: 135.8
click at [651, 189] on div "Womens [PERSON_NAME] / [PERSON_NAME] 32092 [DATE] PM Women Only In Person No Ch…" at bounding box center [415, 259] width 774 height 404
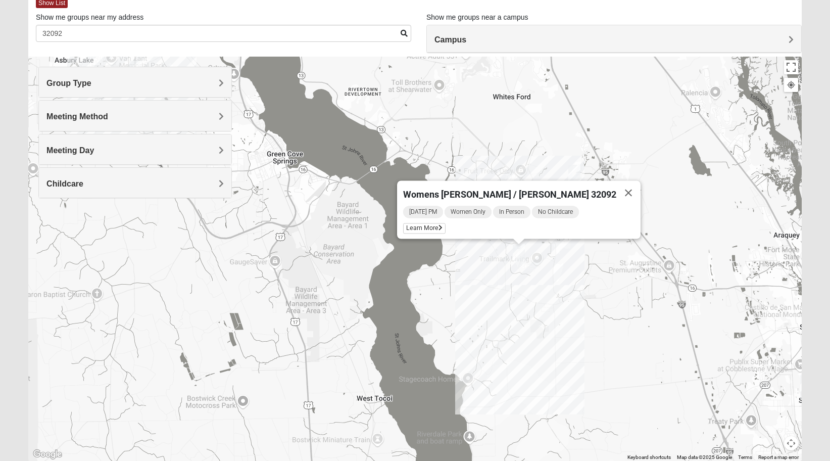
click at [575, 171] on img "Mixed Musick 32092" at bounding box center [574, 173] width 12 height 17
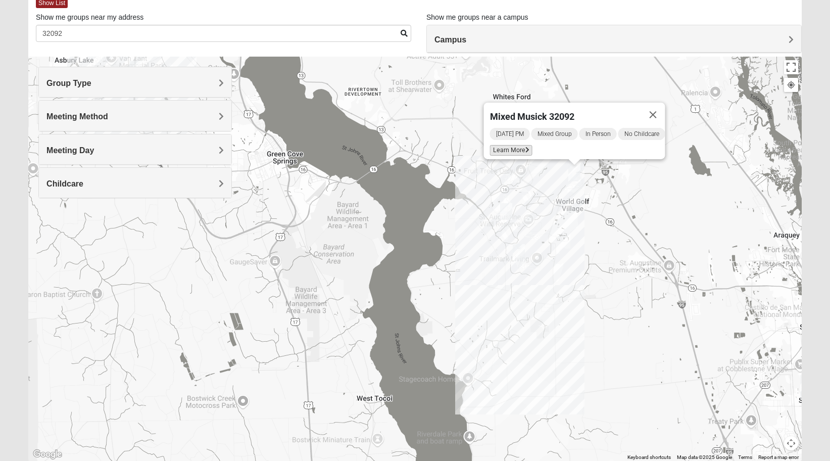
click at [515, 149] on span "Learn More" at bounding box center [511, 150] width 42 height 11
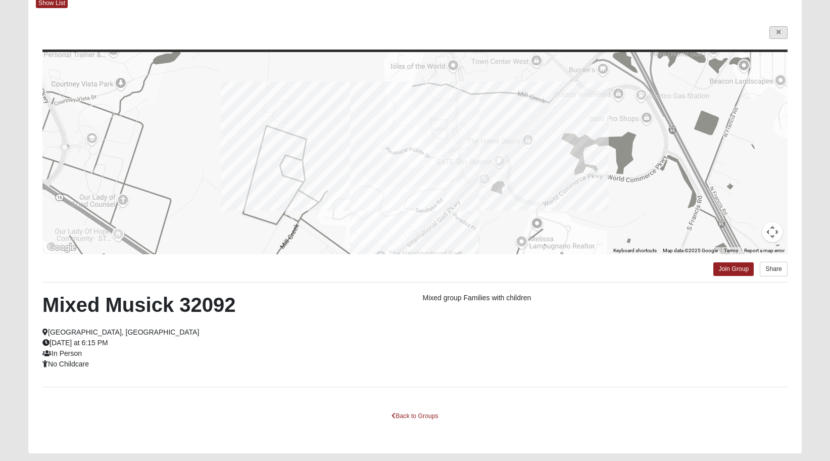
click at [781, 29] on link at bounding box center [779, 32] width 18 height 13
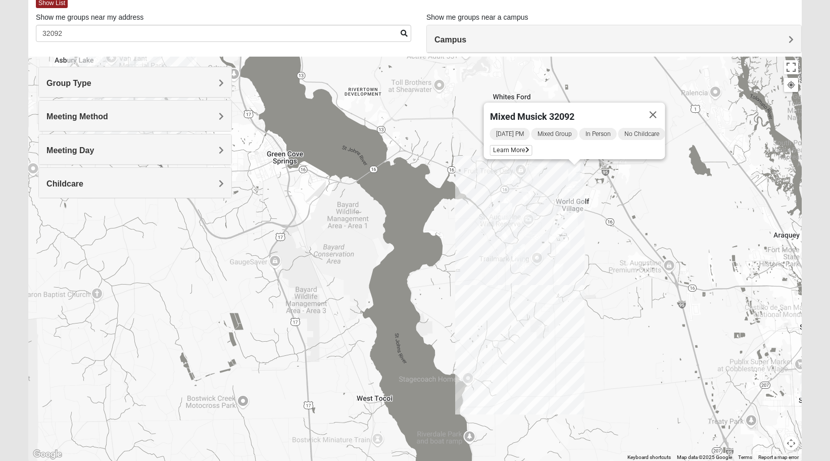
click at [204, 86] on h4 "Group Type" at bounding box center [134, 83] width 177 height 10
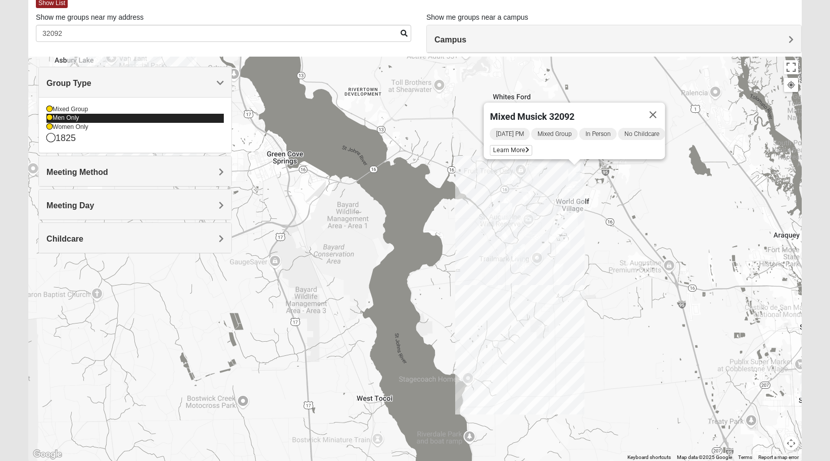
click at [100, 114] on div "Men Only" at bounding box center [134, 118] width 177 height 9
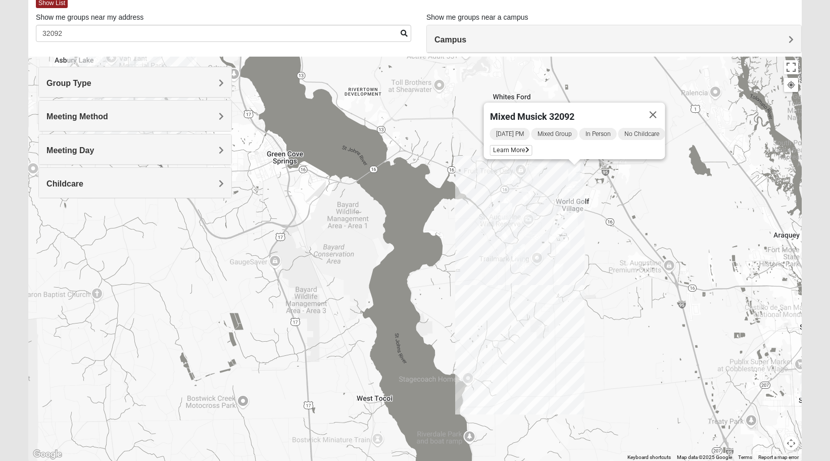
click at [103, 92] on div "Group Type" at bounding box center [135, 82] width 193 height 30
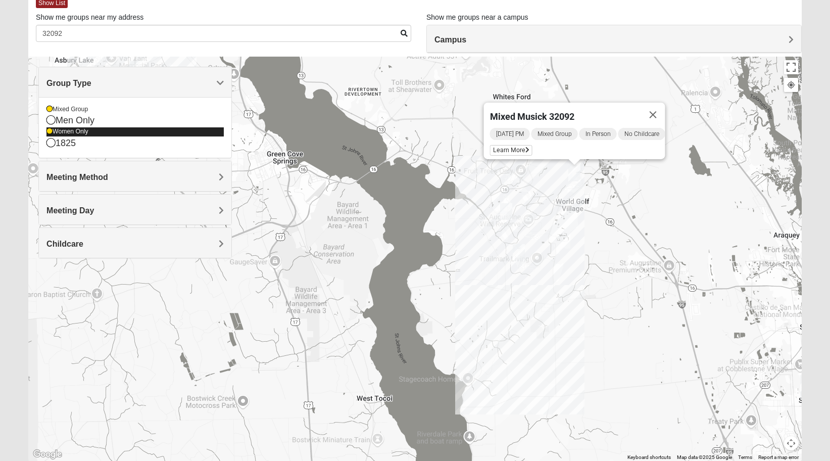
click at [76, 131] on div "Women Only" at bounding box center [134, 131] width 177 height 9
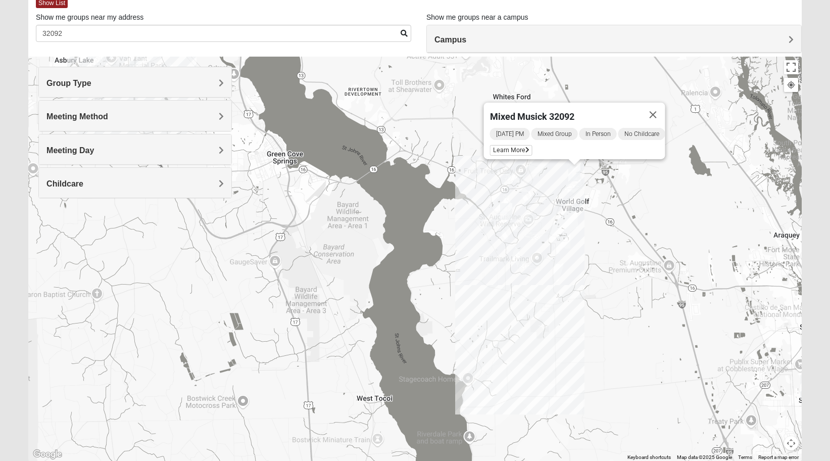
click at [505, 212] on img "Mixed Thomas 32092" at bounding box center [506, 211] width 12 height 17
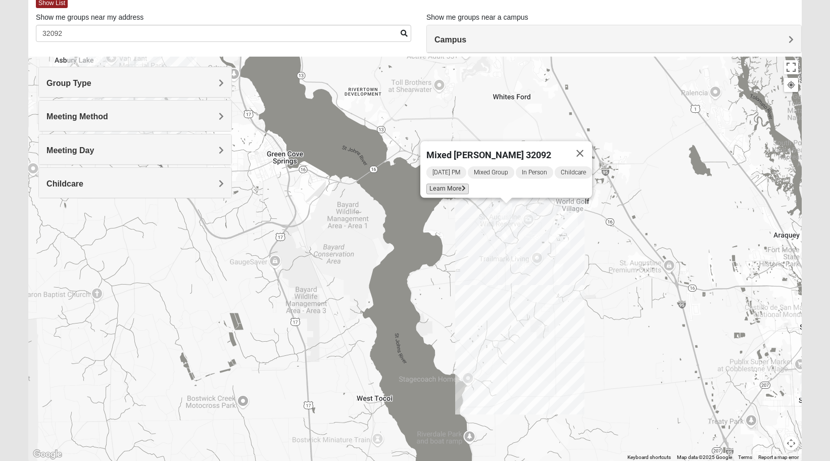
click at [443, 183] on span "Learn More" at bounding box center [447, 188] width 42 height 11
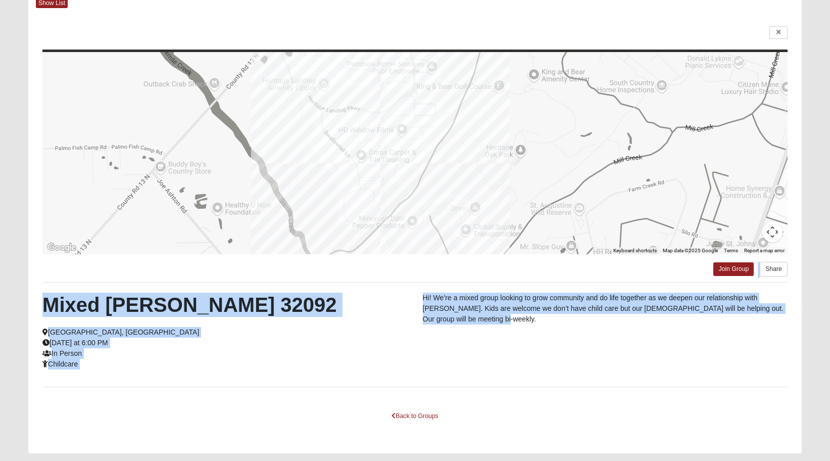
drag, startPoint x: 559, startPoint y: 320, endPoint x: 653, endPoint y: 267, distance: 107.2
click at [653, 267] on div "← Move left → Move right ↑ Move up ↓ Move down + Zoom in - Zoom out Home Jump l…" at bounding box center [415, 232] width 774 height 441
click at [777, 26] on link at bounding box center [779, 32] width 18 height 13
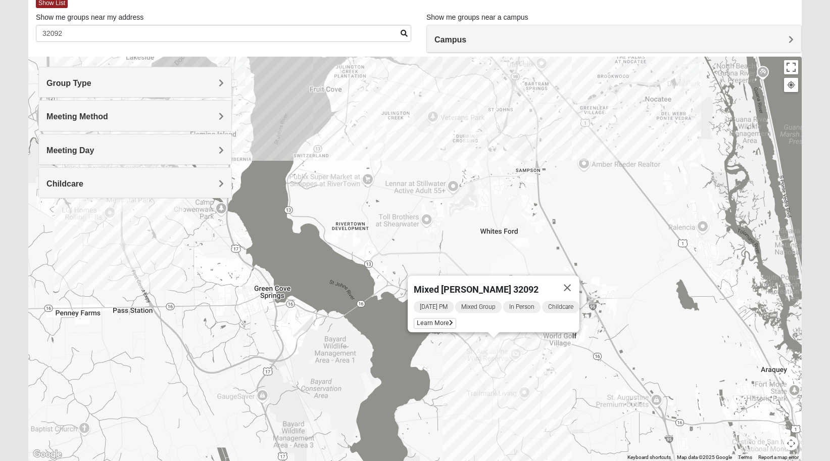
drag, startPoint x: 581, startPoint y: 367, endPoint x: 570, endPoint y: 499, distance: 131.8
click at [570, 460] on html "Log In Find A Group Error Show List Loading Groups" at bounding box center [415, 219] width 830 height 556
click at [472, 142] on img "Mixed Pline/Wednesday 32259" at bounding box center [470, 139] width 12 height 17
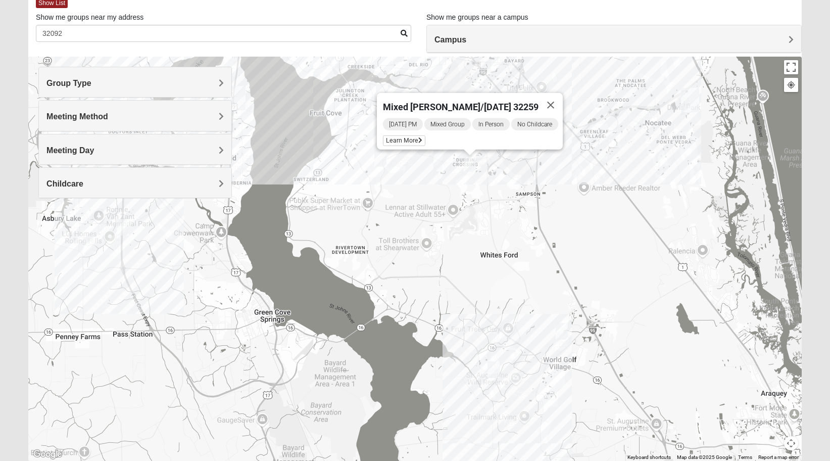
click at [382, 155] on img "Mixed Hayes 32259" at bounding box center [380, 158] width 12 height 17
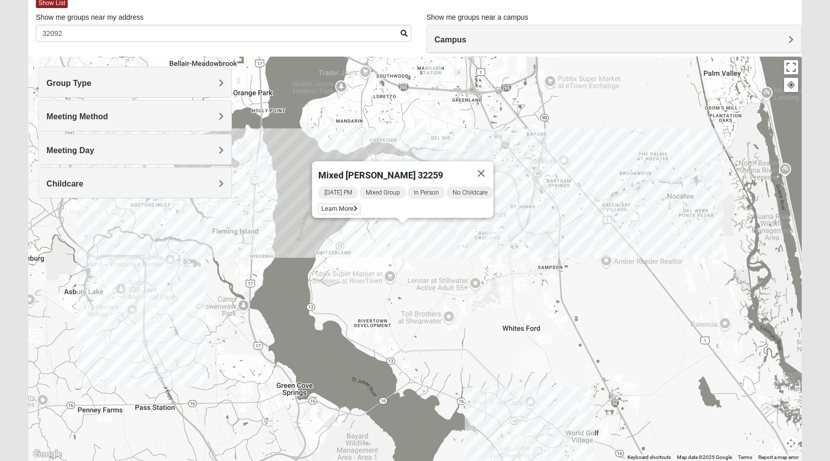
drag, startPoint x: 404, startPoint y: 182, endPoint x: 449, endPoint y: 301, distance: 127.5
click at [449, 301] on div "Mixed [PERSON_NAME] 32259 [DATE] PM Mixed Group In Person No Childcare Learn Mo…" at bounding box center [415, 259] width 774 height 404
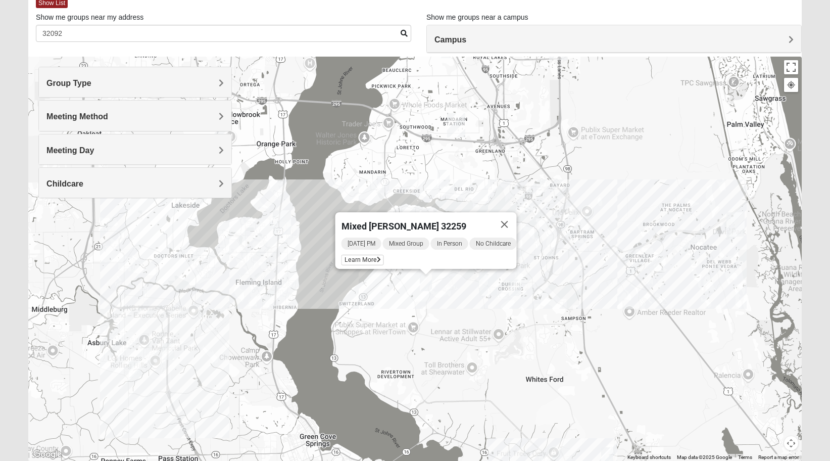
click at [445, 179] on img "Mixed Eler 32258" at bounding box center [444, 178] width 12 height 17
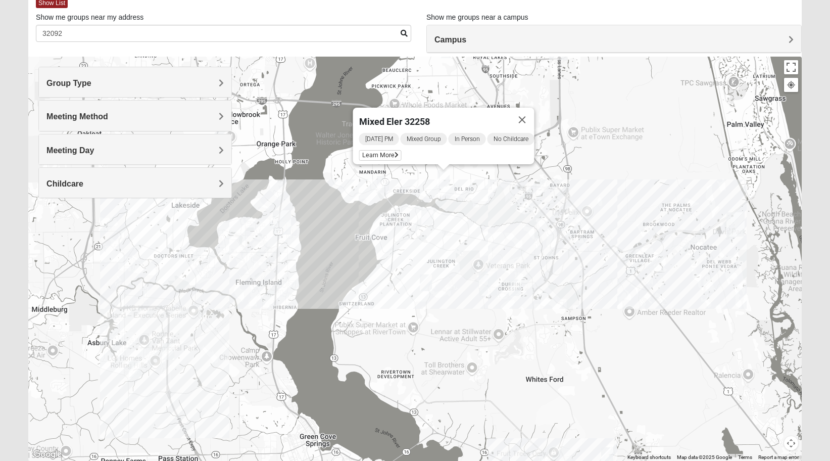
click at [379, 182] on img "Mixed RE/MAX 32223" at bounding box center [383, 184] width 12 height 17
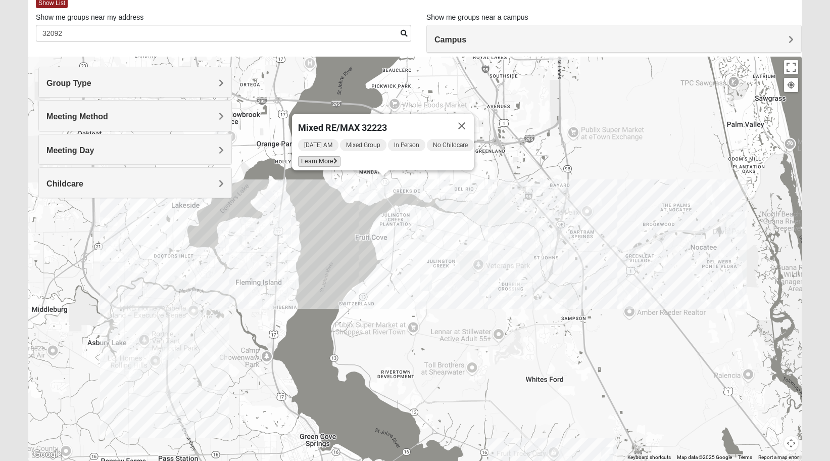
click at [319, 156] on span "Learn More" at bounding box center [319, 161] width 42 height 11
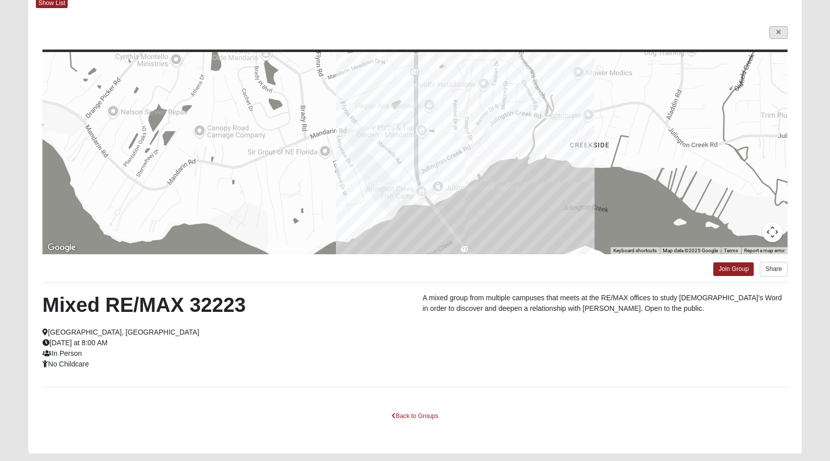
click at [777, 31] on icon at bounding box center [779, 32] width 4 height 6
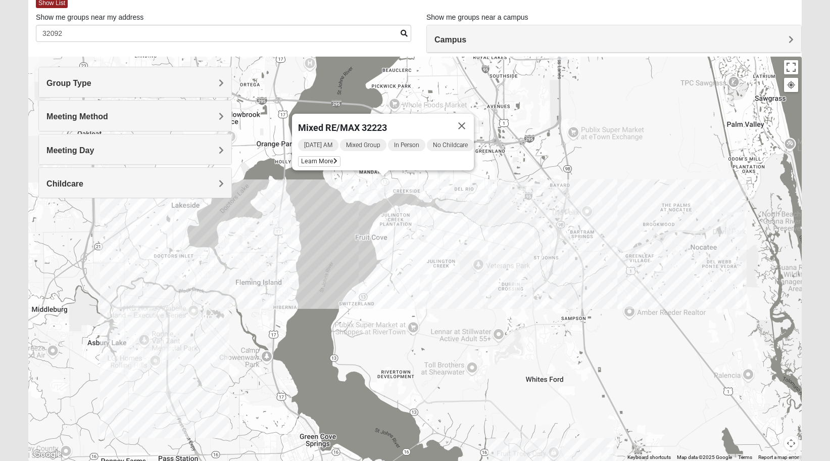
click at [519, 288] on img "Mixed Pline/Wednesday 32259" at bounding box center [515, 287] width 12 height 17
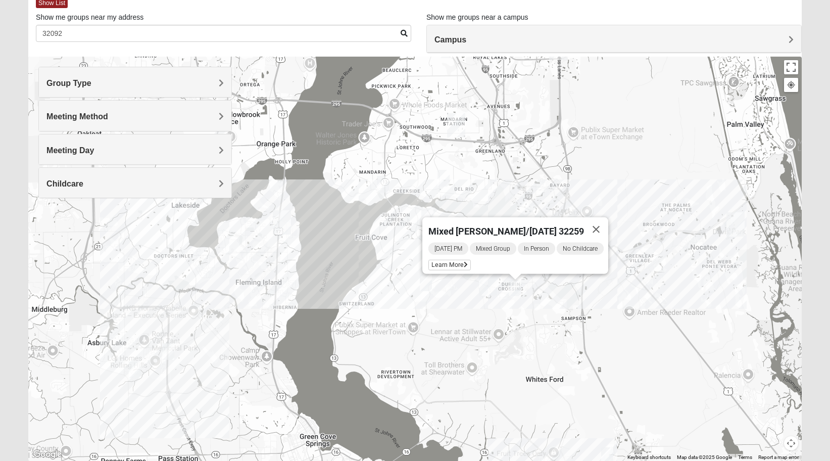
click at [430, 284] on img "Mixed Hayes 32259" at bounding box center [426, 282] width 12 height 17
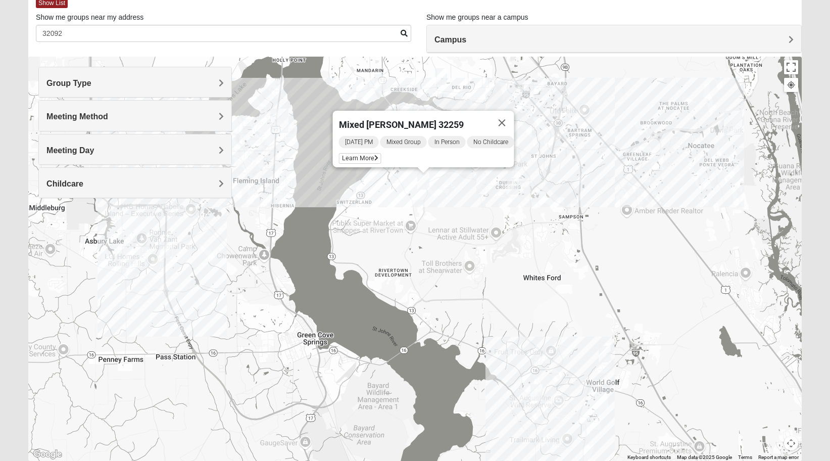
drag, startPoint x: 555, startPoint y: 370, endPoint x: 550, endPoint y: 254, distance: 115.8
click at [550, 254] on div "Mixed [PERSON_NAME] 32259 [DATE] PM Mixed Group In Person No Childcare Learn Mo…" at bounding box center [415, 259] width 774 height 404
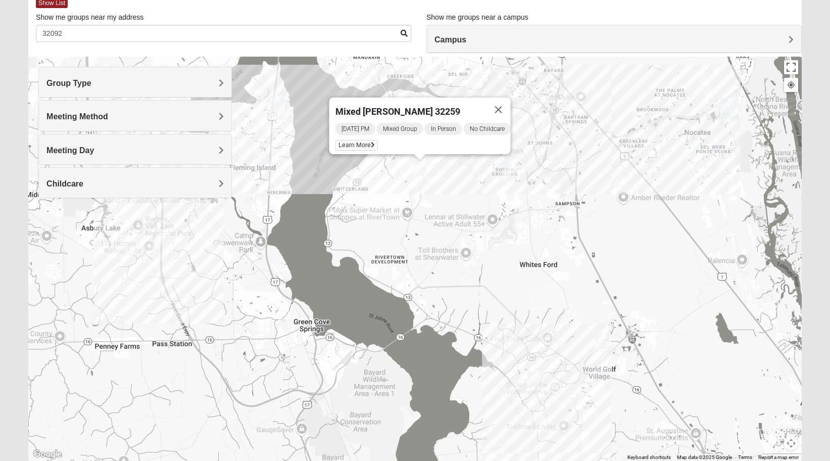
click at [600, 345] on img "Mixed Musick 32092" at bounding box center [601, 341] width 12 height 17
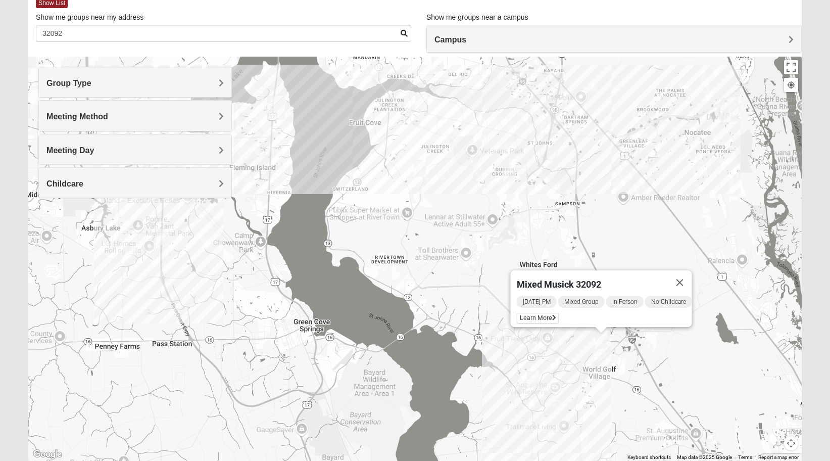
click at [534, 376] on img "Mixed Thomas 32092" at bounding box center [533, 379] width 12 height 17
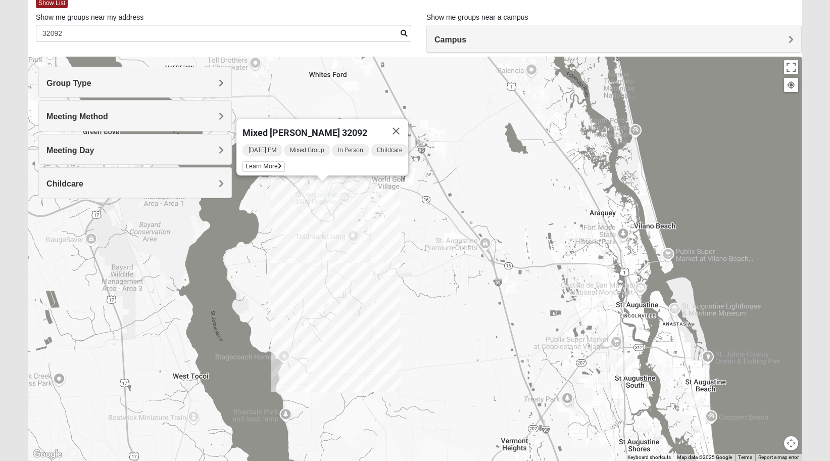
drag, startPoint x: 531, startPoint y: 391, endPoint x: 320, endPoint y: 197, distance: 286.1
click at [320, 197] on div "Mixed [PERSON_NAME] 32092 [DATE] PM Mixed Group In Person Childcare Learn More" at bounding box center [415, 259] width 774 height 404
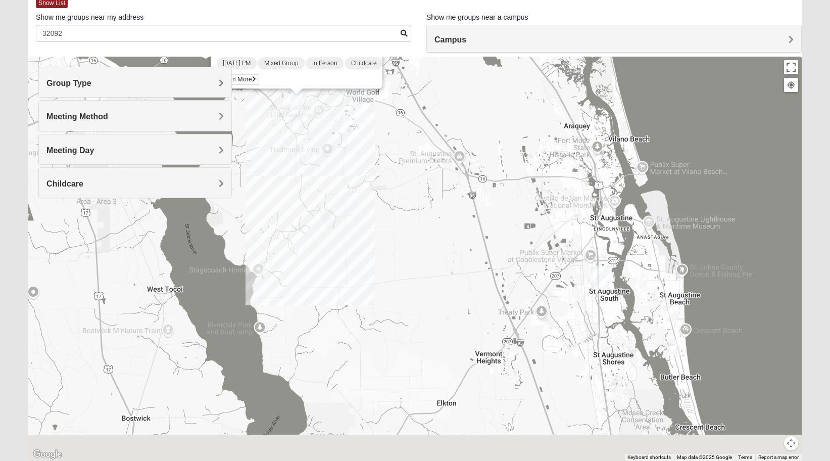
drag, startPoint x: 628, startPoint y: 369, endPoint x: 591, endPoint y: 209, distance: 164.5
click at [591, 266] on img "St. Augustine (Coming Soon)" at bounding box center [600, 278] width 18 height 24
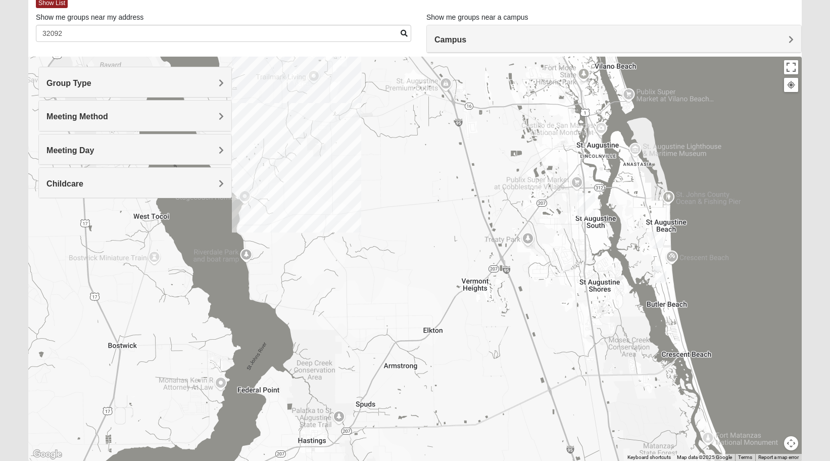
click at [659, 275] on img "Mixed Tant 32080" at bounding box center [660, 274] width 12 height 17
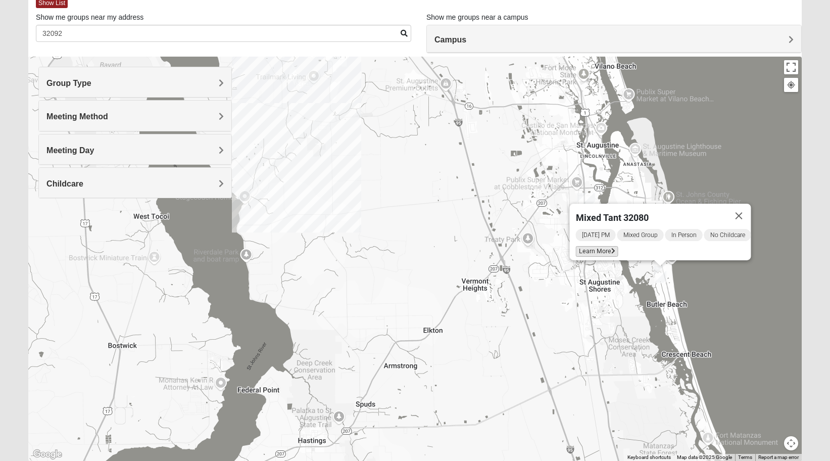
click at [598, 246] on span "Learn More" at bounding box center [597, 251] width 42 height 11
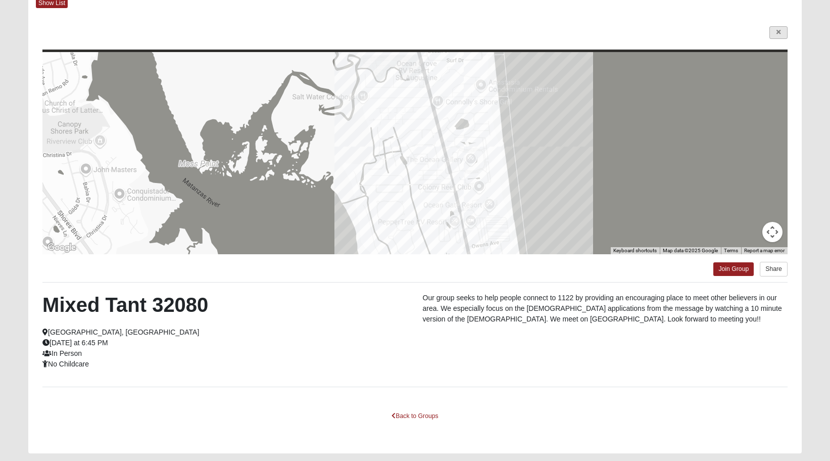
click at [783, 29] on link at bounding box center [779, 32] width 18 height 13
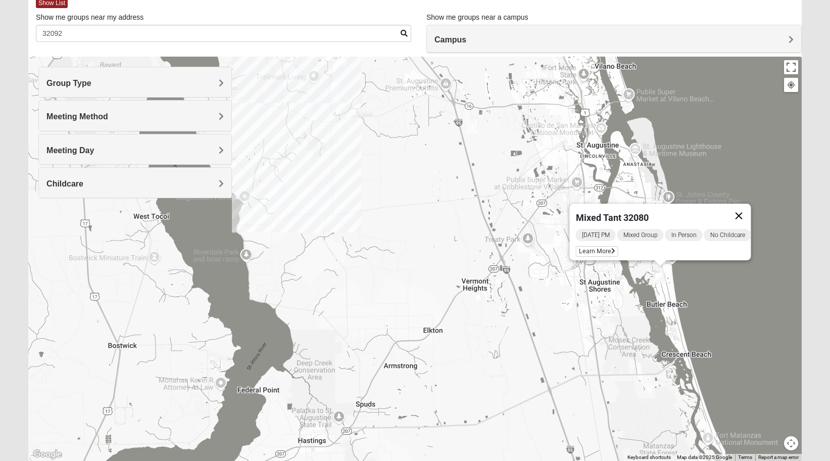
click at [747, 213] on button "Close" at bounding box center [739, 216] width 24 height 24
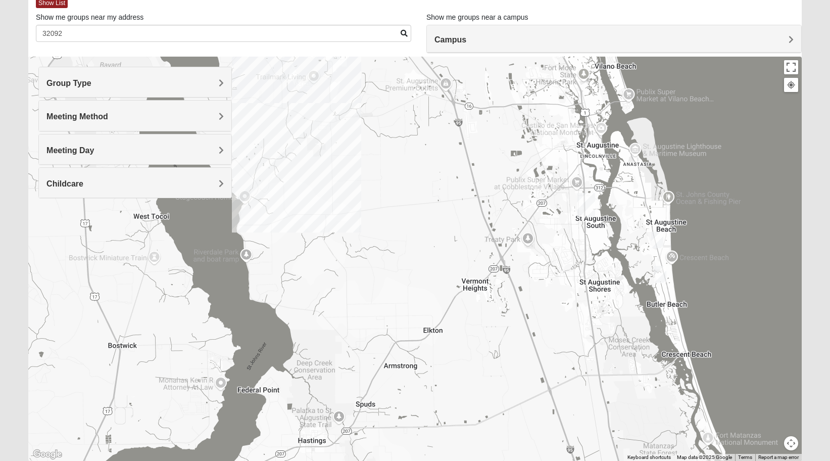
click at [657, 238] on img "Mixed West 32080" at bounding box center [657, 239] width 12 height 17
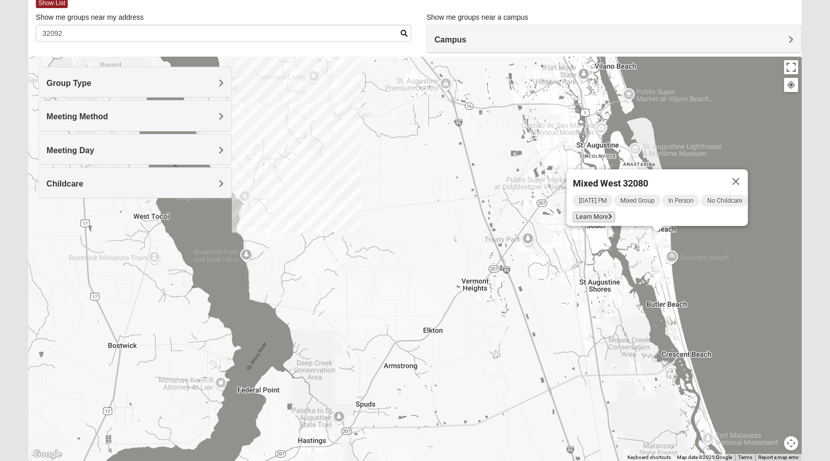
click at [608, 214] on icon at bounding box center [610, 217] width 4 height 6
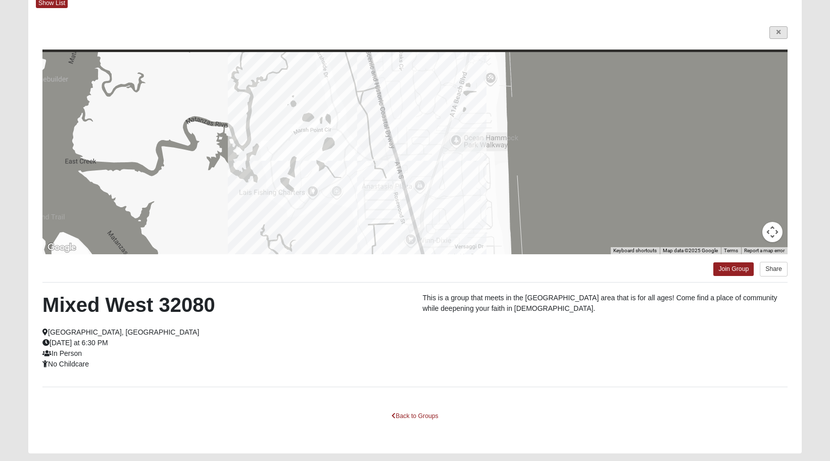
click at [779, 32] on icon at bounding box center [779, 32] width 4 height 6
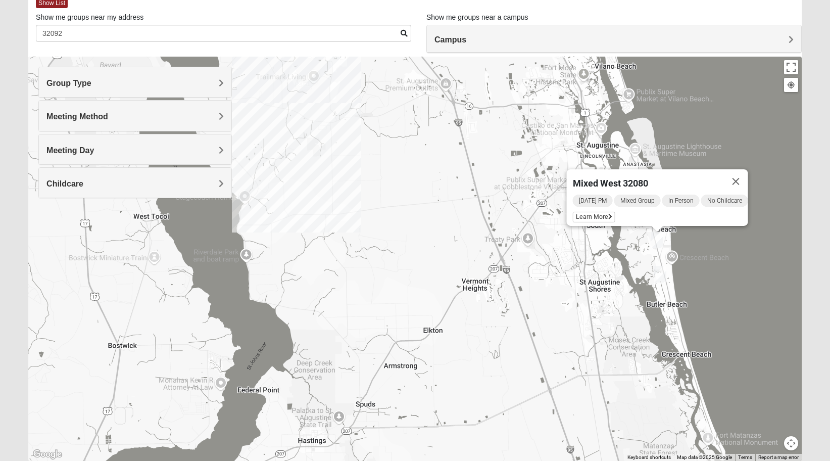
click at [164, 114] on h4 "Meeting Method" at bounding box center [134, 117] width 177 height 10
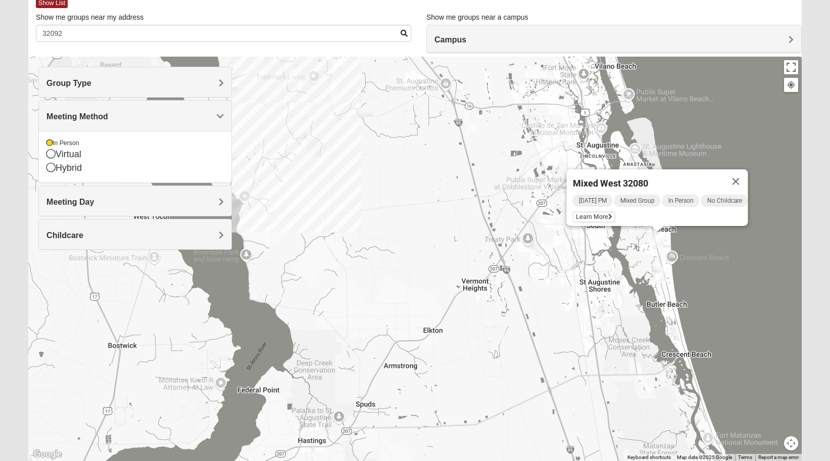
click at [99, 198] on h4 "Meeting Day" at bounding box center [134, 202] width 177 height 10
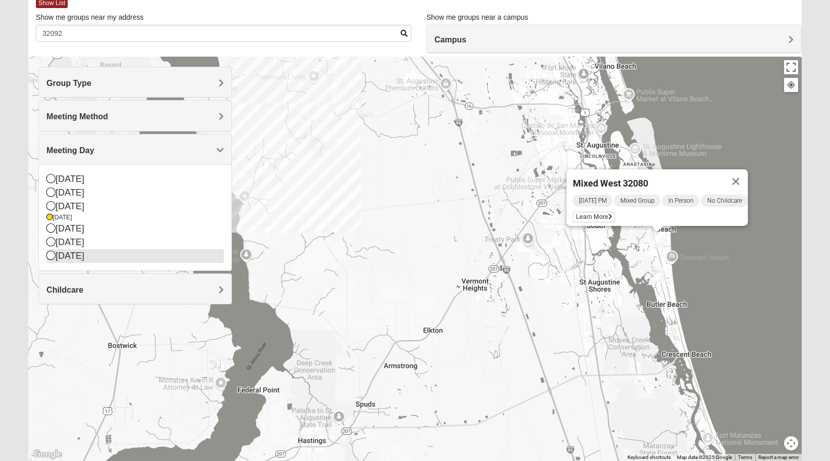
click at [64, 251] on div "[DATE]" at bounding box center [134, 256] width 177 height 14
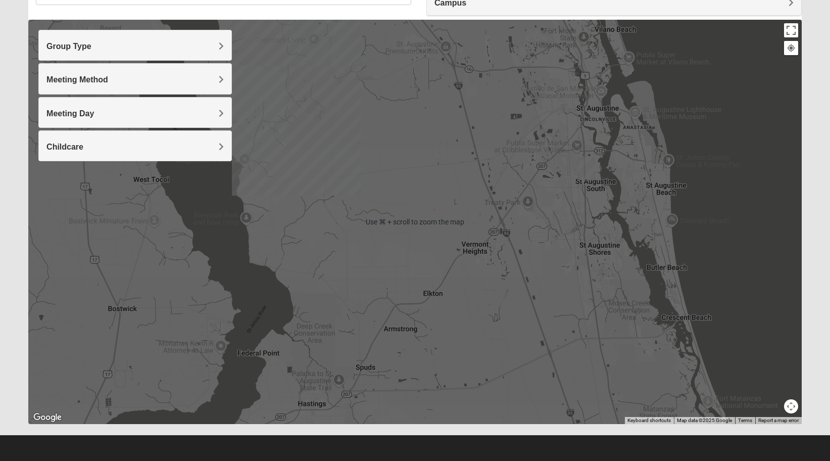
scroll to position [96, 0]
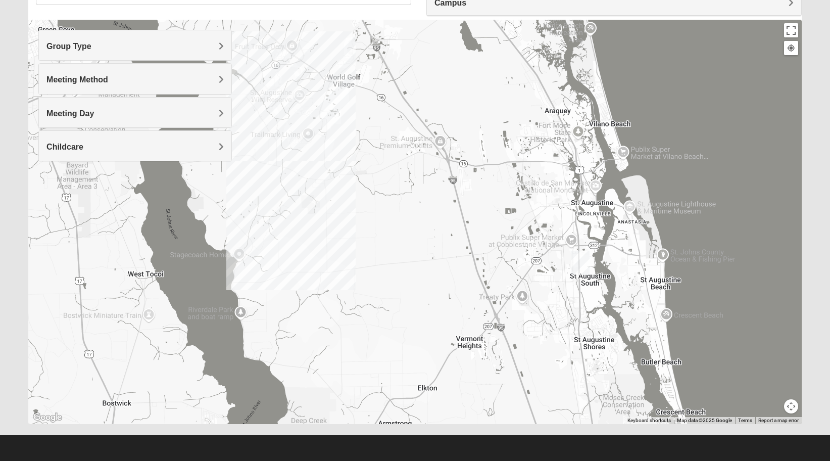
drag, startPoint x: 514, startPoint y: 283, endPoint x: 510, endPoint y: 376, distance: 93.1
click at [512, 375] on div at bounding box center [415, 222] width 774 height 404
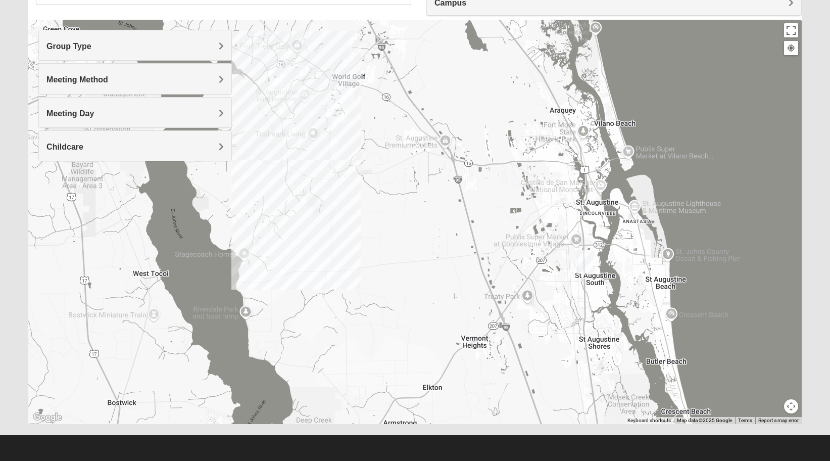
click at [125, 104] on div "Meeting Day" at bounding box center [135, 113] width 193 height 30
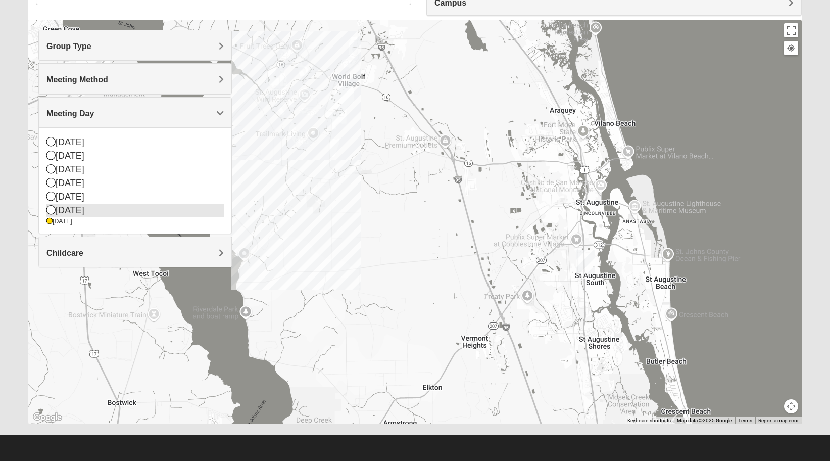
click at [50, 208] on icon at bounding box center [50, 209] width 9 height 9
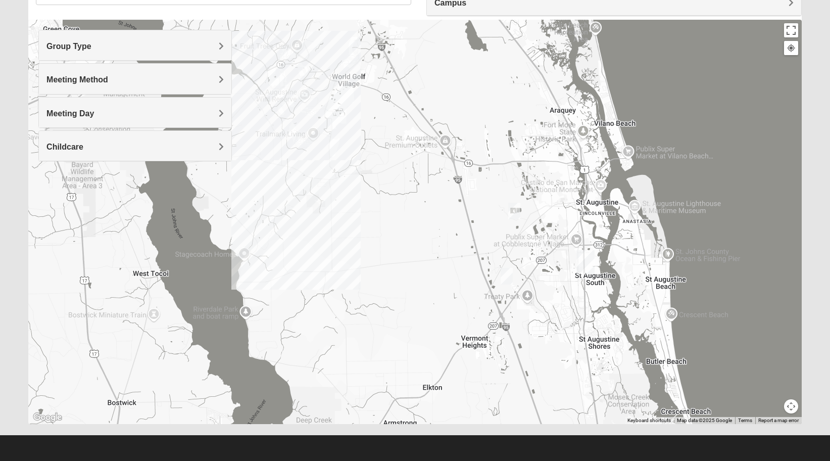
click at [510, 210] on img "Mixed Marenco 32084" at bounding box center [514, 211] width 12 height 17
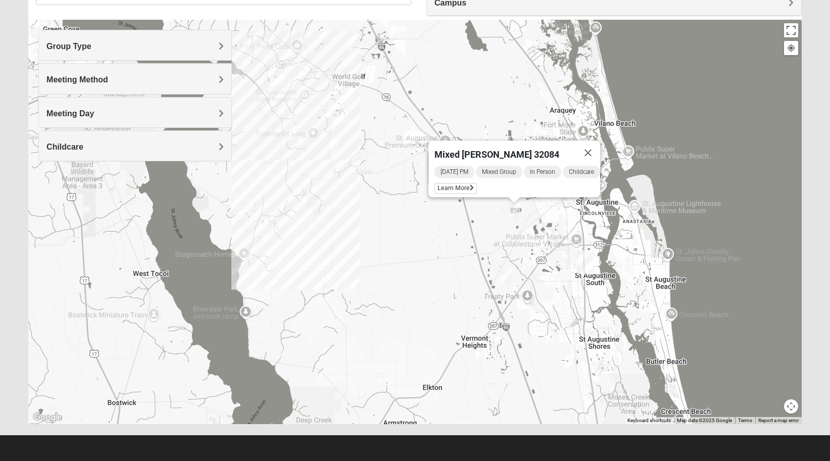
click at [504, 275] on img "Mixed Noteware 32084" at bounding box center [507, 276] width 12 height 17
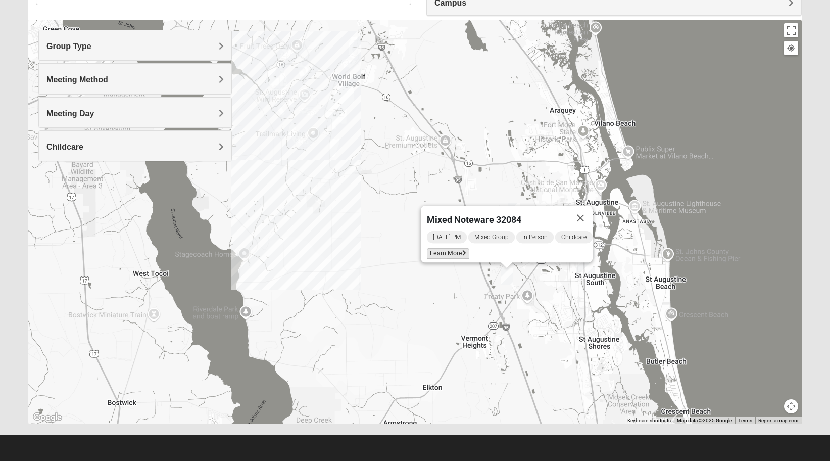
click at [451, 253] on span "Learn More" at bounding box center [448, 253] width 42 height 11
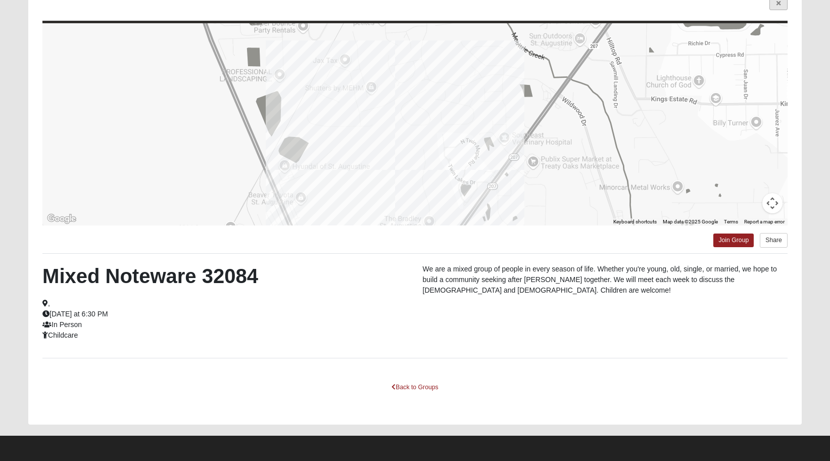
click at [777, 7] on link at bounding box center [779, 3] width 18 height 13
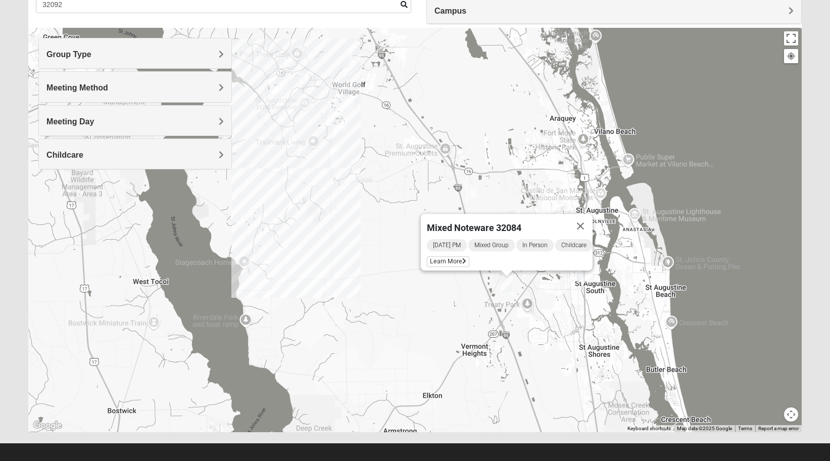
click at [156, 122] on h4 "Meeting Day" at bounding box center [134, 122] width 177 height 10
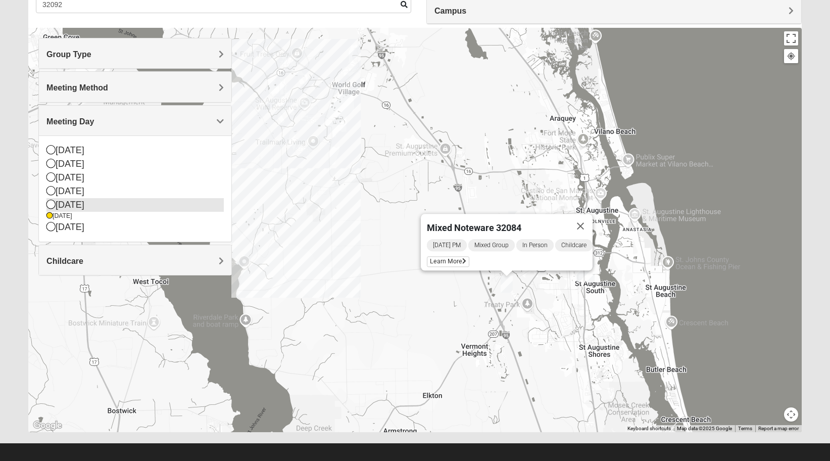
click at [88, 207] on div "[DATE]" at bounding box center [134, 205] width 177 height 14
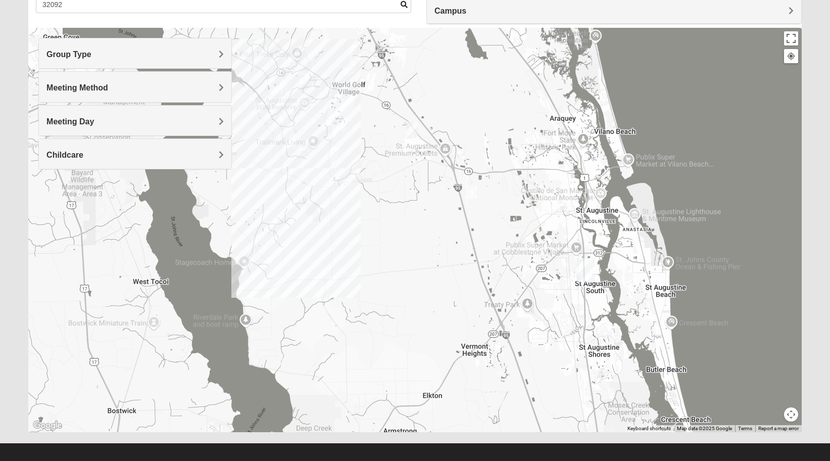
click at [408, 132] on img "Mixed Jakubowski 32092" at bounding box center [412, 130] width 12 height 17
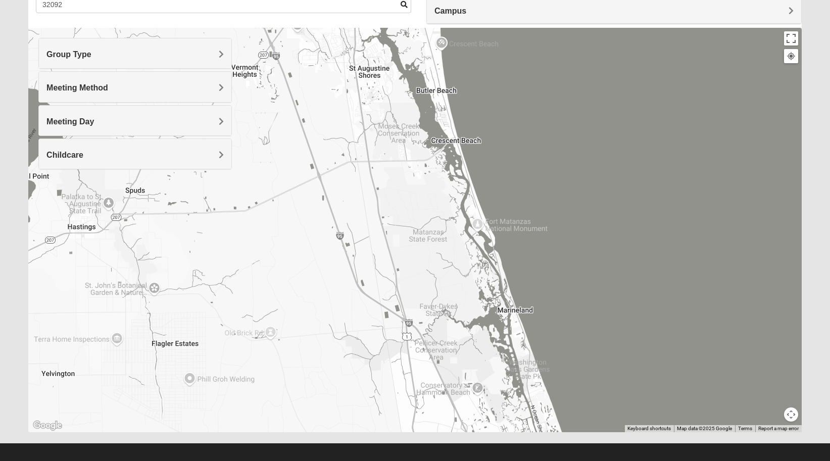
drag, startPoint x: 518, startPoint y: 340, endPoint x: 419, endPoint y: 344, distance: 98.6
click at [421, 344] on div "Mixed [PERSON_NAME] 32092 [DATE] PM Mixed Group In Person No Childcare Learn Mo…" at bounding box center [415, 230] width 774 height 404
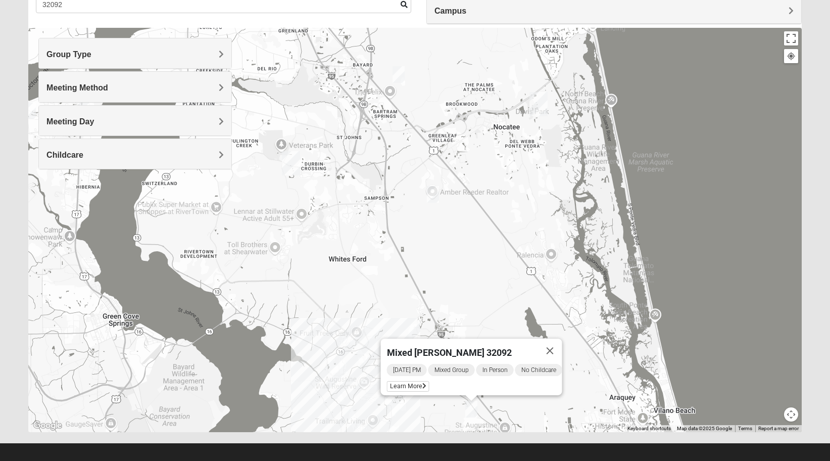
drag, startPoint x: 459, startPoint y: 205, endPoint x: 614, endPoint y: 359, distance: 219.0
click at [614, 359] on div "Mixed [PERSON_NAME] 32092 [DATE] PM Mixed Group In Person No Childcare Learn Mo…" at bounding box center [415, 230] width 774 height 404
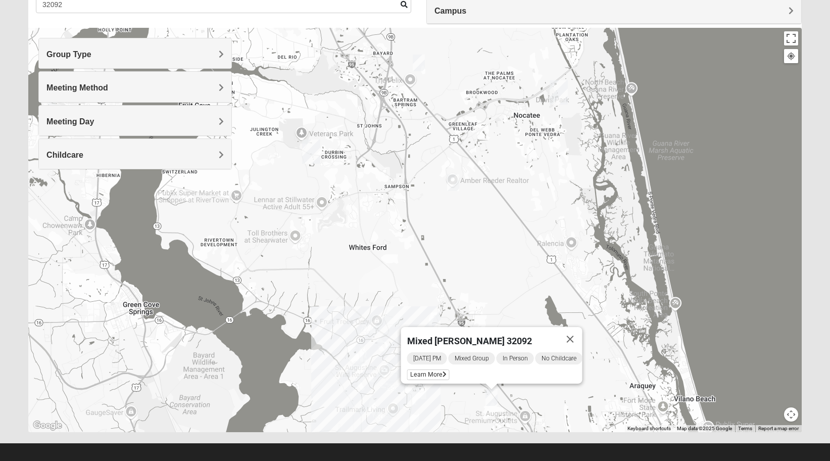
click at [458, 186] on img "Mixed Schueren 32095" at bounding box center [453, 182] width 12 height 17
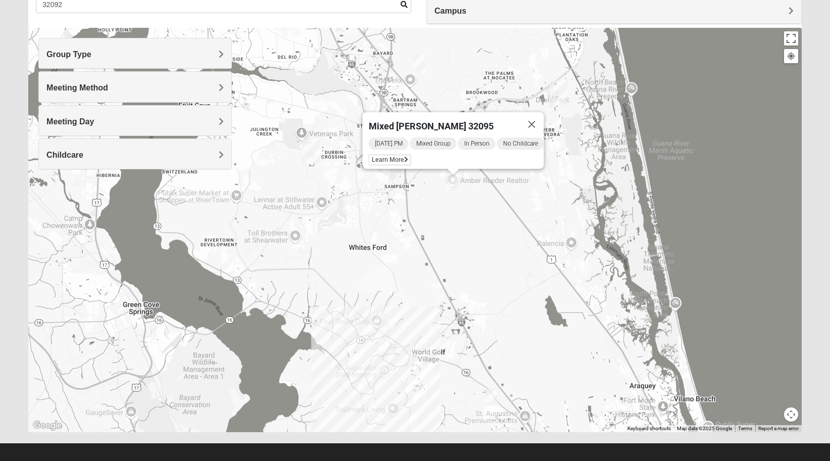
click at [420, 60] on img "Mixed Remley 32081" at bounding box center [419, 63] width 12 height 17
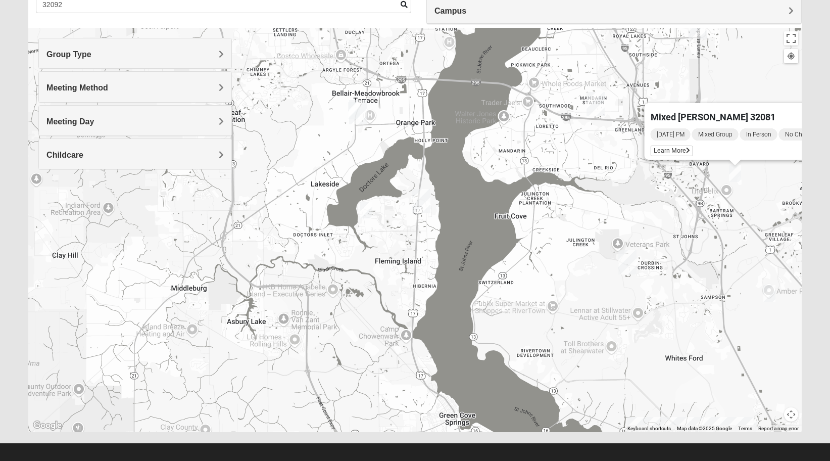
drag, startPoint x: 319, startPoint y: 224, endPoint x: 638, endPoint y: 262, distance: 320.6
click at [638, 262] on div "To navigate, press the arrow keys. Mixed [PERSON_NAME] 32081 [DATE] PM Mixed Gr…" at bounding box center [415, 230] width 774 height 404
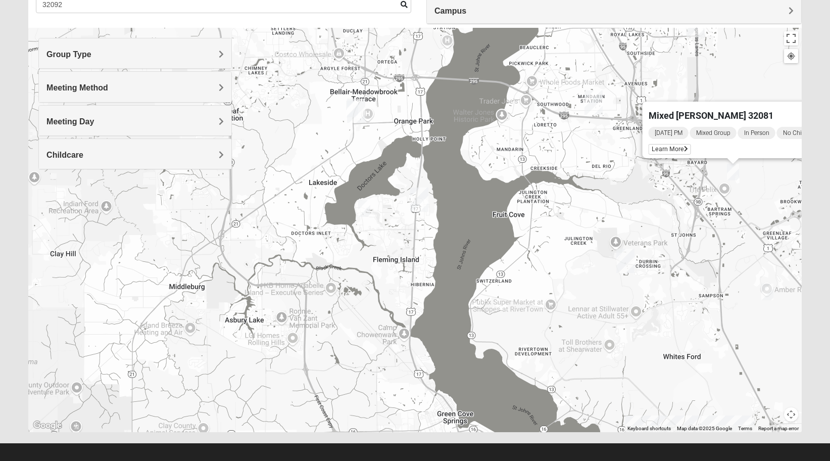
click at [363, 212] on img "Mixed Sims 32003" at bounding box center [364, 208] width 12 height 17
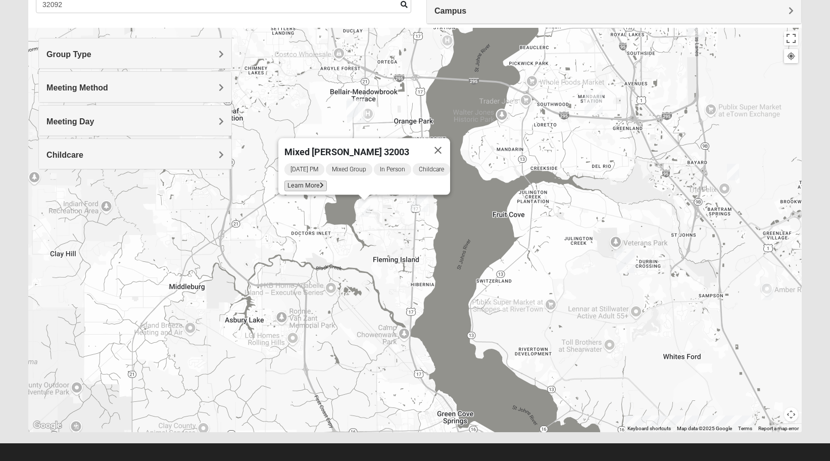
click at [300, 180] on span "Learn More" at bounding box center [305, 185] width 42 height 11
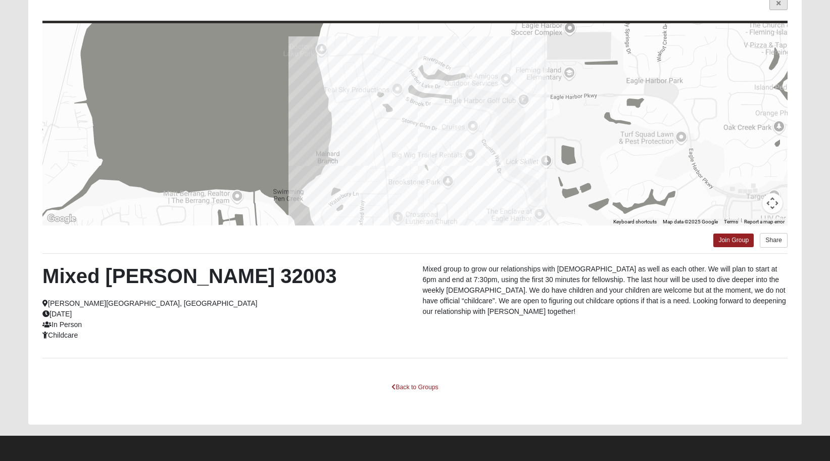
click at [783, 6] on link at bounding box center [779, 3] width 18 height 13
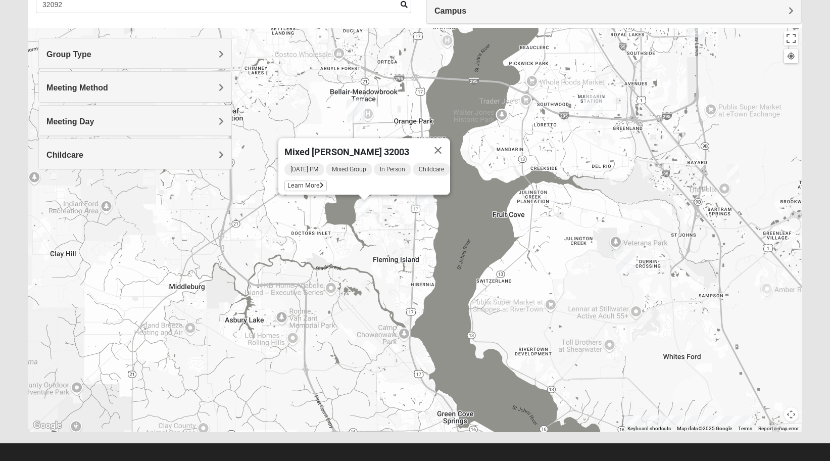
click at [734, 171] on img "Mixed Remley 32081" at bounding box center [733, 172] width 12 height 17
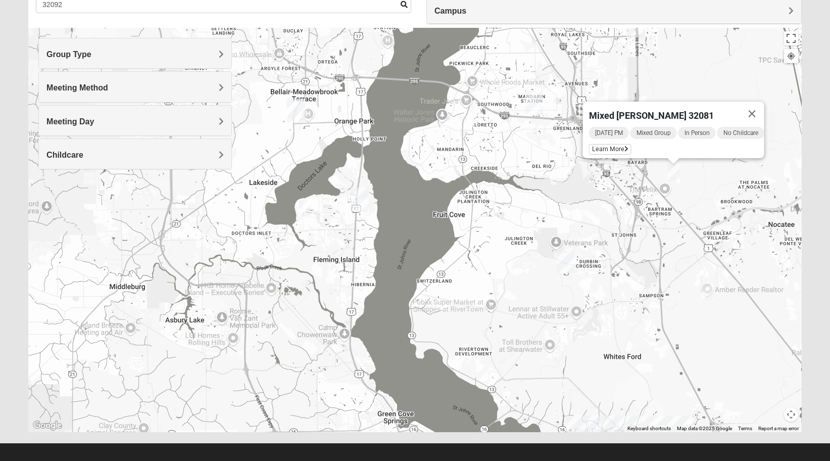
click at [707, 293] on img "Mixed Schueren 32095" at bounding box center [708, 291] width 12 height 17
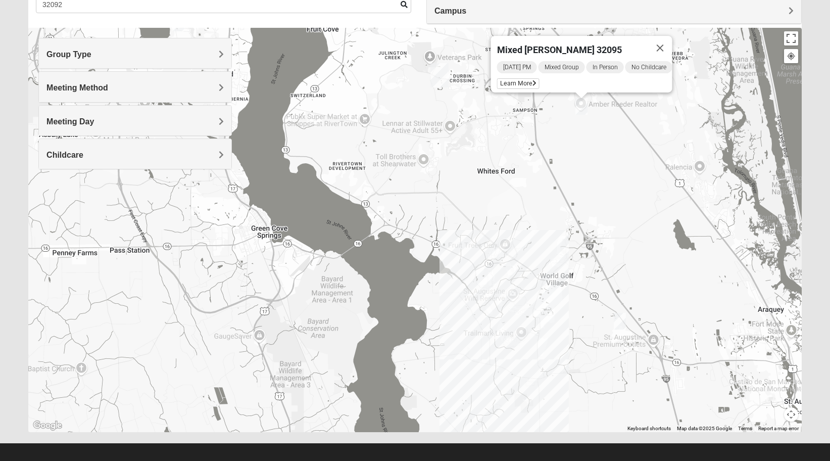
drag, startPoint x: 598, startPoint y: 384, endPoint x: 508, endPoint y: 197, distance: 207.9
click at [507, 197] on div "Mixed [PERSON_NAME] 32095 [DATE] PM Mixed Group In Person No Childcare Learn Mo…" at bounding box center [415, 230] width 774 height 404
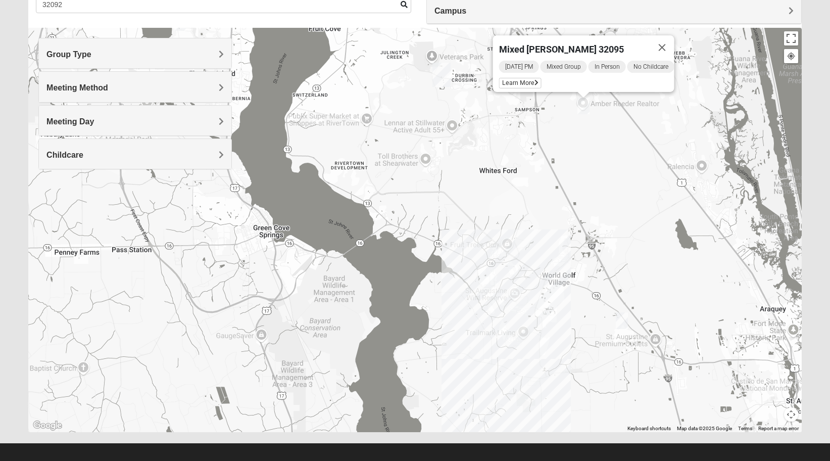
click at [626, 321] on img "Mixed Jakubowski 32092" at bounding box center [622, 320] width 12 height 17
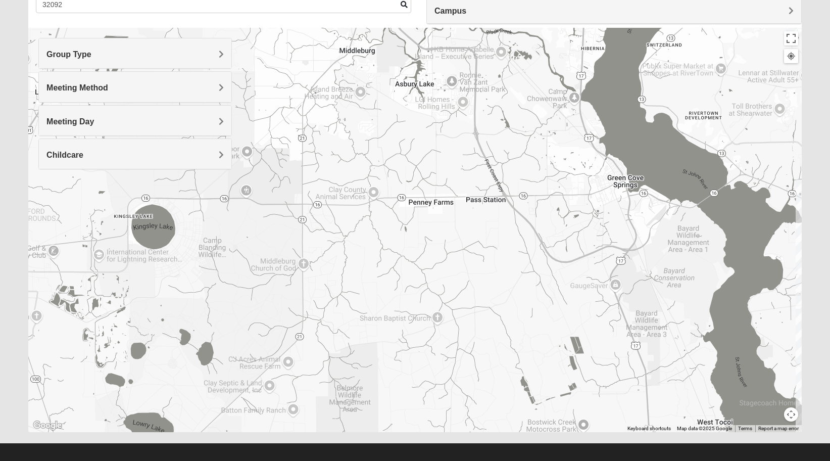
drag, startPoint x: 334, startPoint y: 251, endPoint x: 688, endPoint y: 212, distance: 355.9
click at [688, 212] on div "Mixed [PERSON_NAME] 32092 [DATE] PM Mixed Group In Person No Childcare Learn Mo…" at bounding box center [415, 230] width 774 height 404
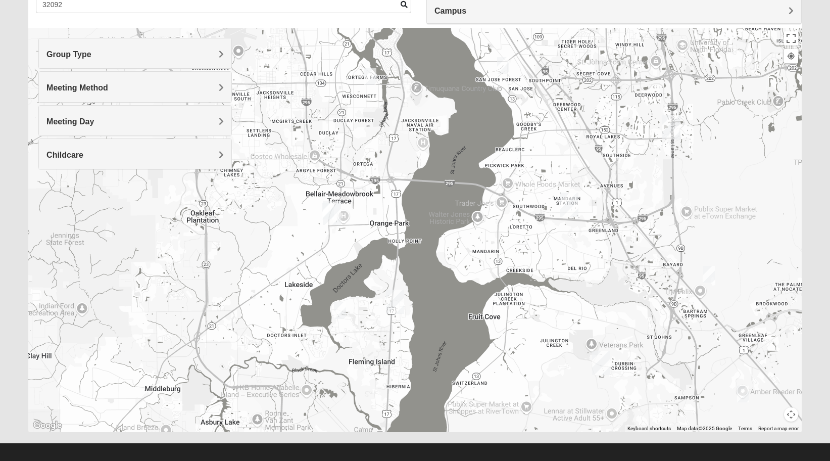
drag, startPoint x: 734, startPoint y: 99, endPoint x: 529, endPoint y: 439, distance: 397.6
click at [529, 439] on div "Show List Loading Groups Keywords Filter Additional Filters Campus [GEOGRAPHIC_…" at bounding box center [415, 204] width 789 height 477
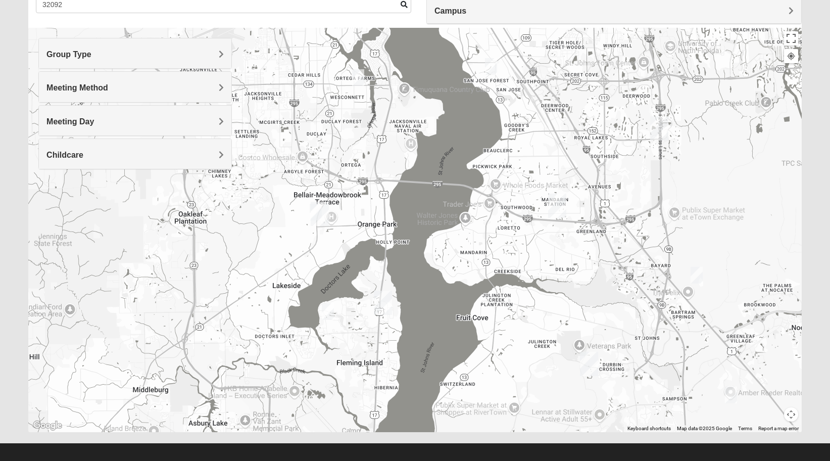
click at [114, 121] on h4 "Meeting Day" at bounding box center [134, 122] width 177 height 10
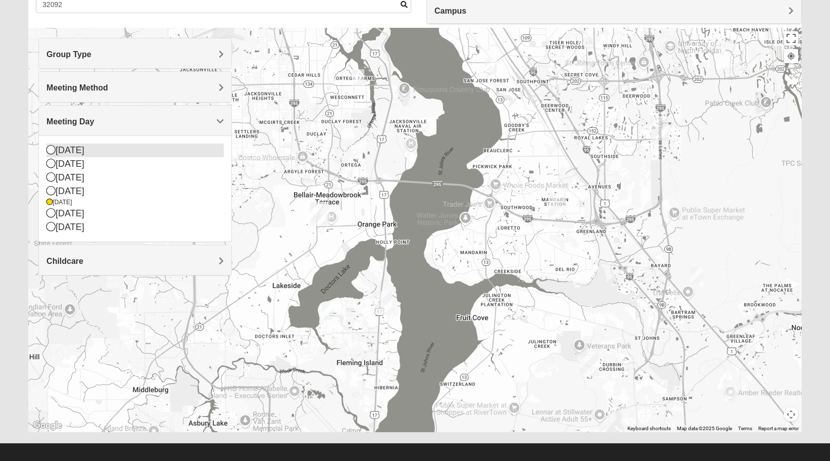
click at [84, 147] on div "[DATE]" at bounding box center [134, 151] width 177 height 14
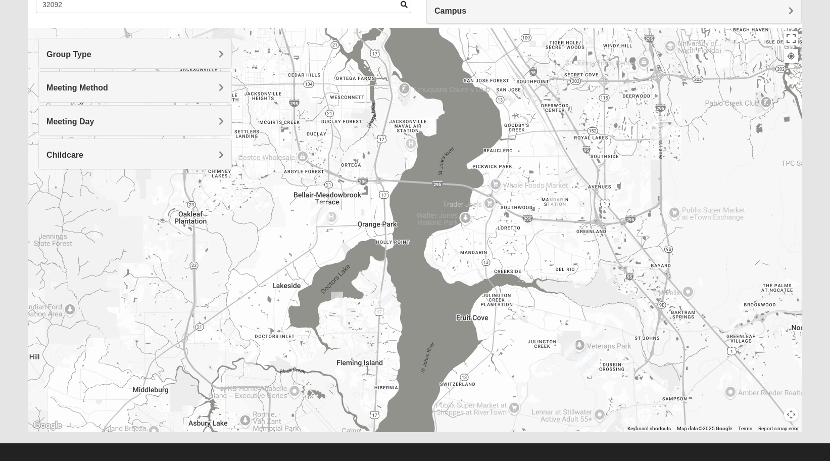
click at [737, 326] on img "Mixed Buckley 32081" at bounding box center [735, 326] width 12 height 17
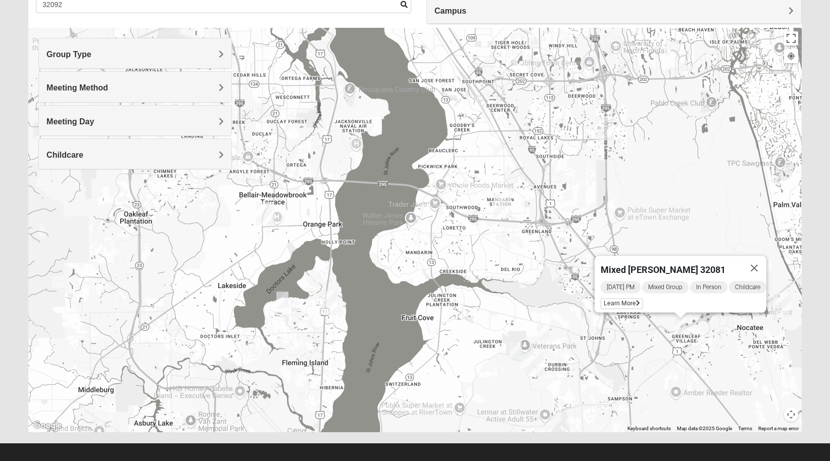
click at [548, 321] on div "Mixed [PERSON_NAME] 32081 [DATE] PM Mixed Group In Person Childcare Learn More" at bounding box center [415, 230] width 774 height 404
click at [545, 329] on img "Mixed Chung 32259" at bounding box center [543, 331] width 12 height 17
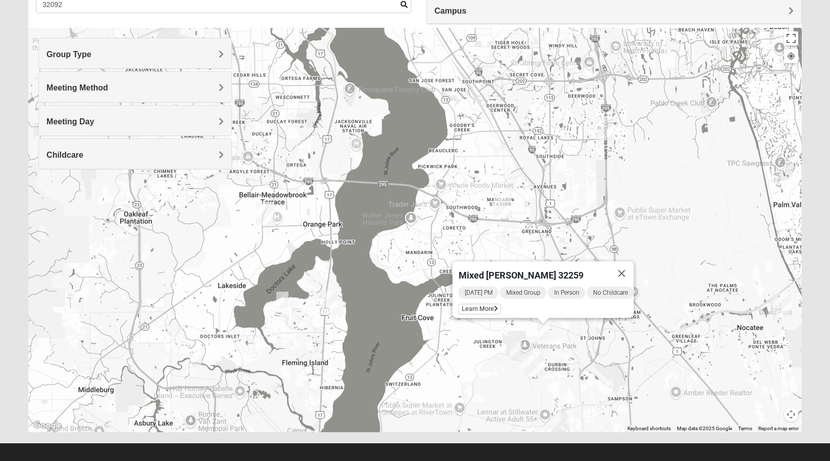
click at [510, 347] on img "Mixed Clark 32259" at bounding box center [516, 350] width 12 height 17
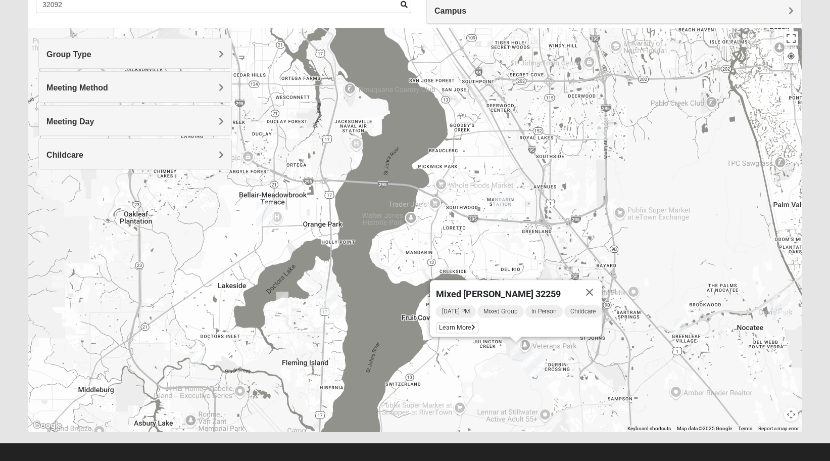
click at [522, 364] on img "Mixed Franzini 32259" at bounding box center [527, 362] width 12 height 17
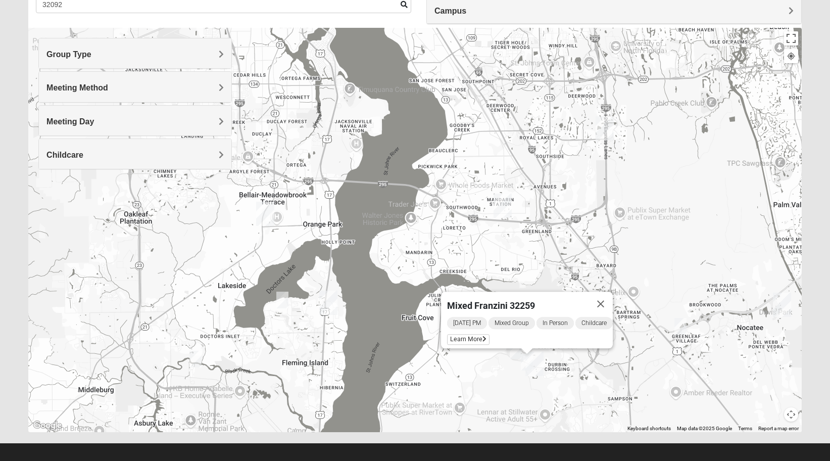
click at [284, 305] on img "Mixed Miller 32003" at bounding box center [282, 300] width 12 height 17
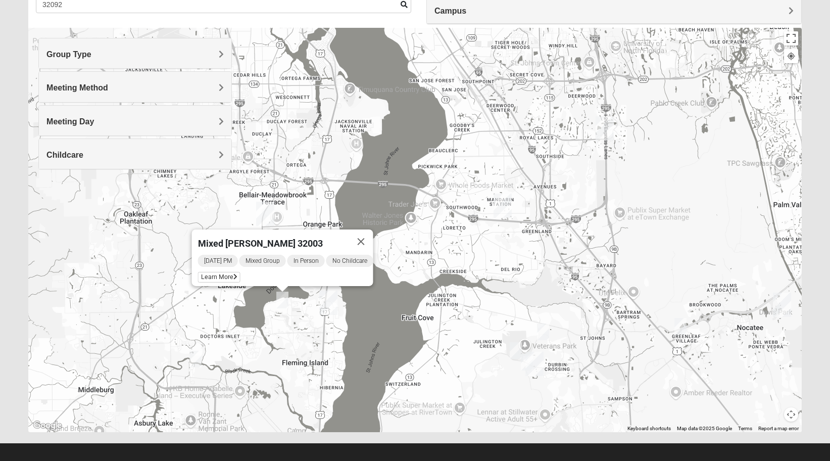
click at [196, 358] on img "Mixed Widergren 32043" at bounding box center [195, 359] width 12 height 17
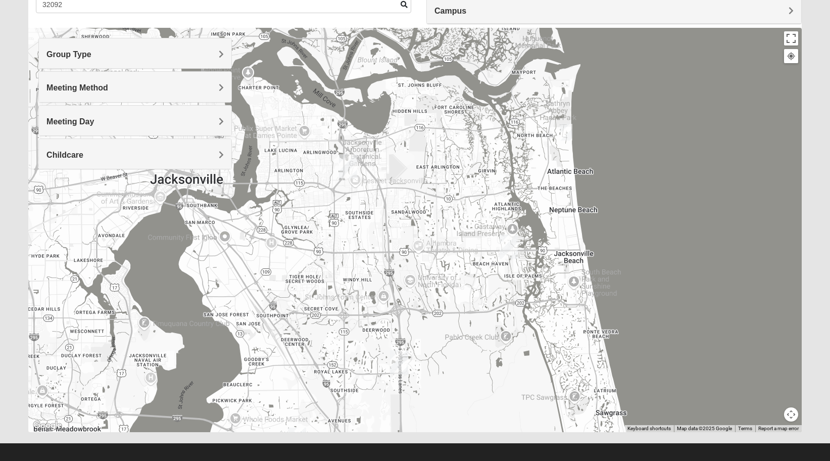
drag, startPoint x: 502, startPoint y: 122, endPoint x: 297, endPoint y: 356, distance: 311.5
click at [297, 356] on div "Mixed [PERSON_NAME] 32043 [DATE] PM Mixed Group In Person No Childcare Learn Mo…" at bounding box center [415, 230] width 774 height 404
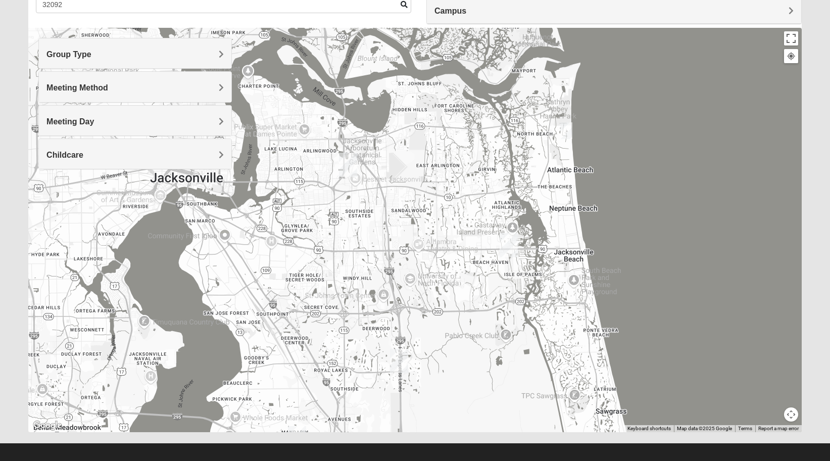
click at [565, 123] on img "Mixed Lammie 32233" at bounding box center [566, 130] width 12 height 17
